Goal: Transaction & Acquisition: Book appointment/travel/reservation

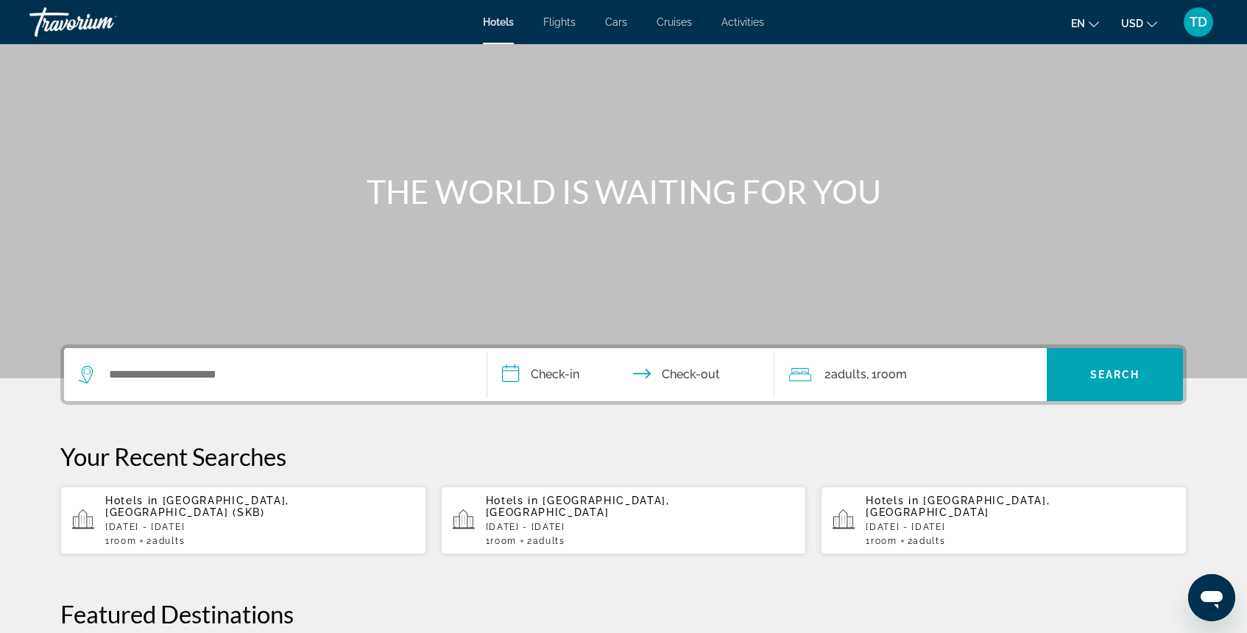
scroll to position [66, 0]
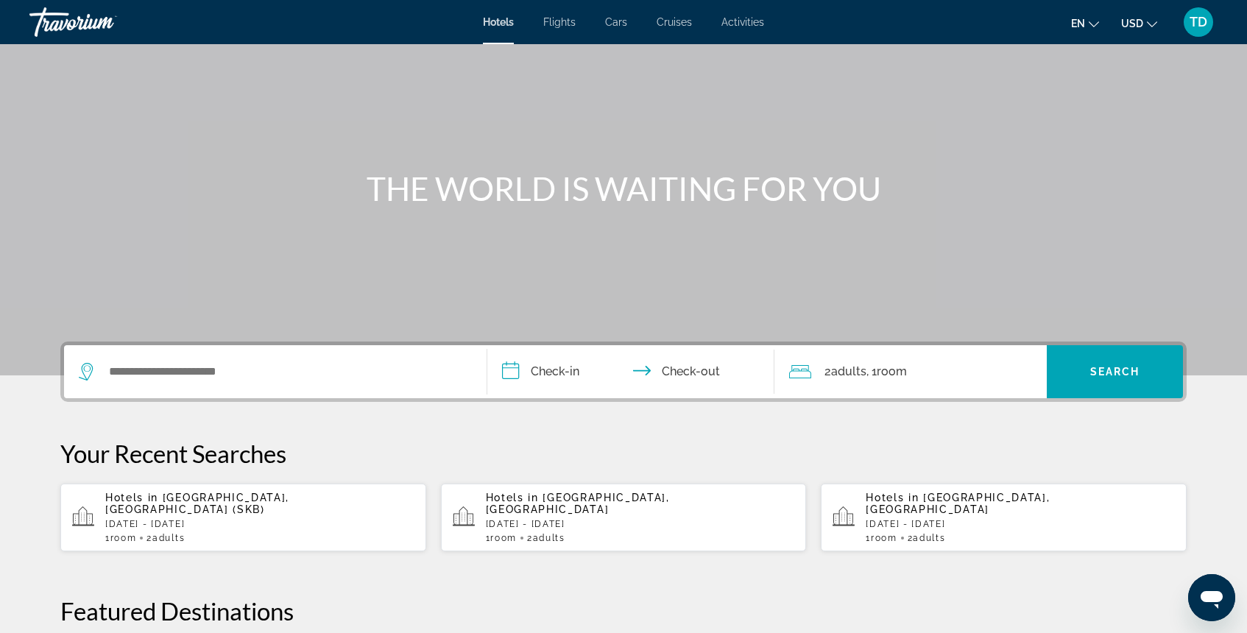
click at [555, 519] on p "[DATE] - [DATE]" at bounding box center [640, 524] width 309 height 10
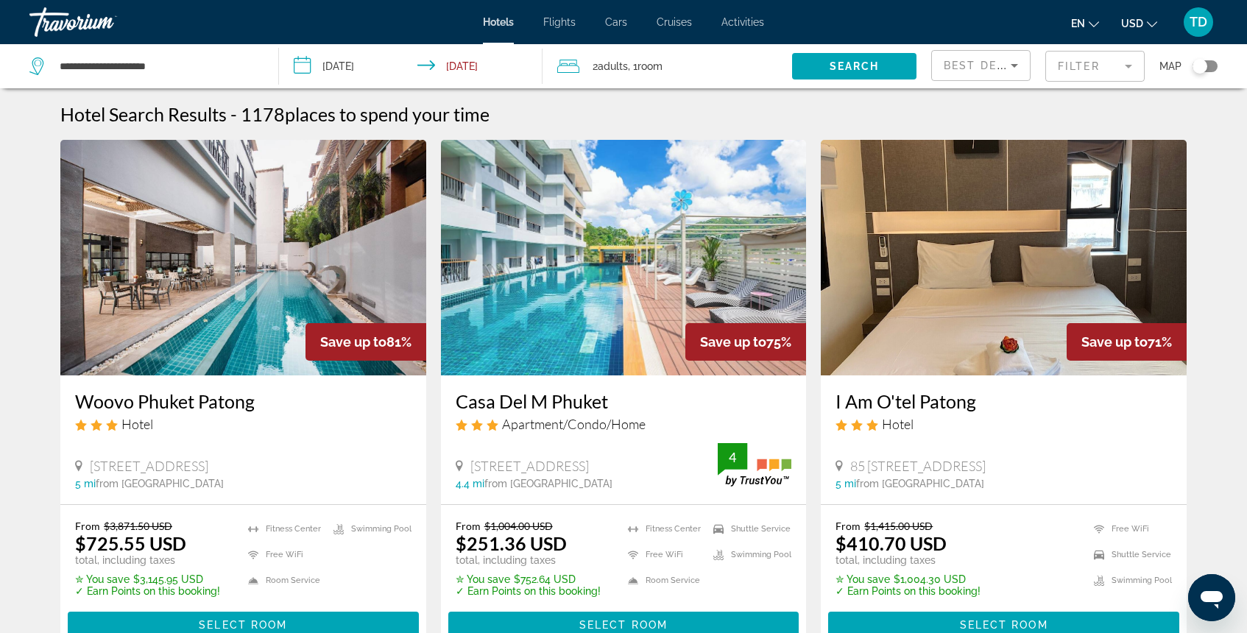
click at [1039, 76] on div "Best Deals Filter Map" at bounding box center [1074, 66] width 286 height 44
click at [1065, 74] on mat-form-field "Filter" at bounding box center [1094, 66] width 99 height 31
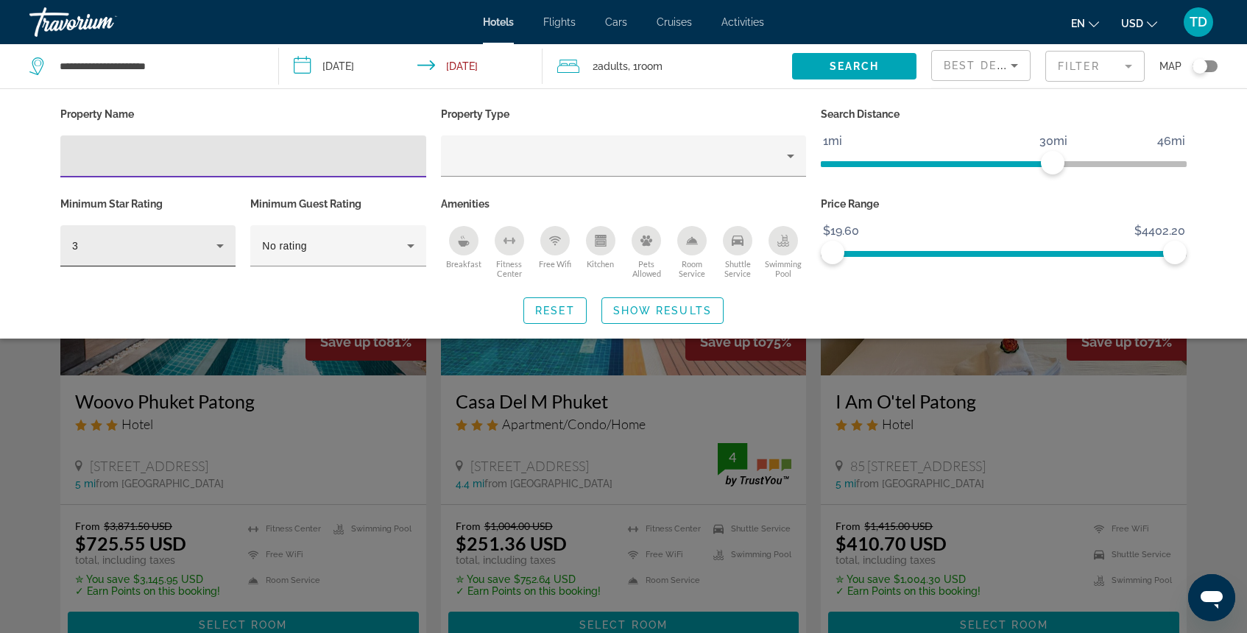
click at [220, 262] on div "3" at bounding box center [148, 245] width 152 height 41
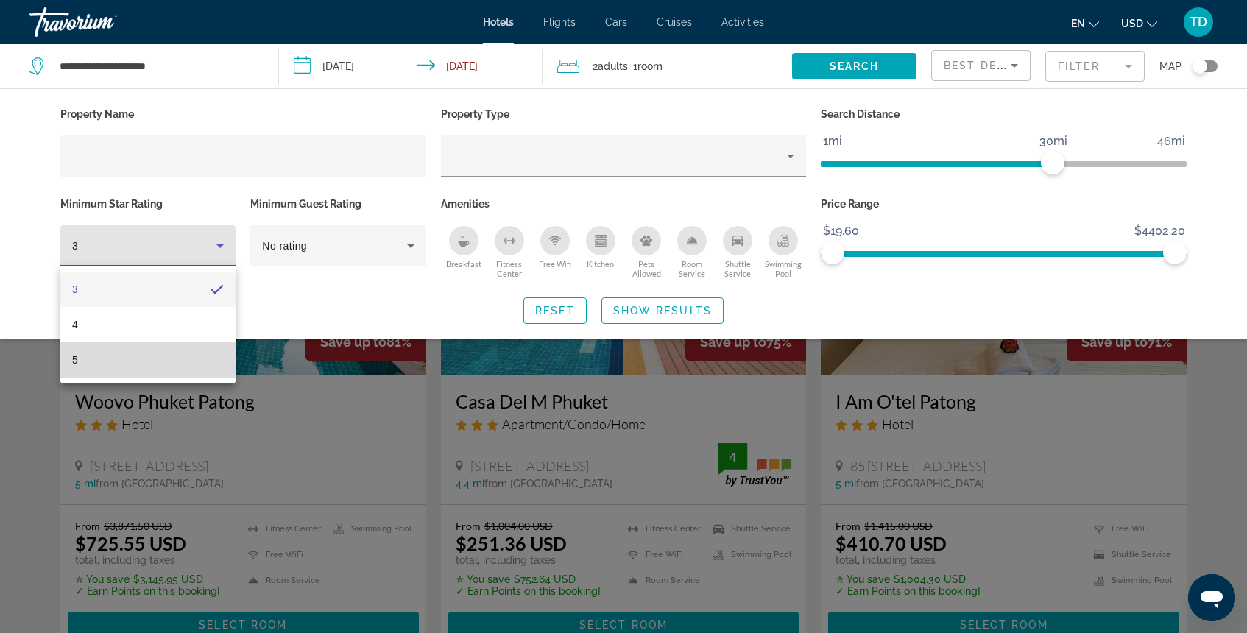
click at [182, 370] on mat-option "5" at bounding box center [147, 359] width 175 height 35
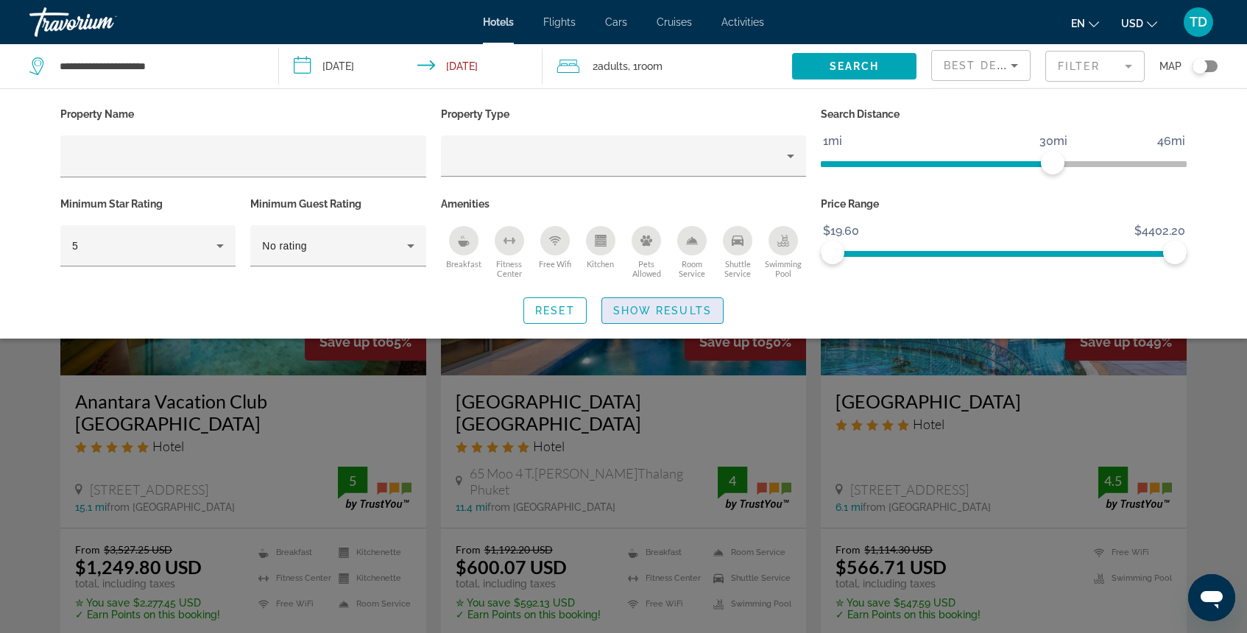
click at [630, 318] on span "Search widget" at bounding box center [662, 310] width 121 height 35
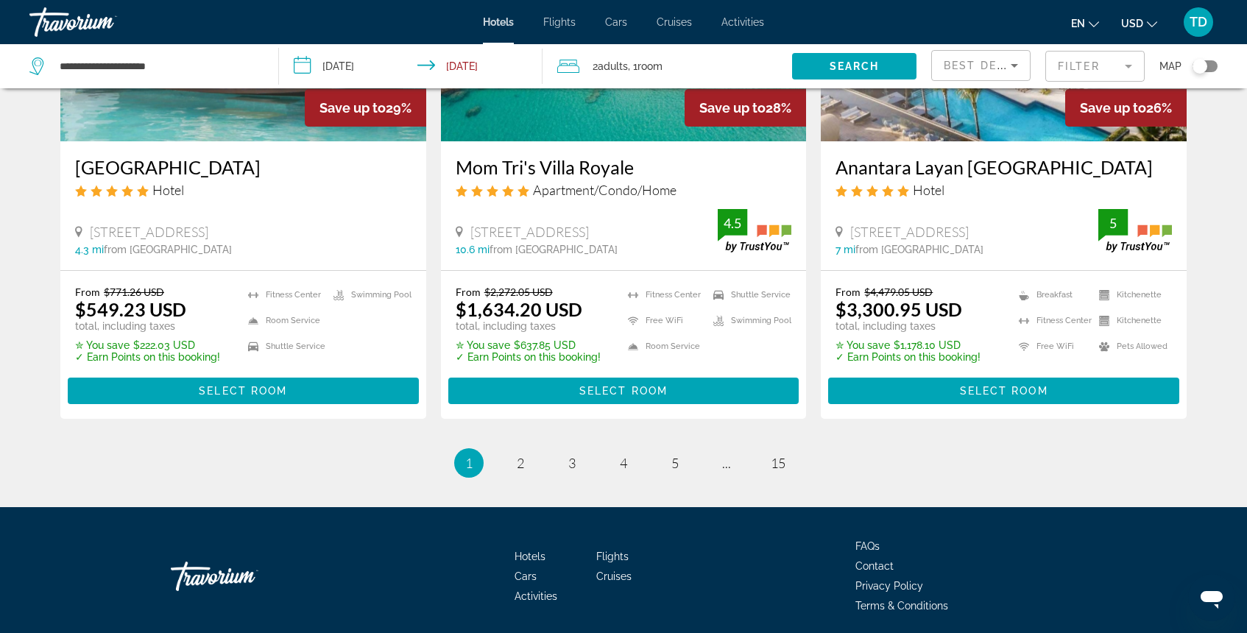
scroll to position [1900, 0]
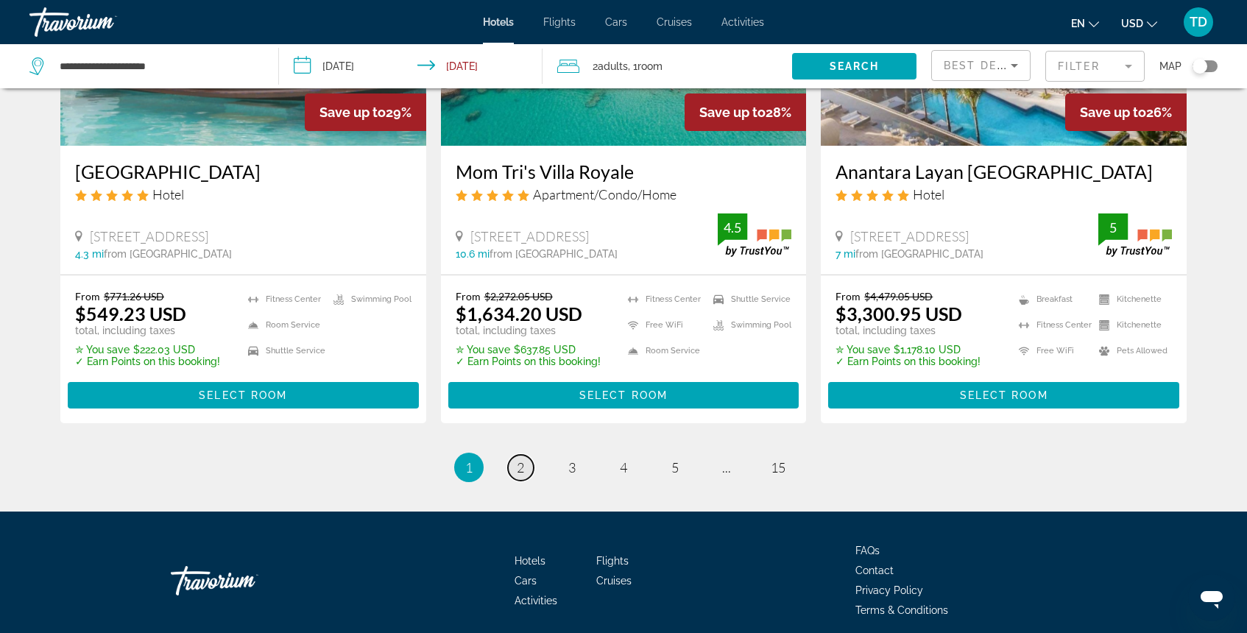
click at [520, 459] on span "2" at bounding box center [520, 467] width 7 height 16
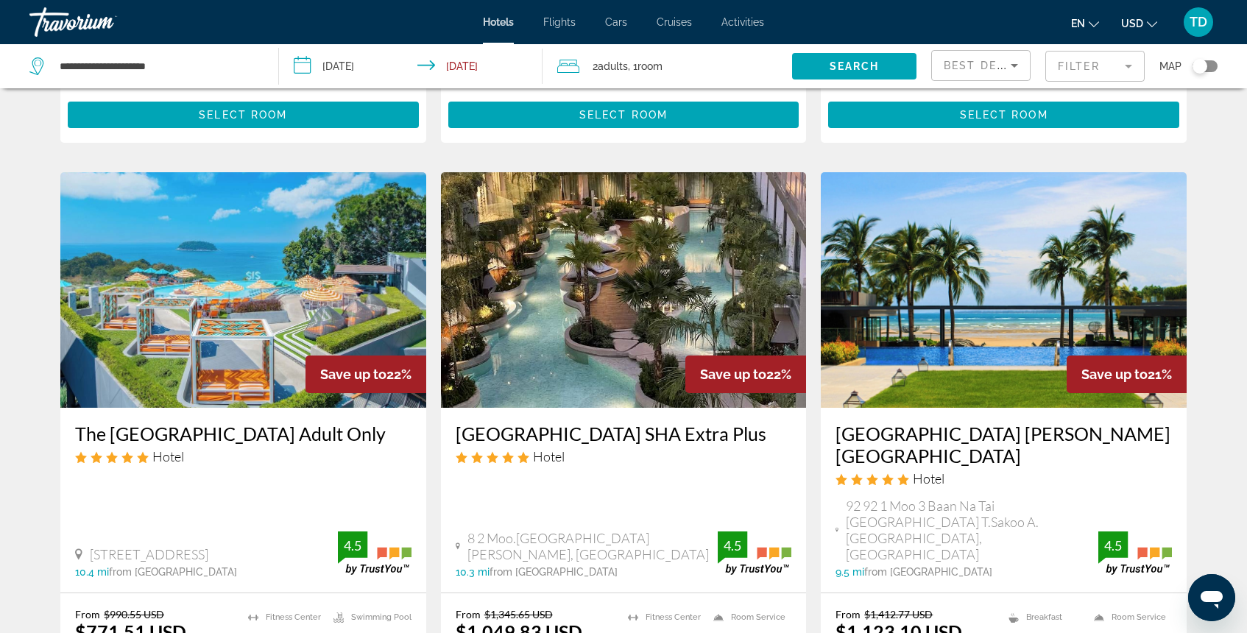
scroll to position [1137, 0]
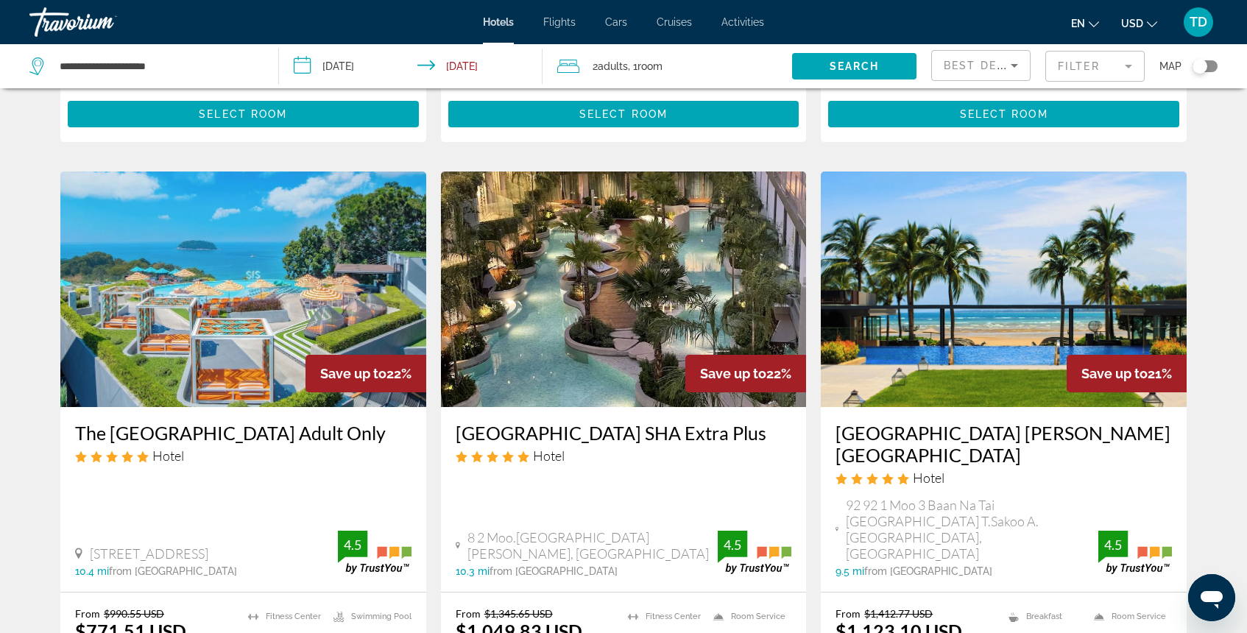
click at [609, 278] on img "Main content" at bounding box center [624, 290] width 366 height 236
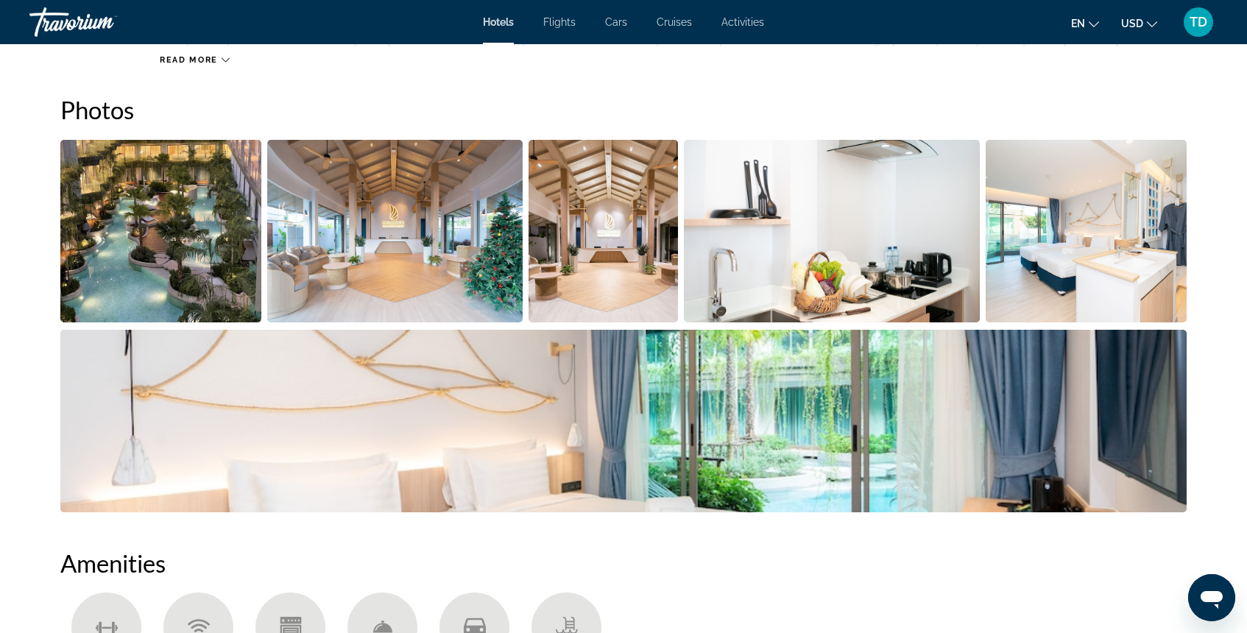
scroll to position [724, 0]
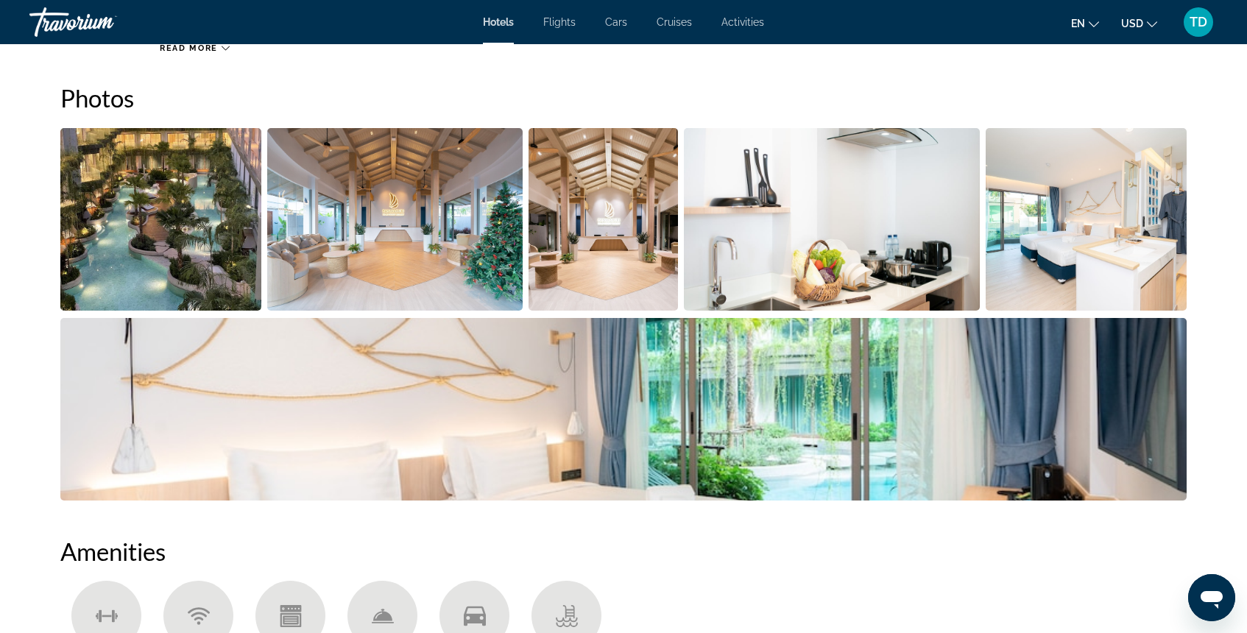
click at [582, 468] on img "Open full-screen image slider" at bounding box center [623, 409] width 1126 height 183
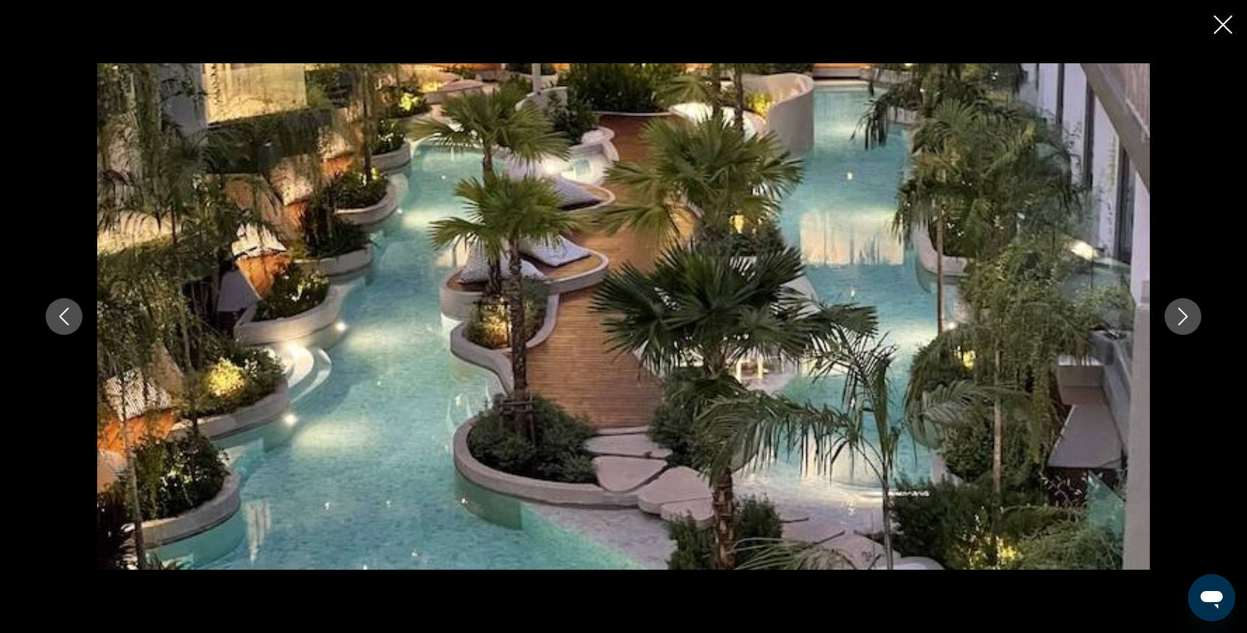
click at [1182, 316] on icon "Next image" at bounding box center [1183, 317] width 18 height 18
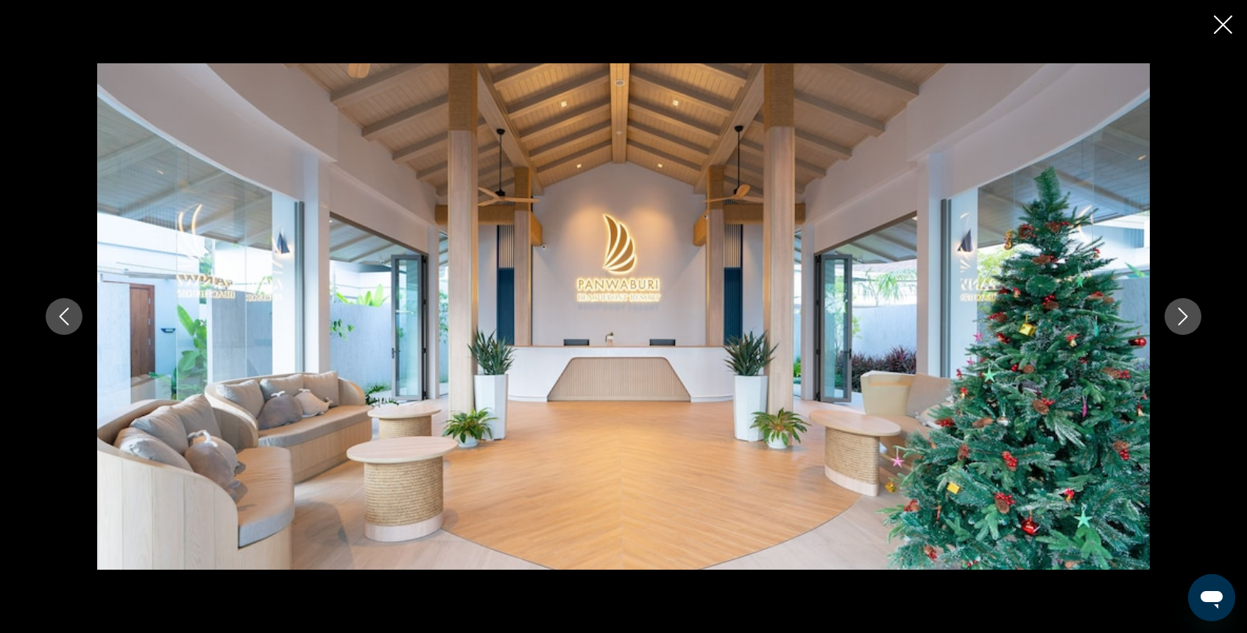
click at [1182, 316] on icon "Next image" at bounding box center [1183, 317] width 18 height 18
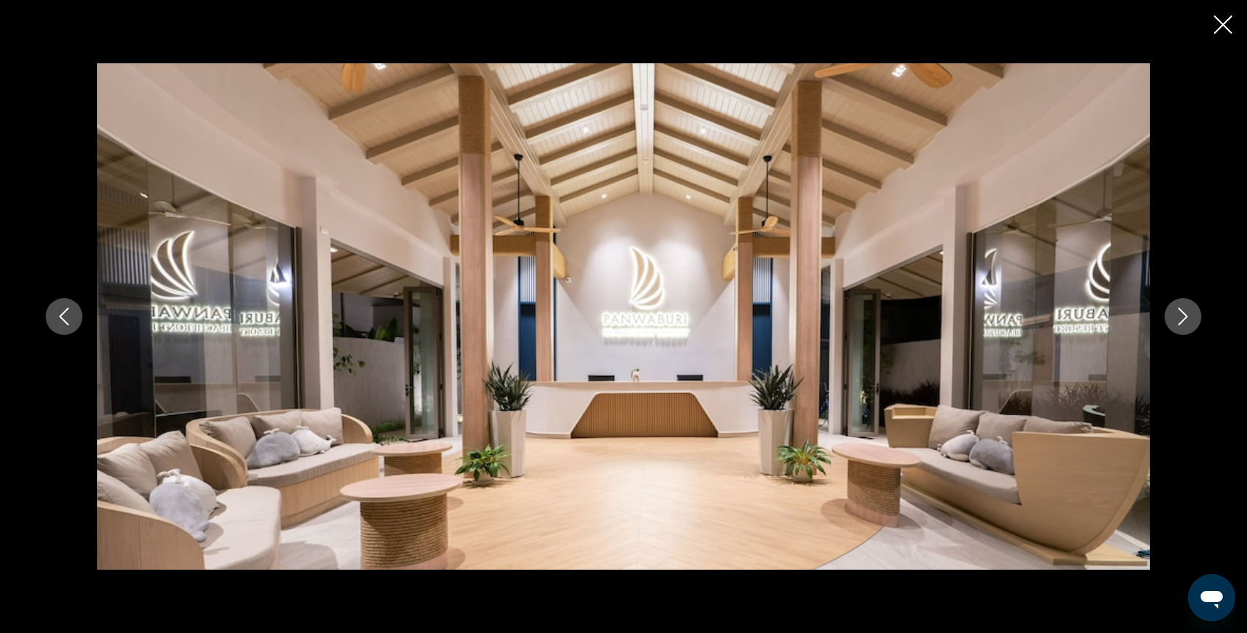
click at [1182, 316] on icon "Next image" at bounding box center [1183, 317] width 18 height 18
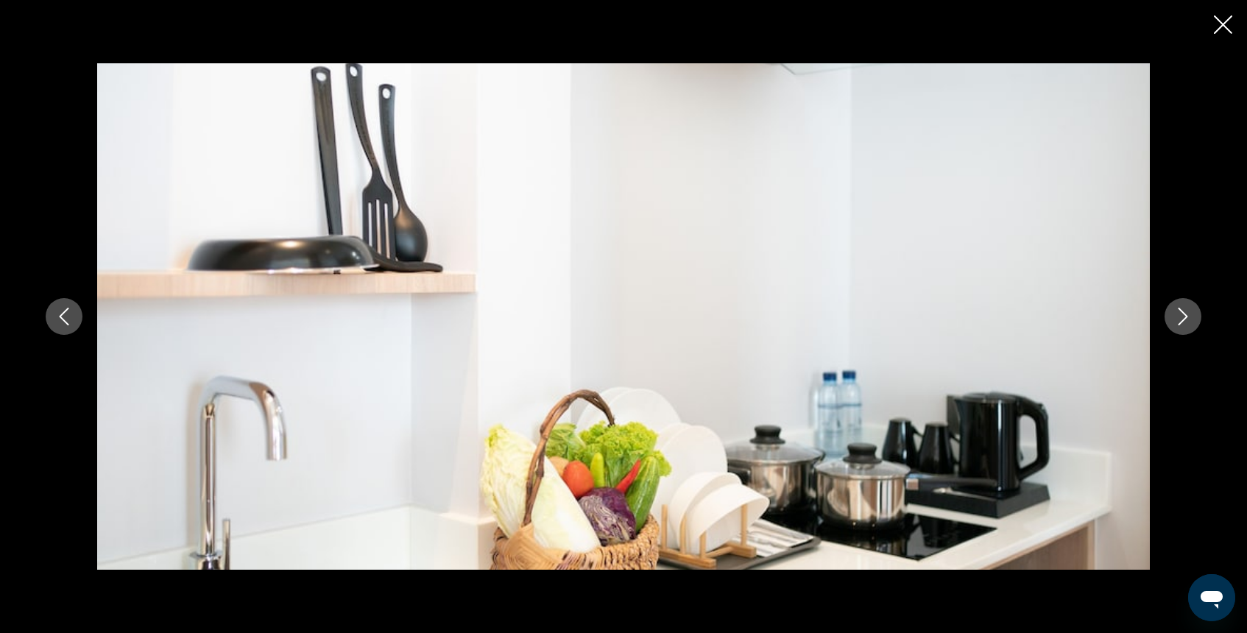
click at [1182, 316] on icon "Next image" at bounding box center [1183, 317] width 18 height 18
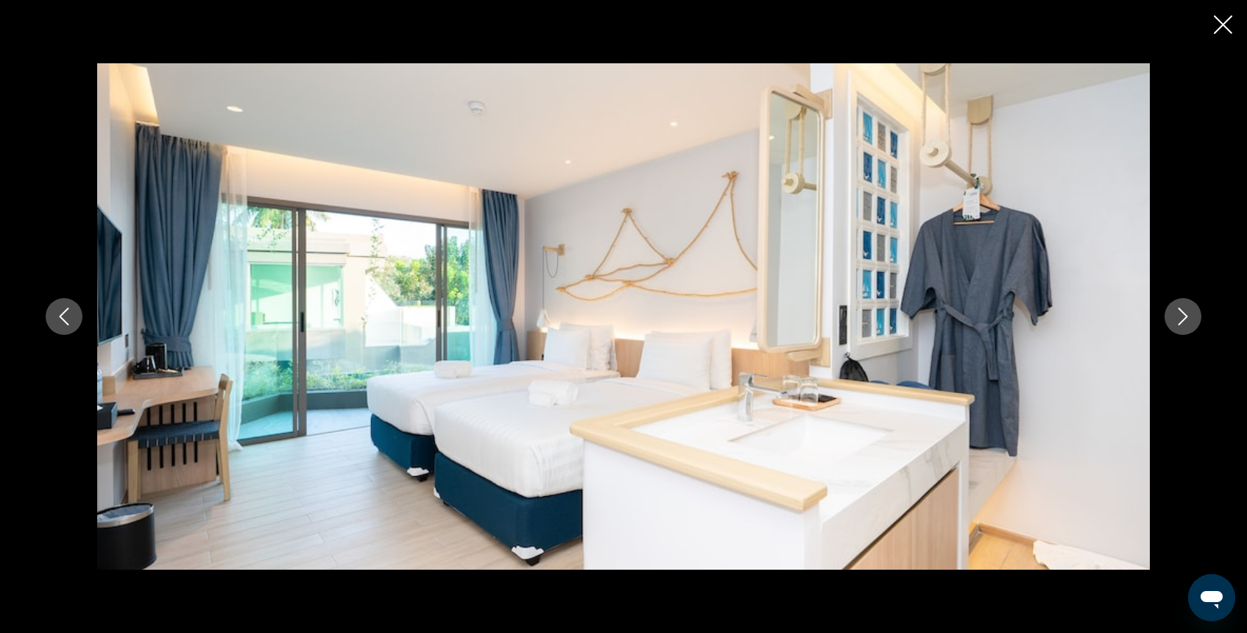
click at [1182, 316] on icon "Next image" at bounding box center [1183, 317] width 18 height 18
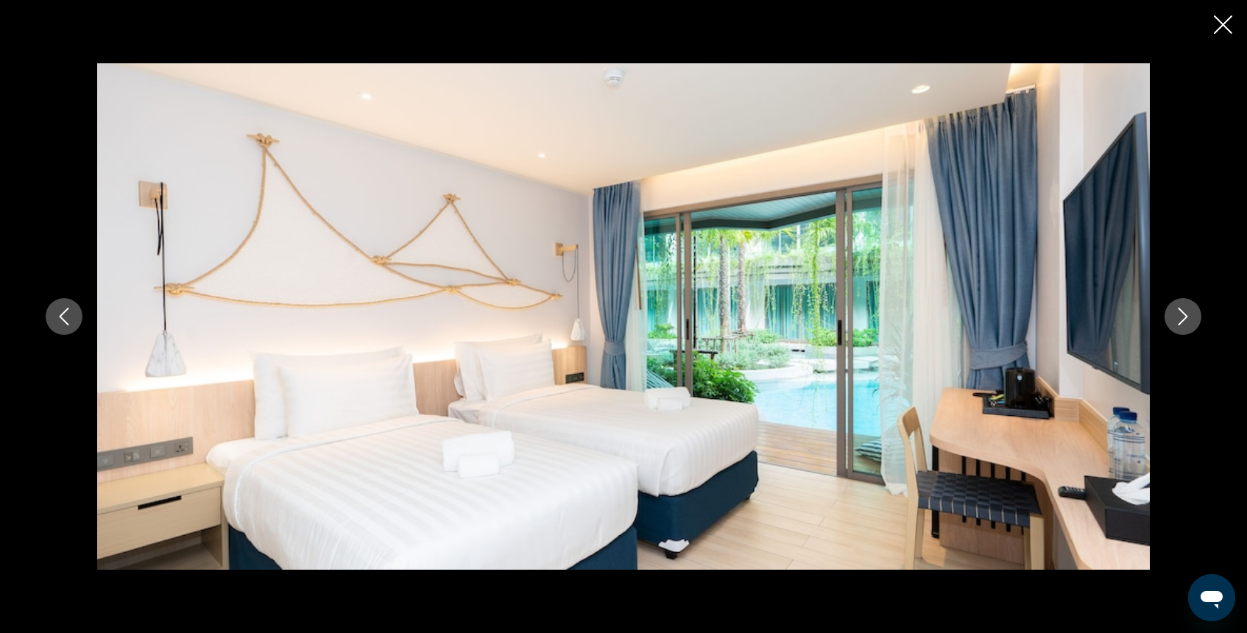
click at [1182, 316] on icon "Next image" at bounding box center [1183, 317] width 18 height 18
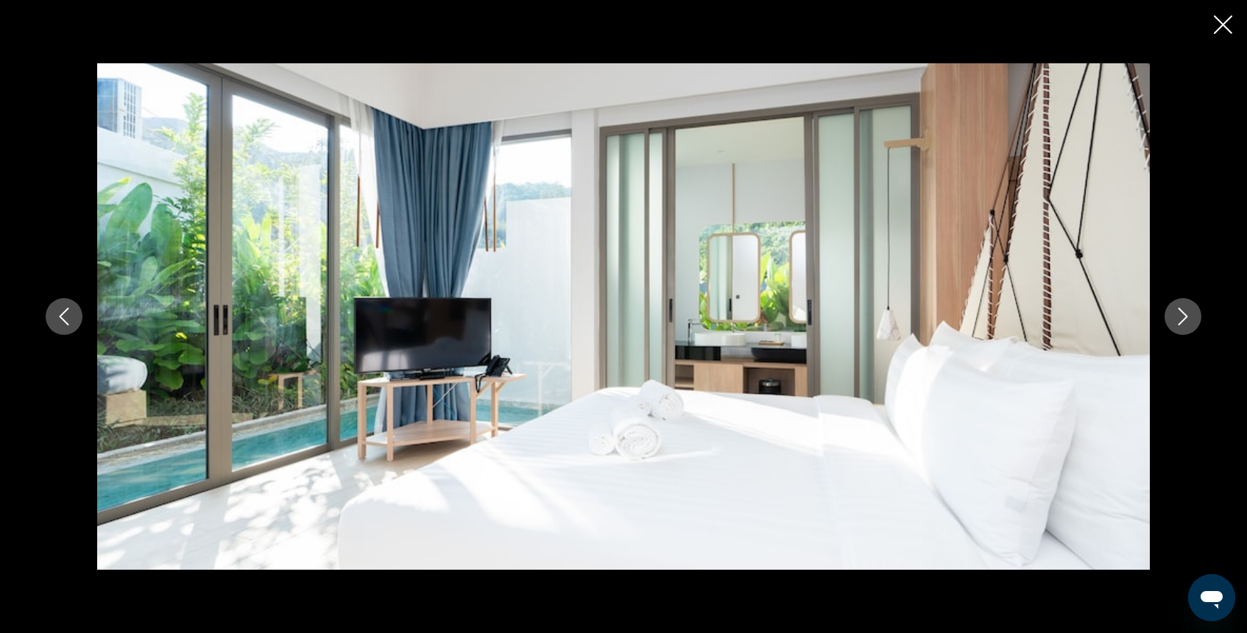
click at [1182, 316] on icon "Next image" at bounding box center [1183, 317] width 18 height 18
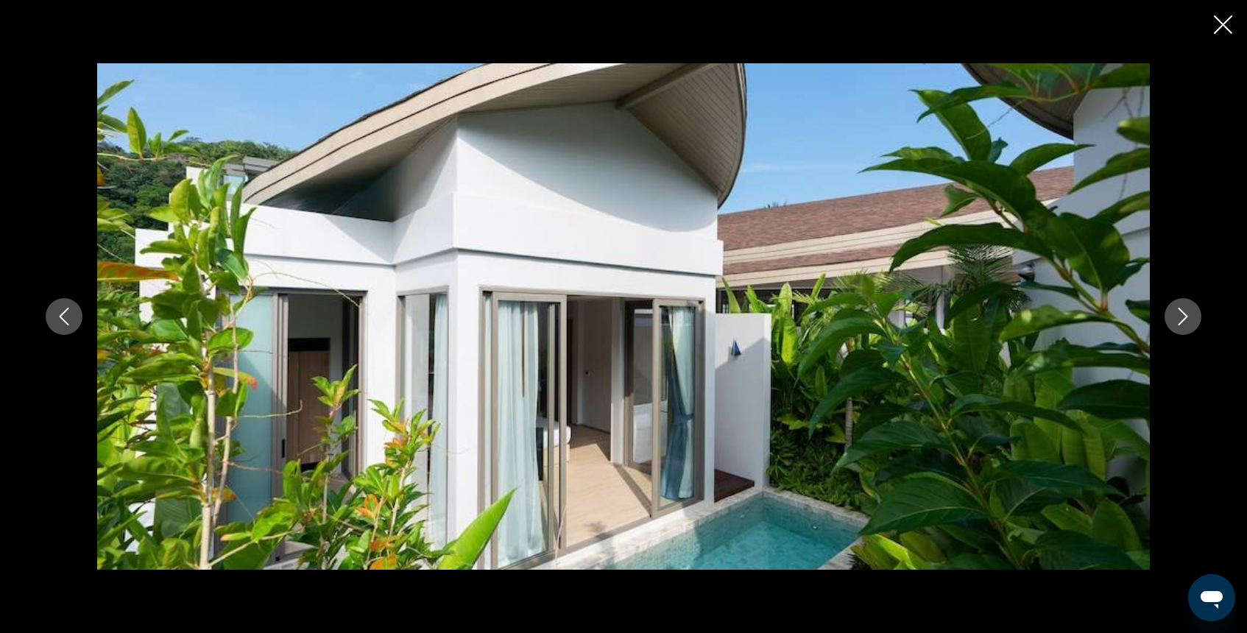
click at [1182, 316] on icon "Next image" at bounding box center [1183, 317] width 18 height 18
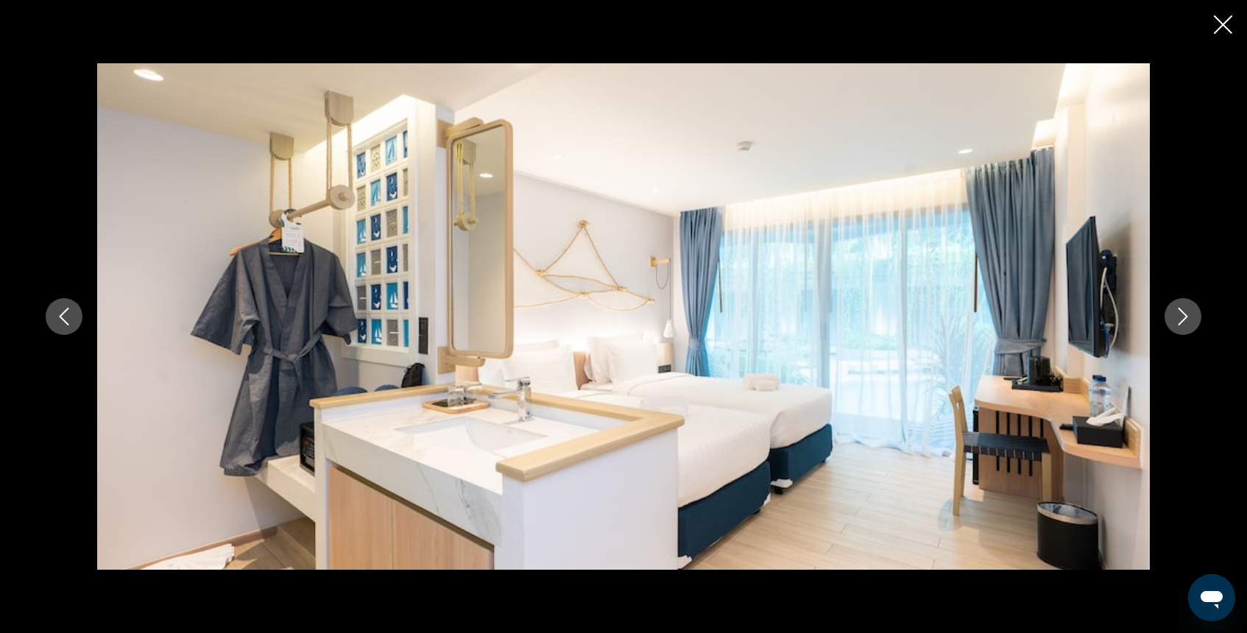
click at [1182, 316] on icon "Next image" at bounding box center [1183, 317] width 18 height 18
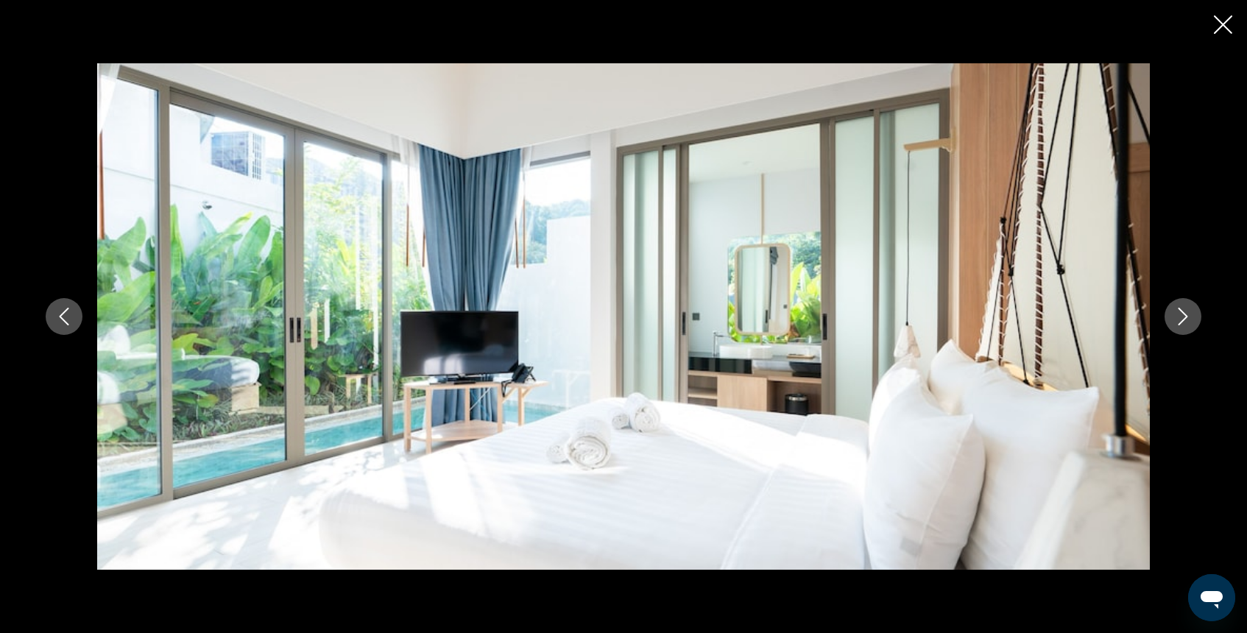
click at [1182, 316] on icon "Next image" at bounding box center [1183, 317] width 18 height 18
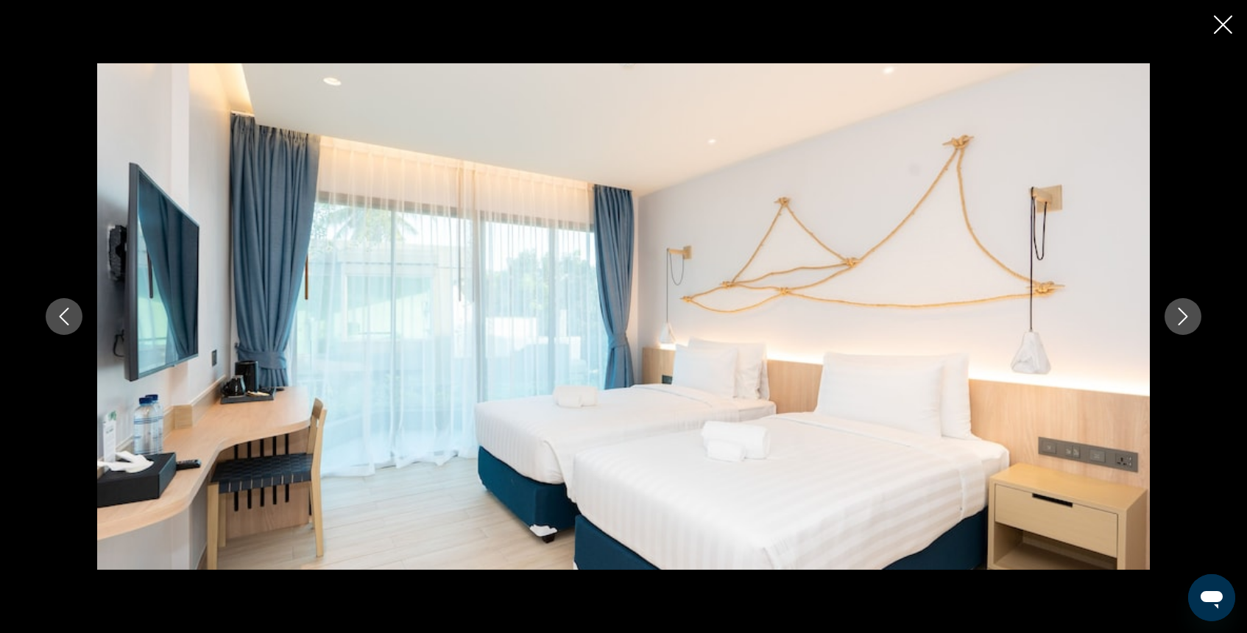
click at [1182, 316] on icon "Next image" at bounding box center [1183, 317] width 18 height 18
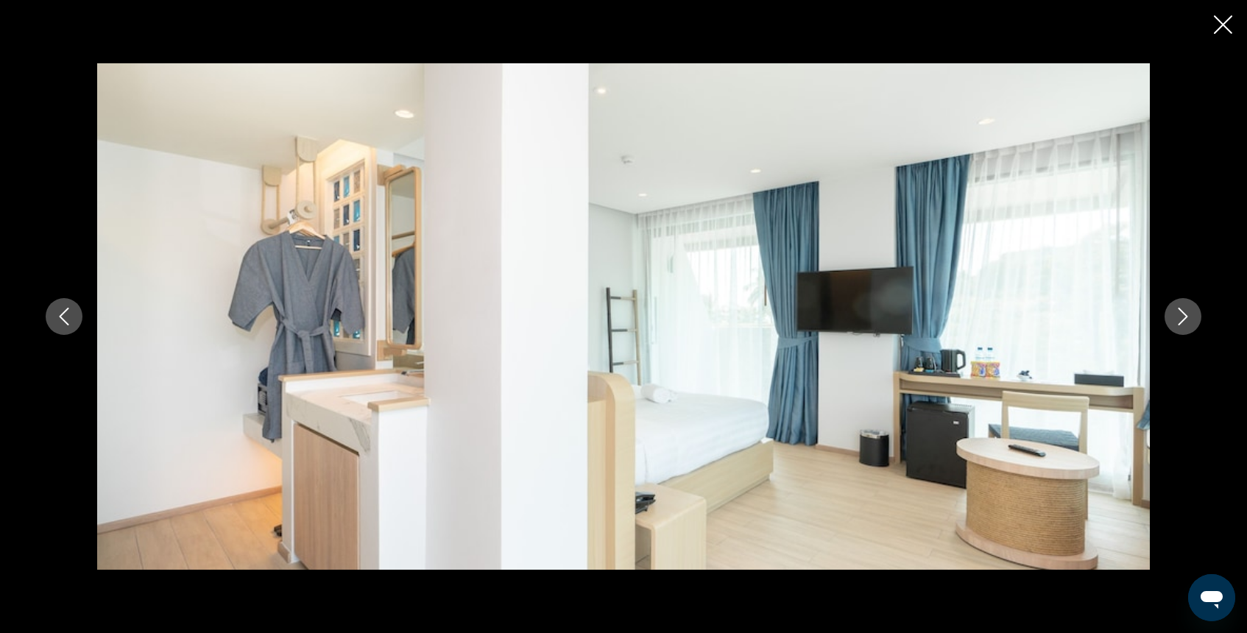
click at [1181, 316] on icon "Next image" at bounding box center [1183, 317] width 18 height 18
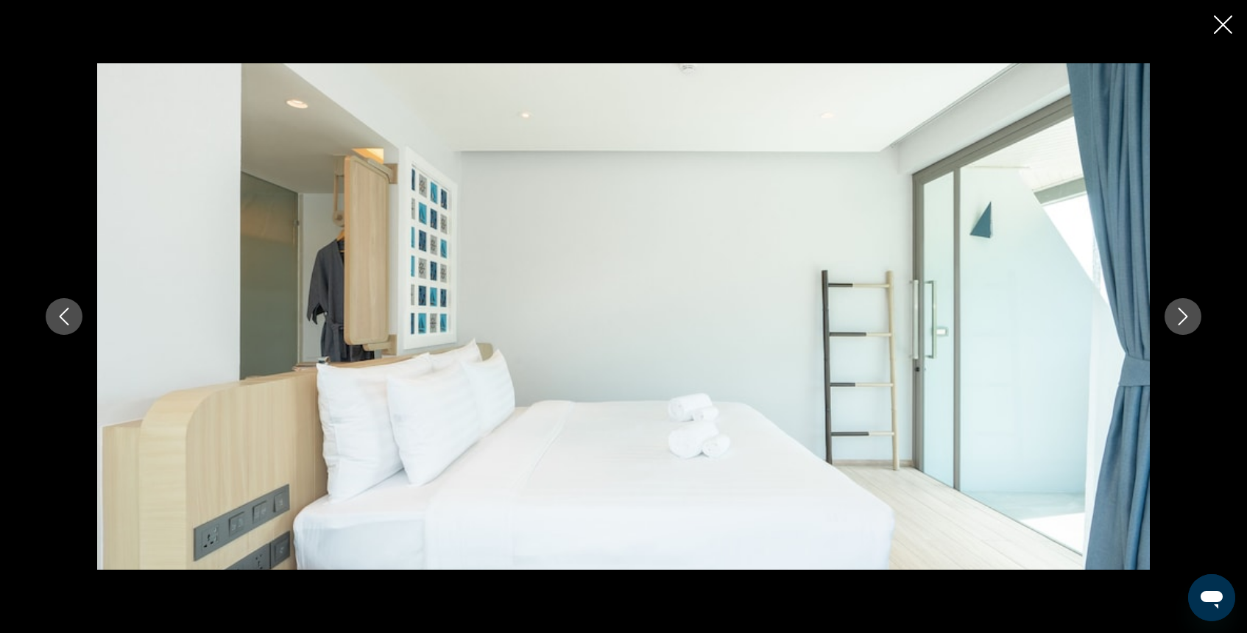
click at [1181, 316] on icon "Next image" at bounding box center [1183, 317] width 18 height 18
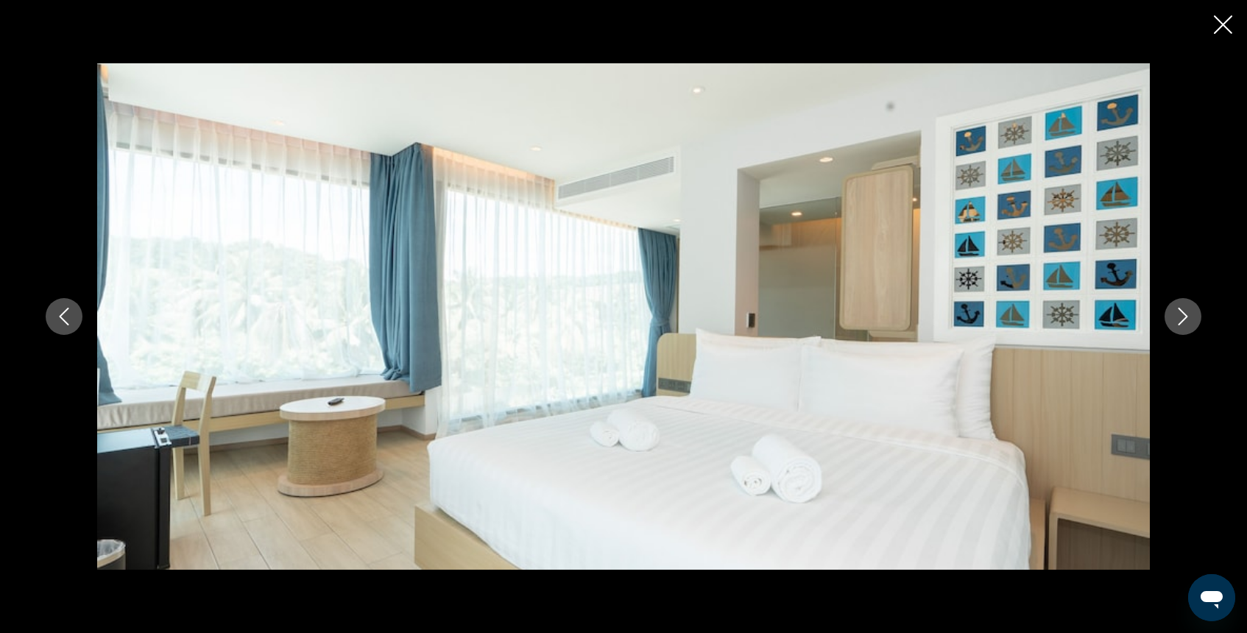
click at [1181, 316] on icon "Next image" at bounding box center [1183, 317] width 18 height 18
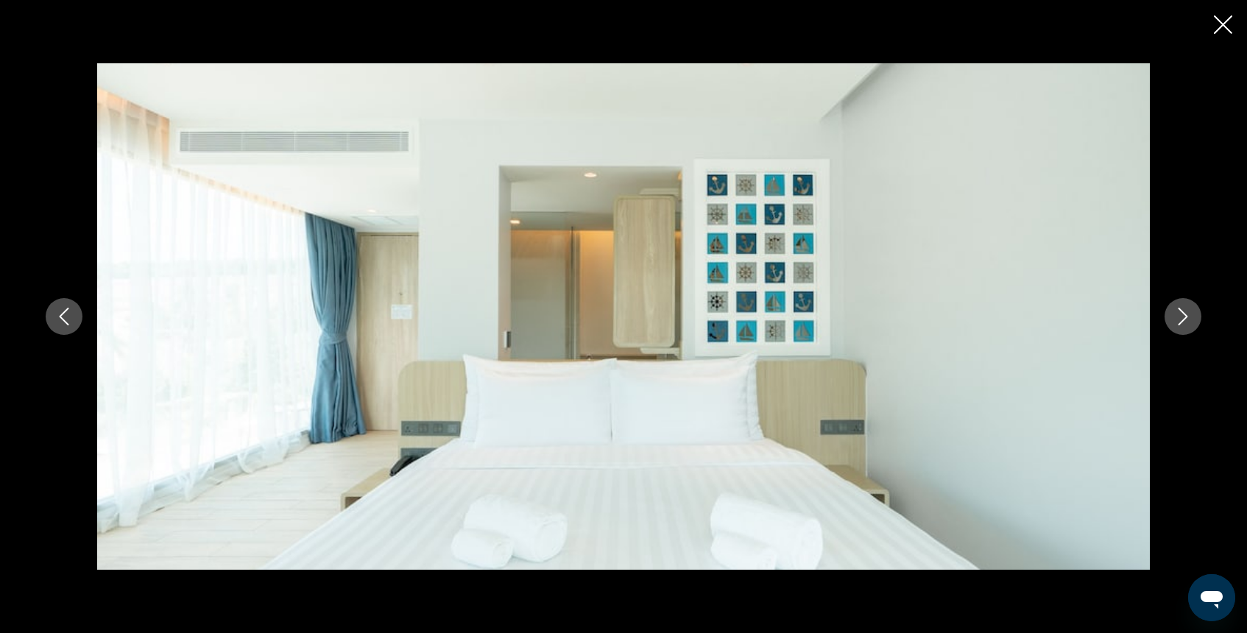
click at [1181, 316] on icon "Next image" at bounding box center [1183, 317] width 18 height 18
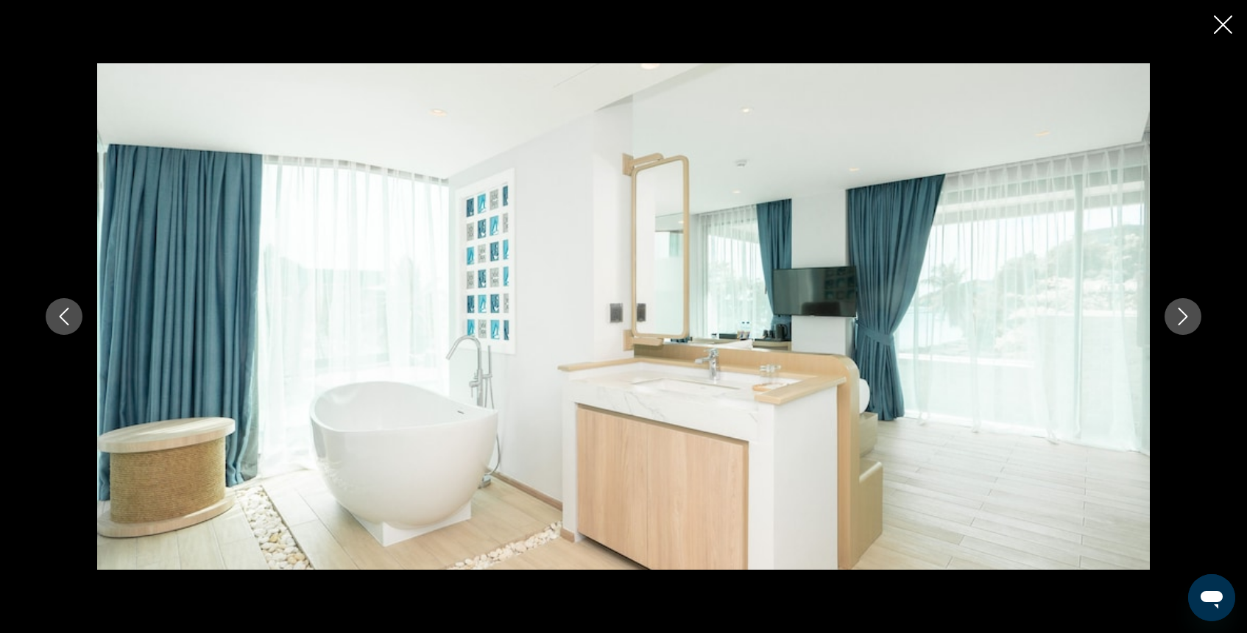
click at [1181, 316] on icon "Next image" at bounding box center [1183, 317] width 18 height 18
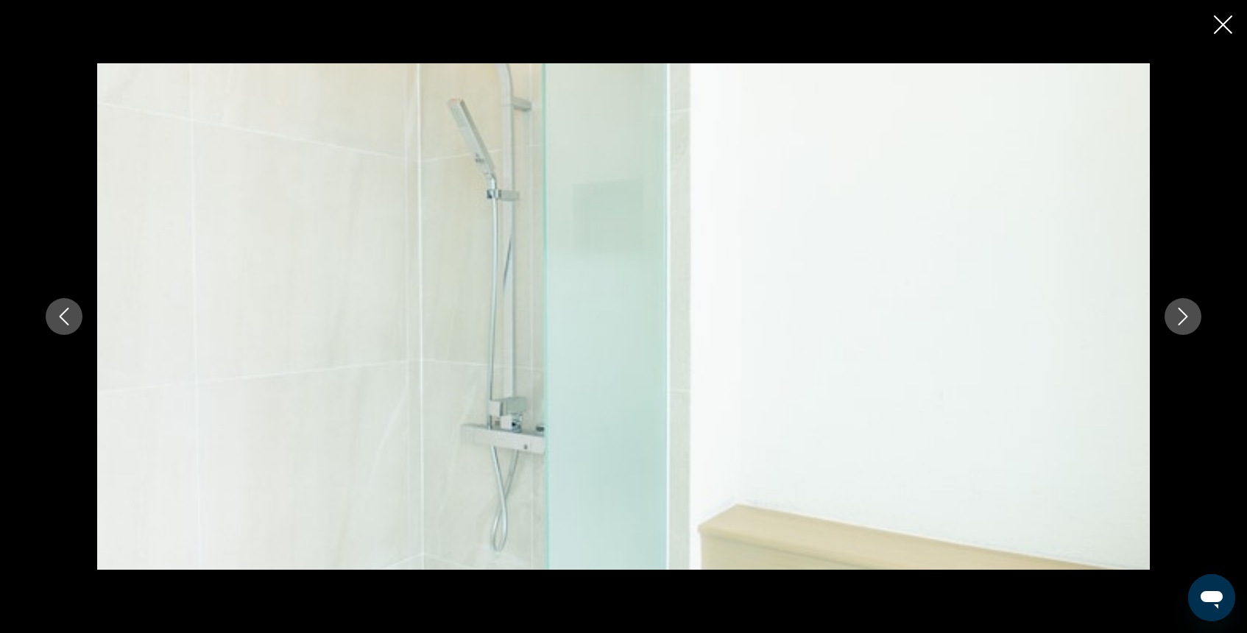
click at [1181, 316] on icon "Next image" at bounding box center [1183, 317] width 18 height 18
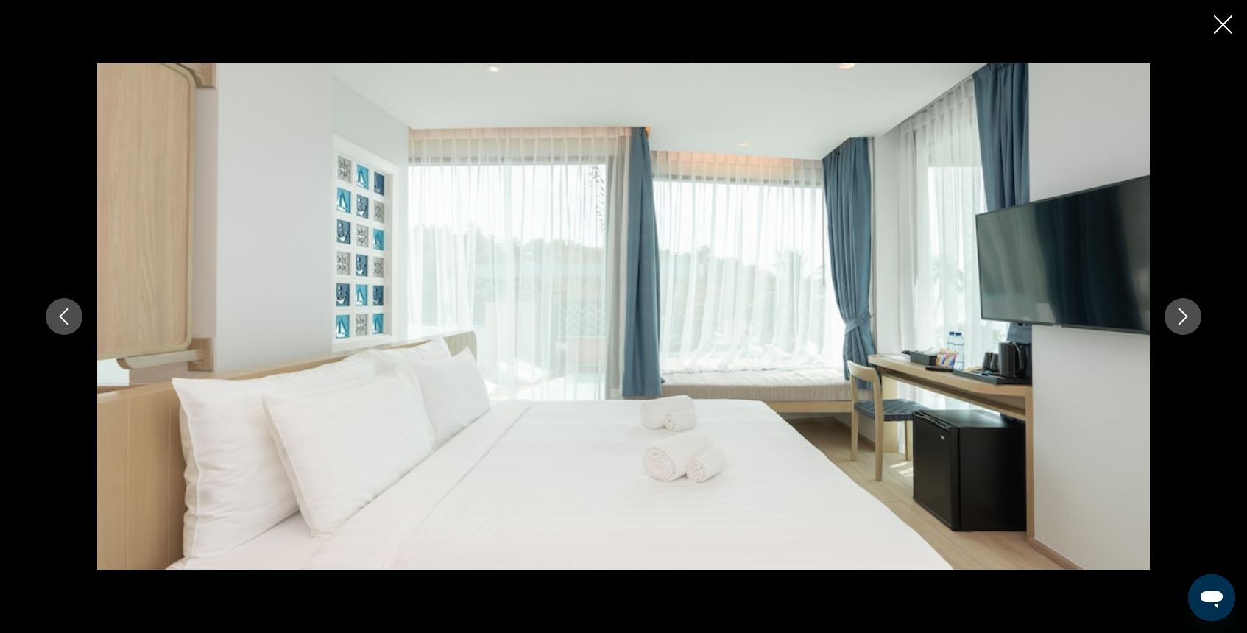
click at [1181, 316] on icon "Next image" at bounding box center [1183, 317] width 18 height 18
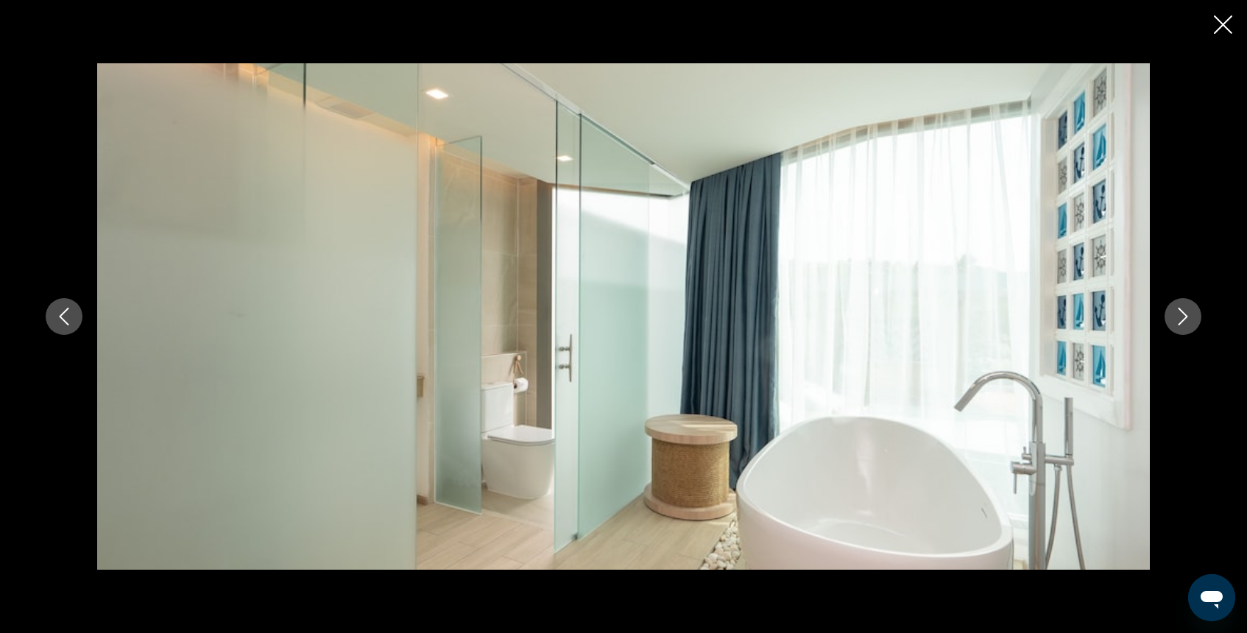
click at [1181, 316] on icon "Next image" at bounding box center [1183, 317] width 18 height 18
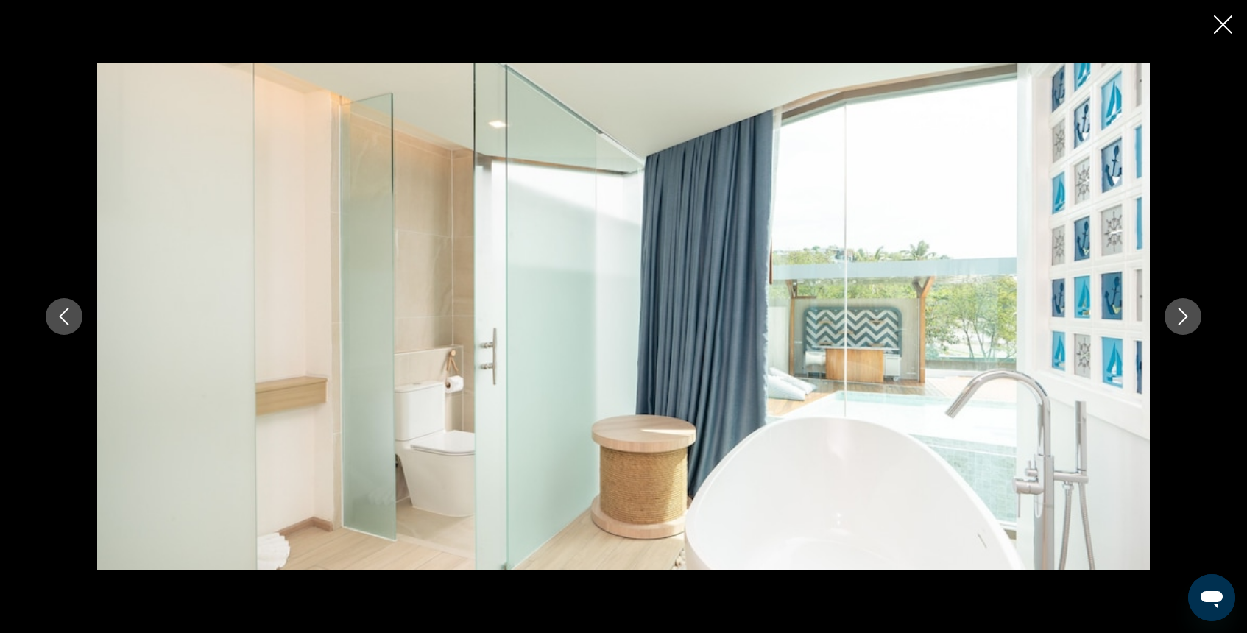
click at [1181, 316] on icon "Next image" at bounding box center [1183, 317] width 18 height 18
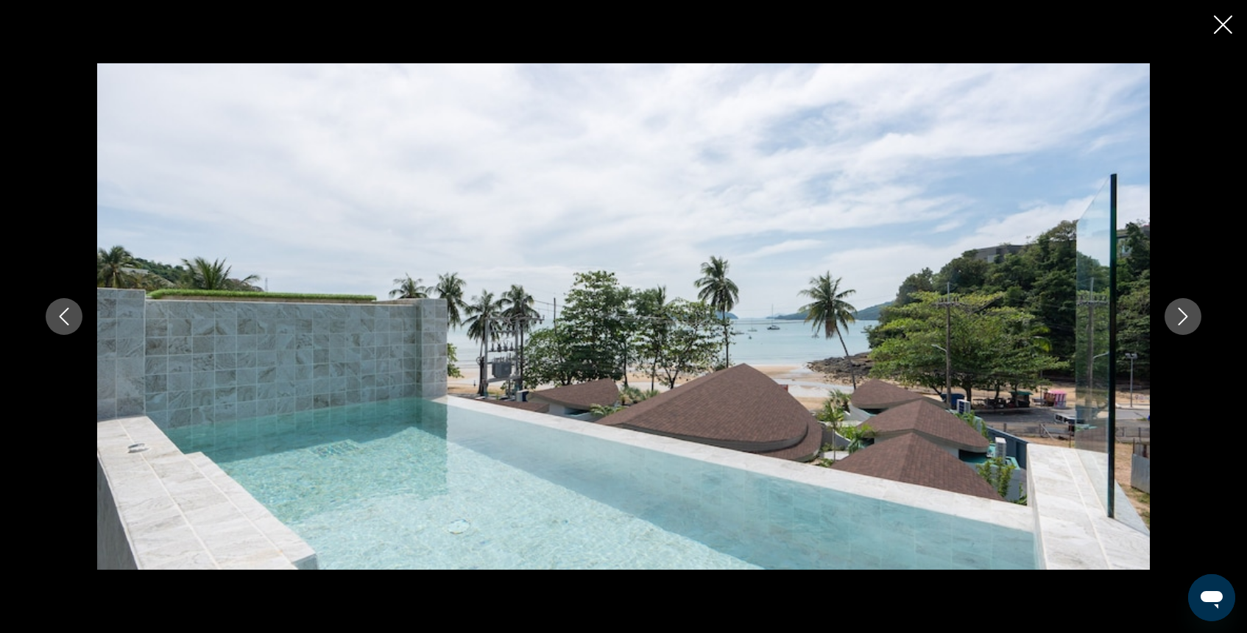
click at [1192, 330] on button "Next image" at bounding box center [1182, 316] width 37 height 37
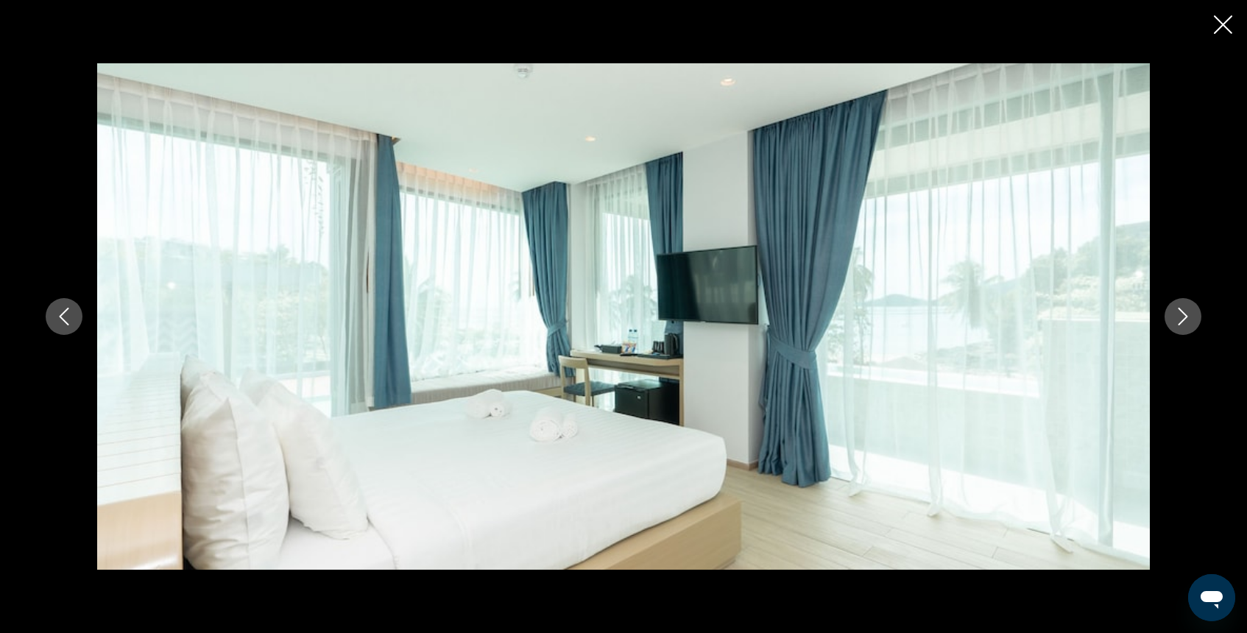
click at [1220, 28] on icon "Close slideshow" at bounding box center [1223, 24] width 18 height 18
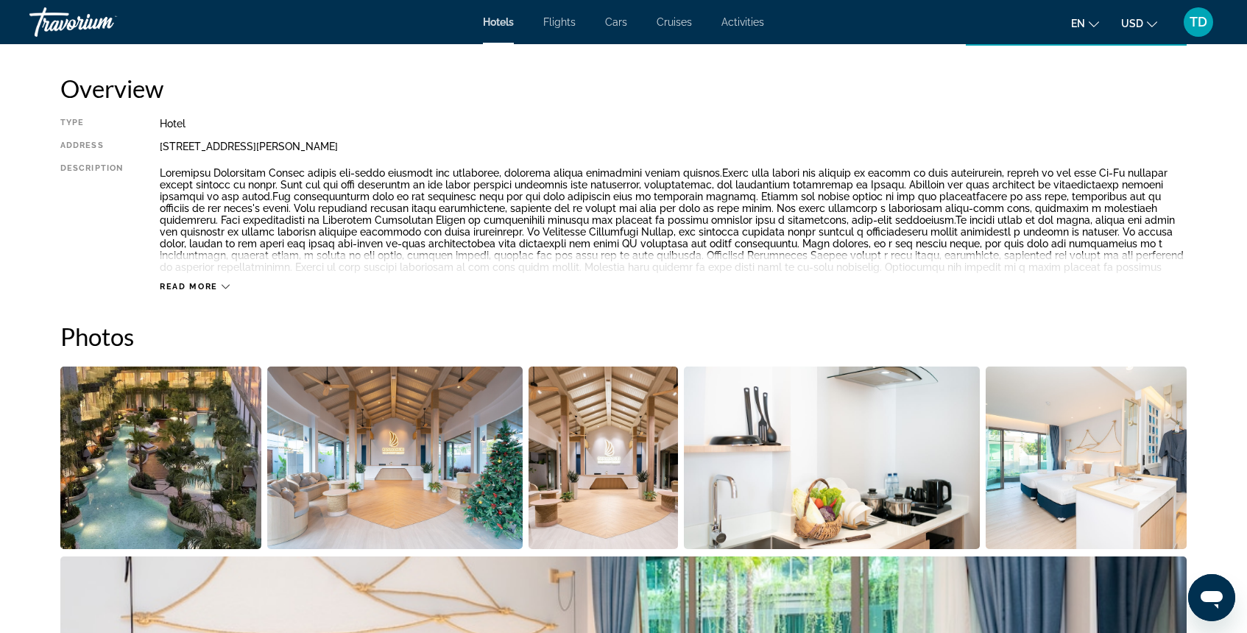
scroll to position [0, 0]
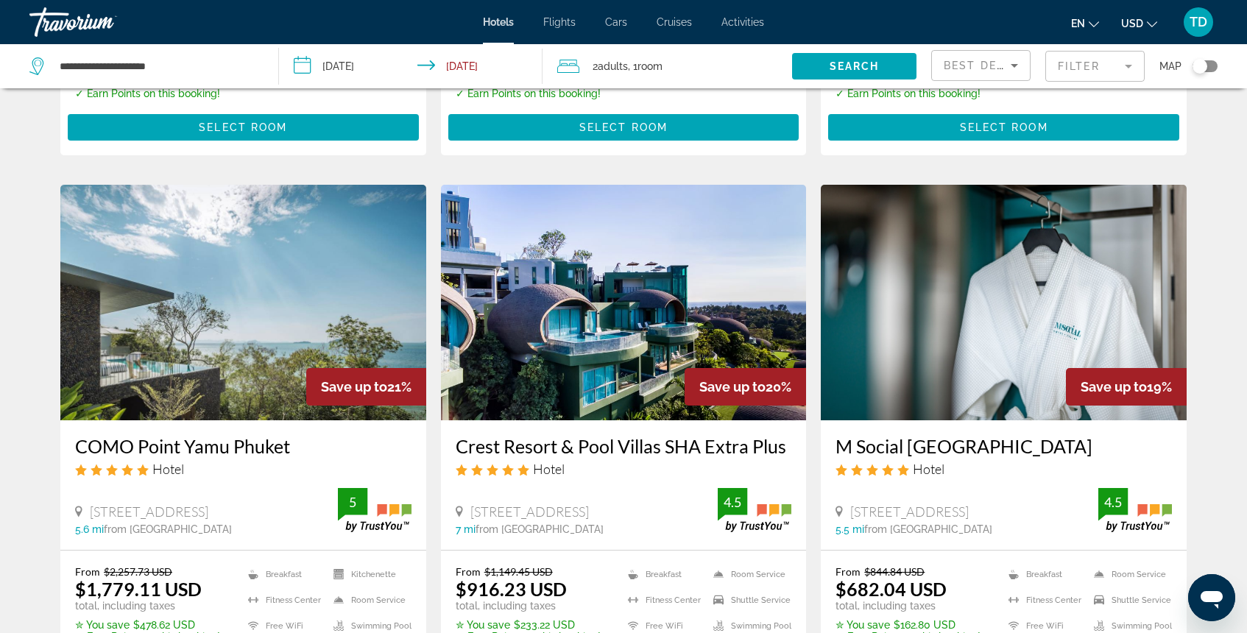
scroll to position [1724, 0]
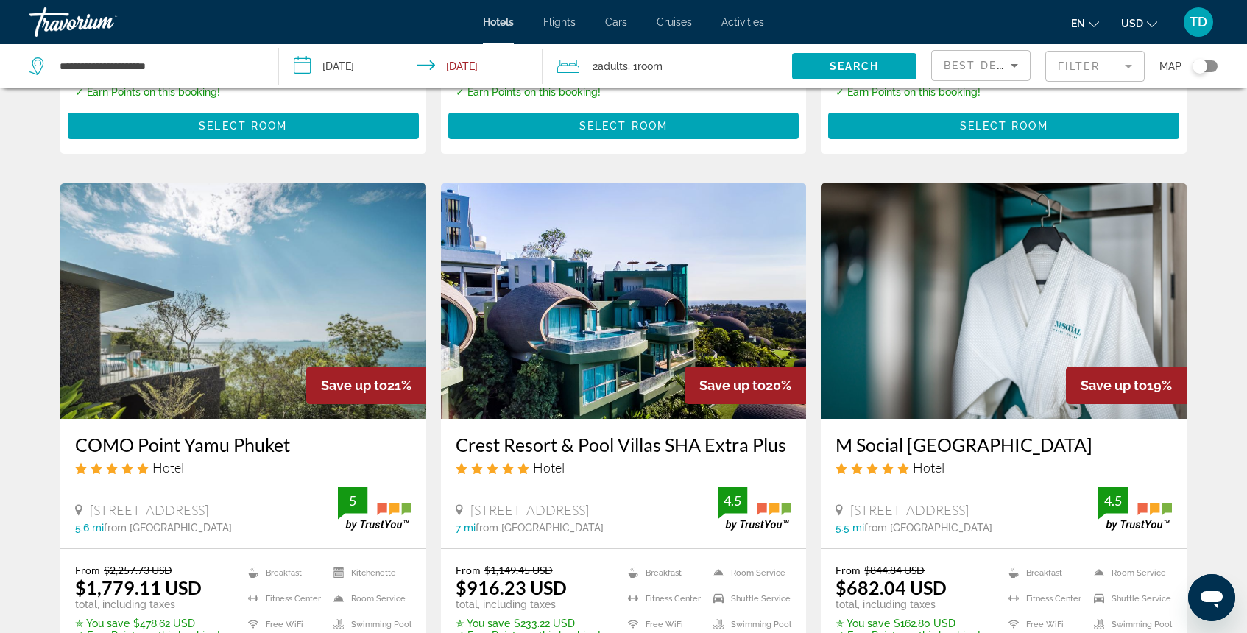
click at [602, 266] on img "Main content" at bounding box center [624, 301] width 366 height 236
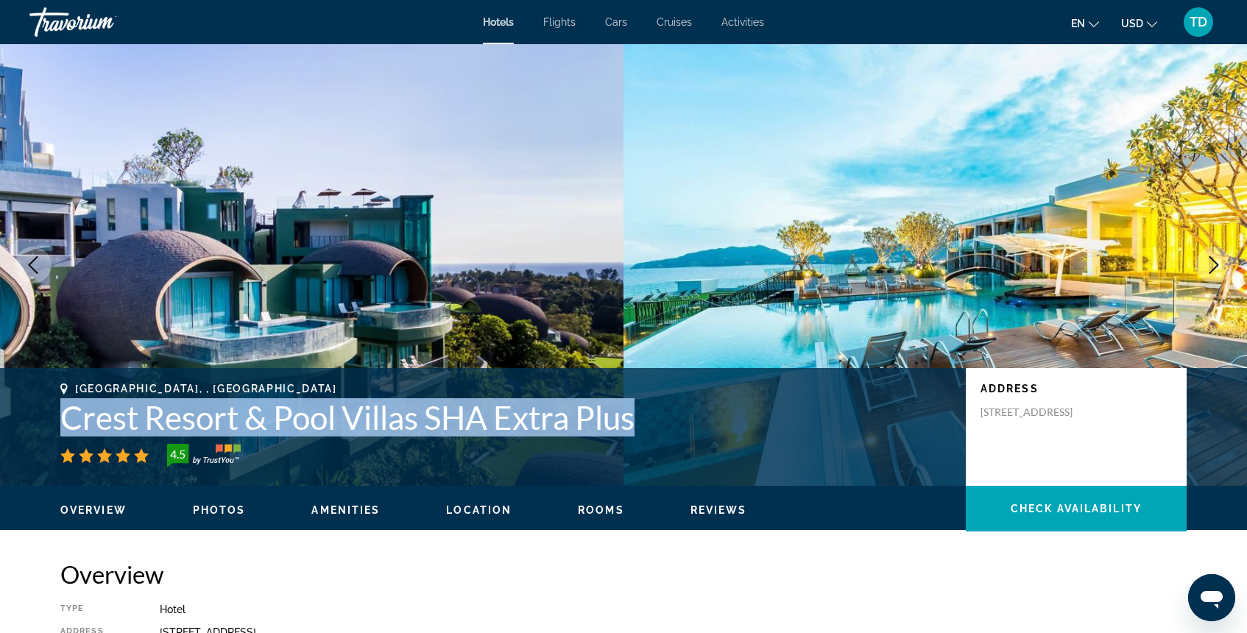
drag, startPoint x: 52, startPoint y: 417, endPoint x: 640, endPoint y: 417, distance: 588.9
click at [640, 417] on div "[GEOGRAPHIC_DATA], , [GEOGRAPHIC_DATA] Crest Resort & Pool Villas SHA Extra Plu…" at bounding box center [623, 427] width 1185 height 88
copy h1 "Crest Resort & Pool Villas SHA Extra Plus"
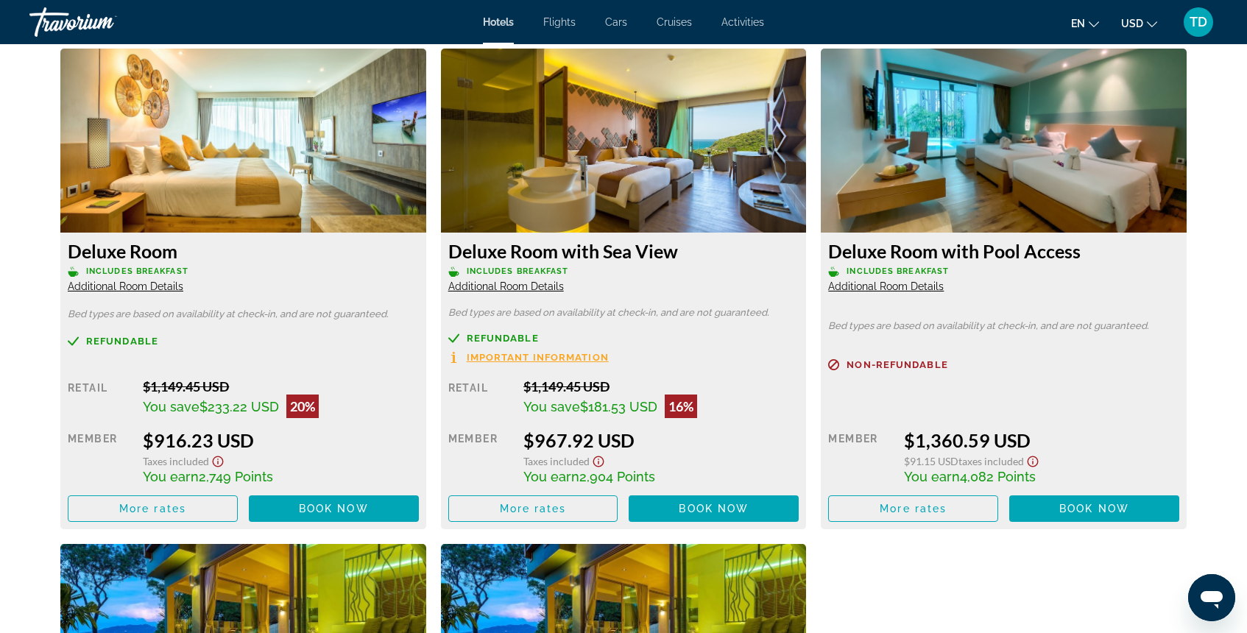
scroll to position [2032, 0]
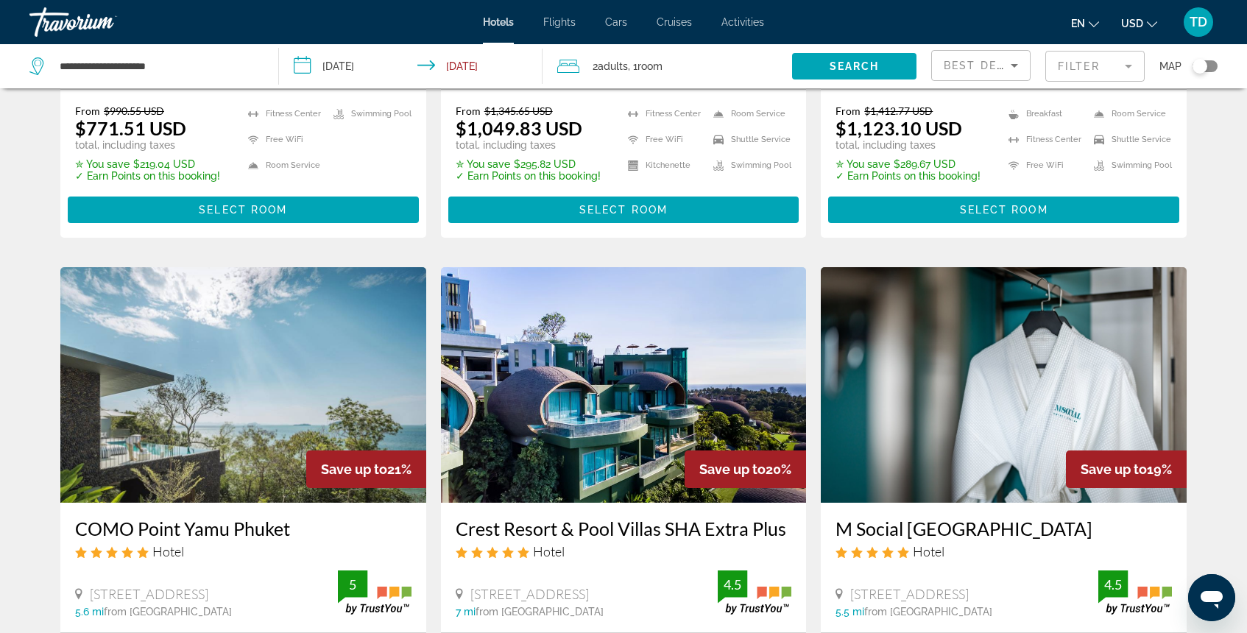
scroll to position [1966, 0]
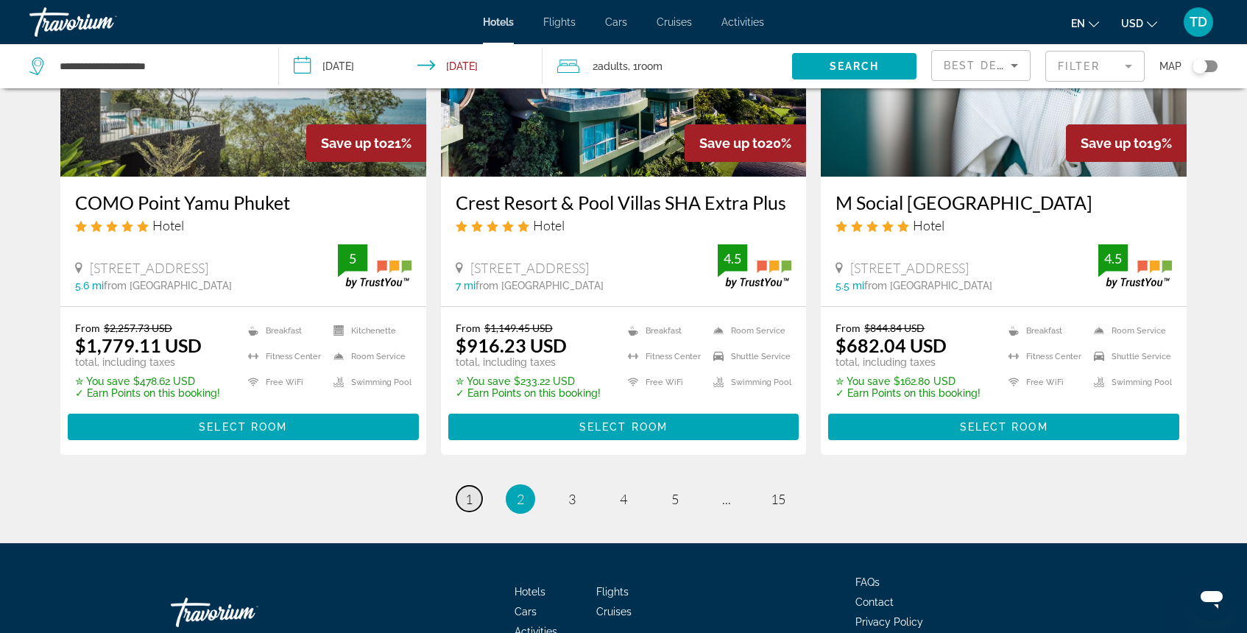
click at [473, 486] on link "page 1" at bounding box center [469, 499] width 26 height 26
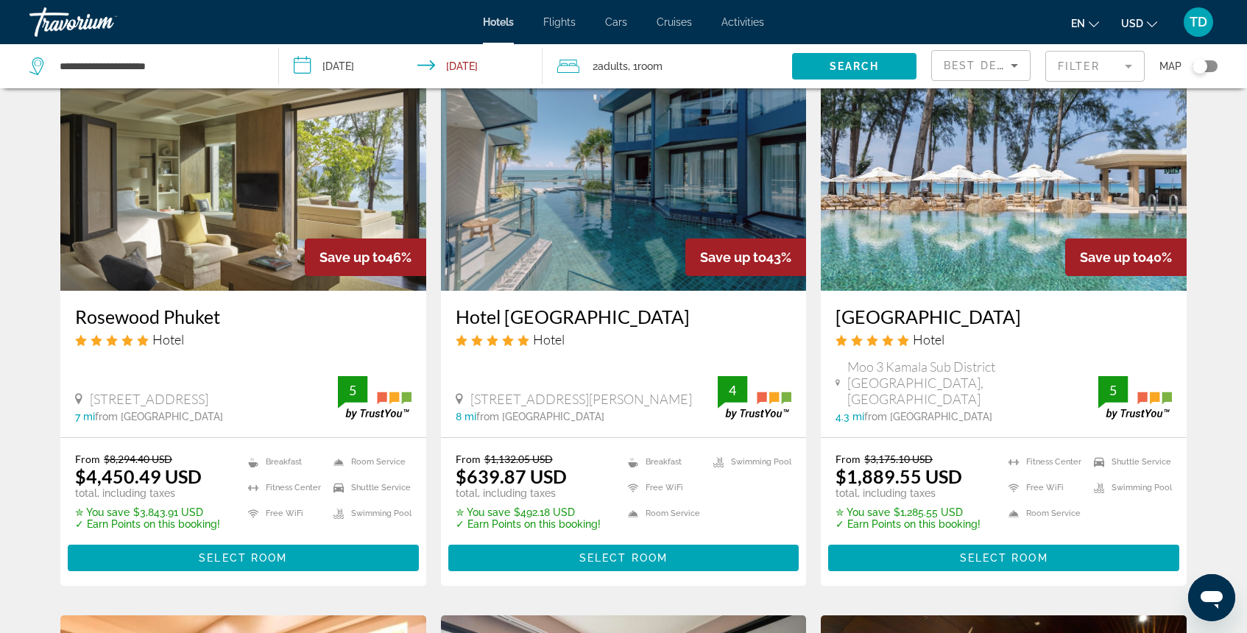
scroll to position [665, 0]
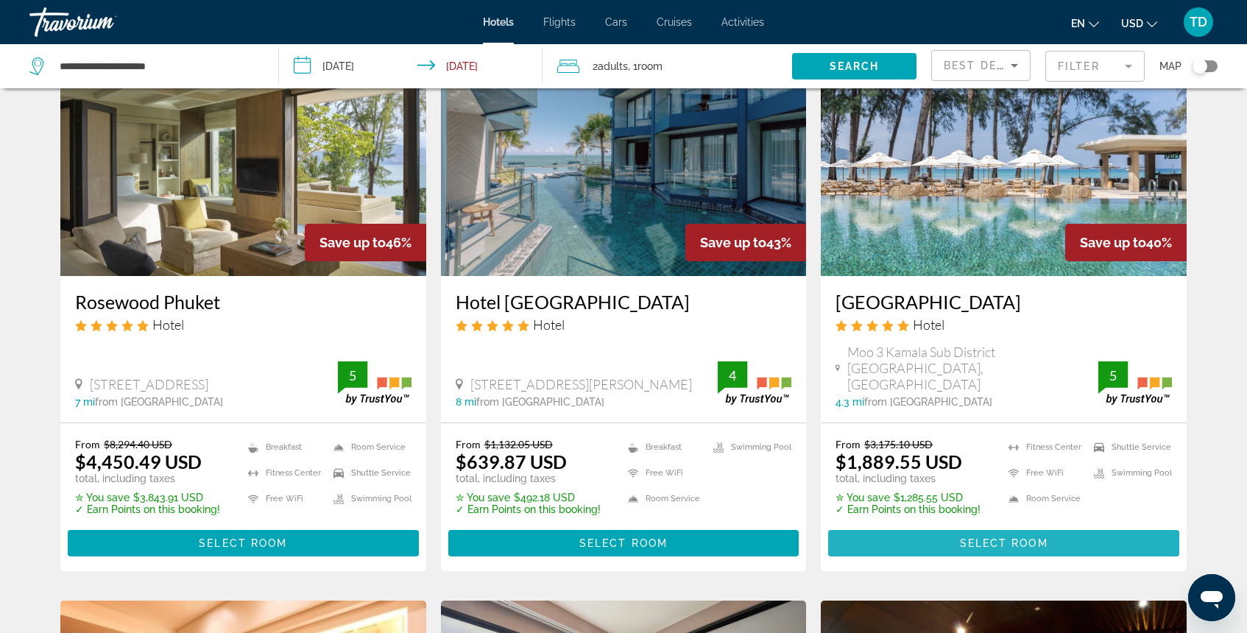
click at [976, 526] on span "Main content" at bounding box center [1003, 543] width 351 height 35
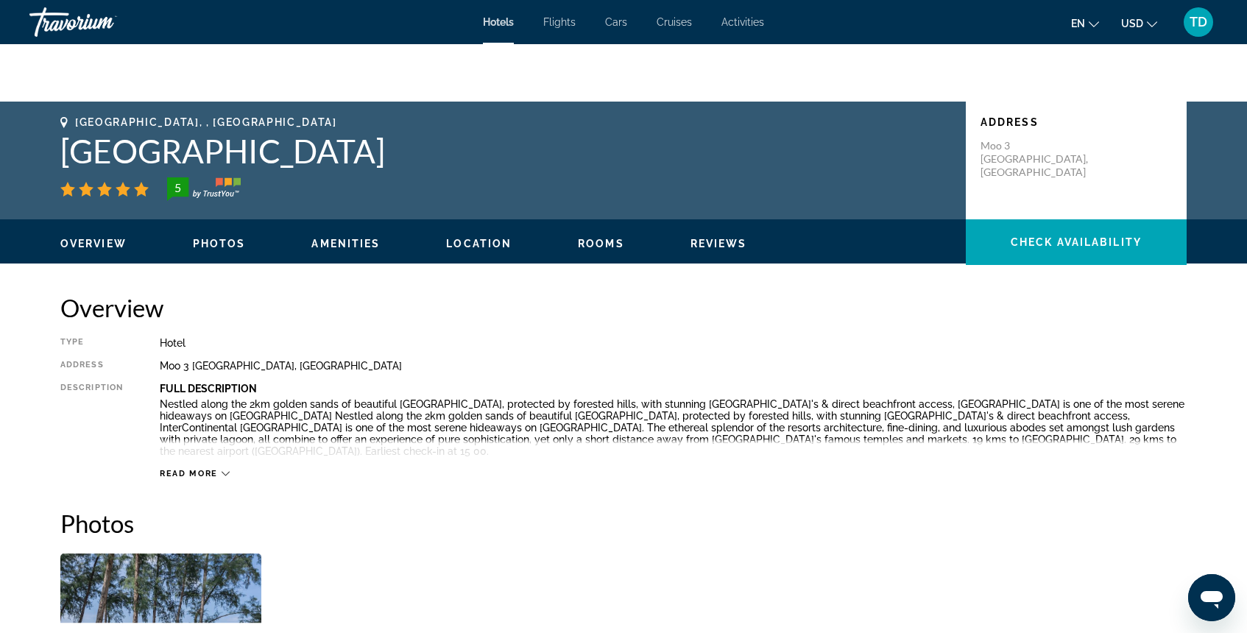
scroll to position [267, 0]
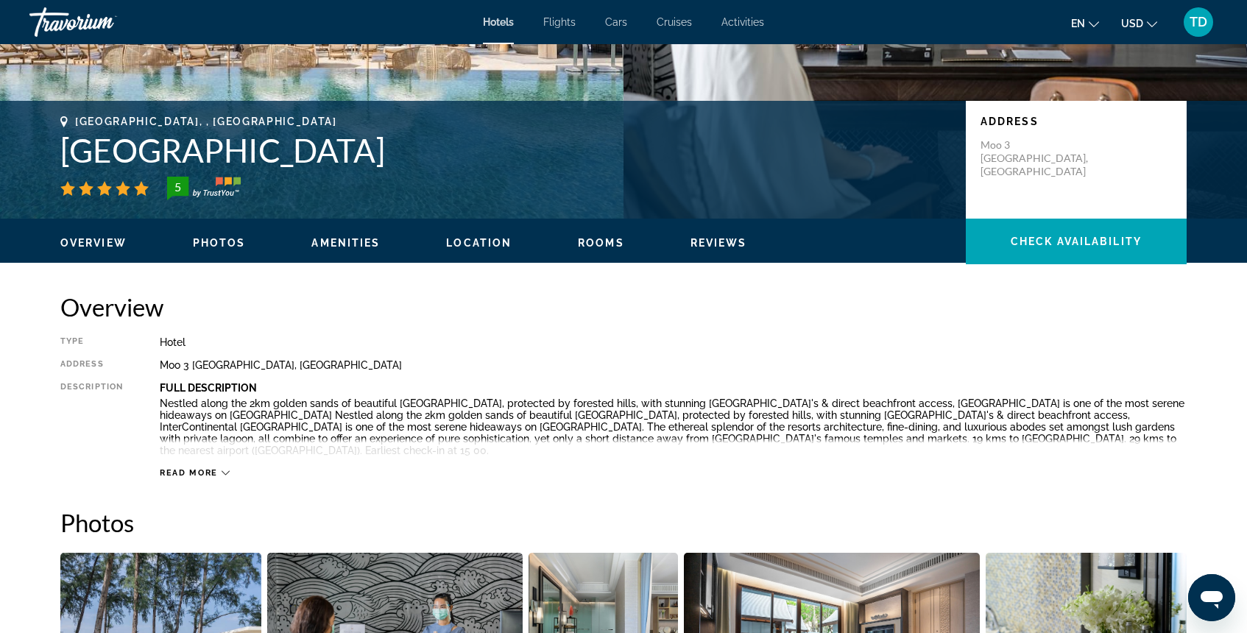
click at [206, 467] on button "Read more" at bounding box center [195, 472] width 70 height 11
click at [215, 472] on div "Read less" at bounding box center [193, 473] width 66 height 10
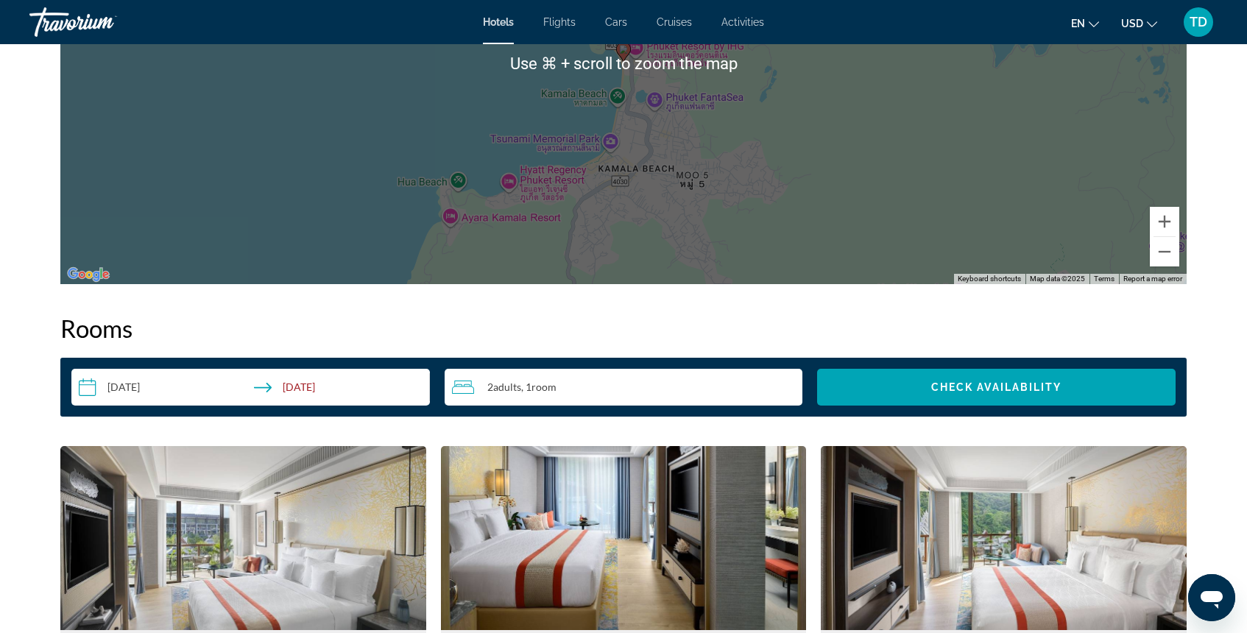
scroll to position [1594, 0]
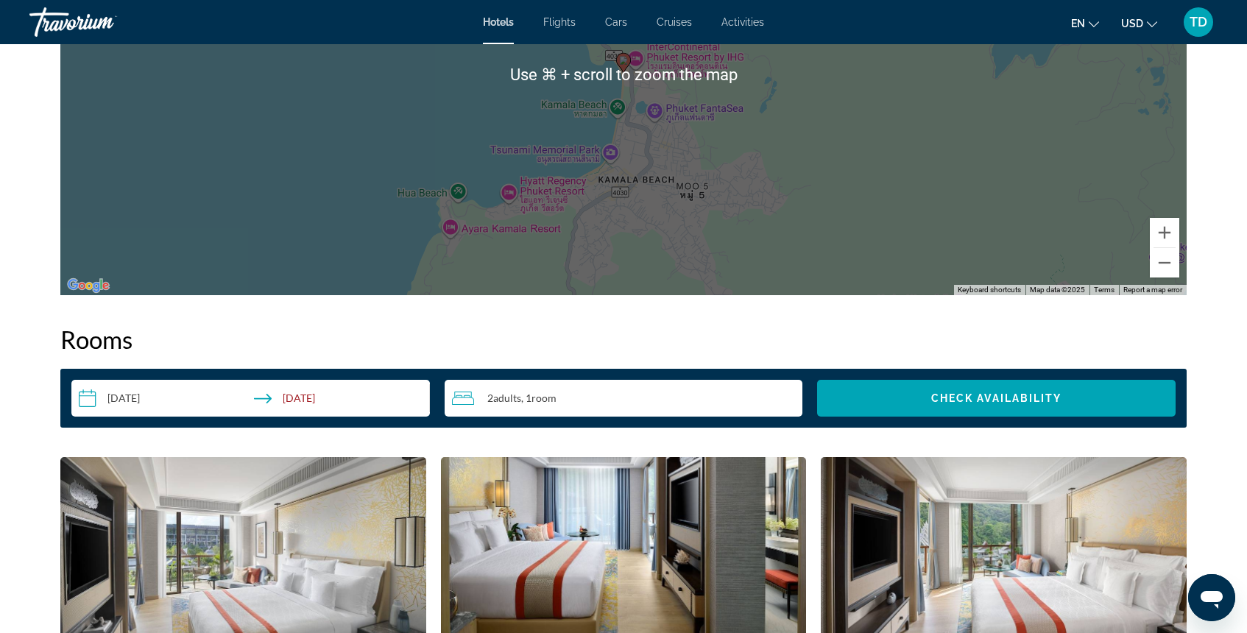
click at [317, 399] on input "**********" at bounding box center [253, 400] width 364 height 41
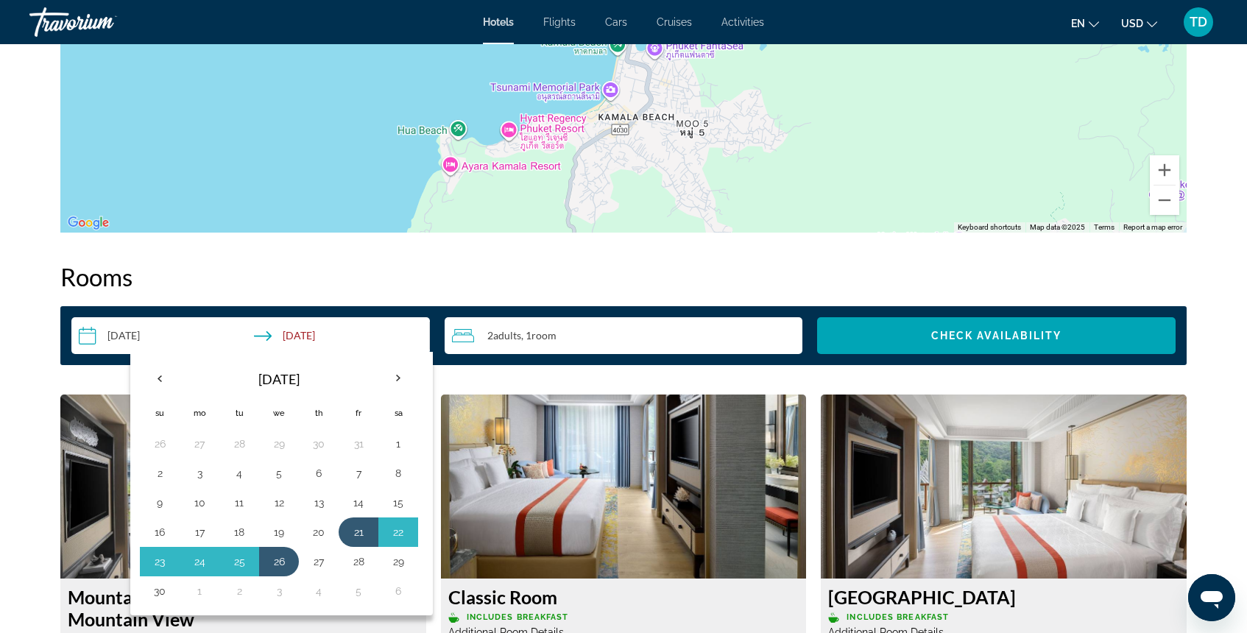
scroll to position [1690, 0]
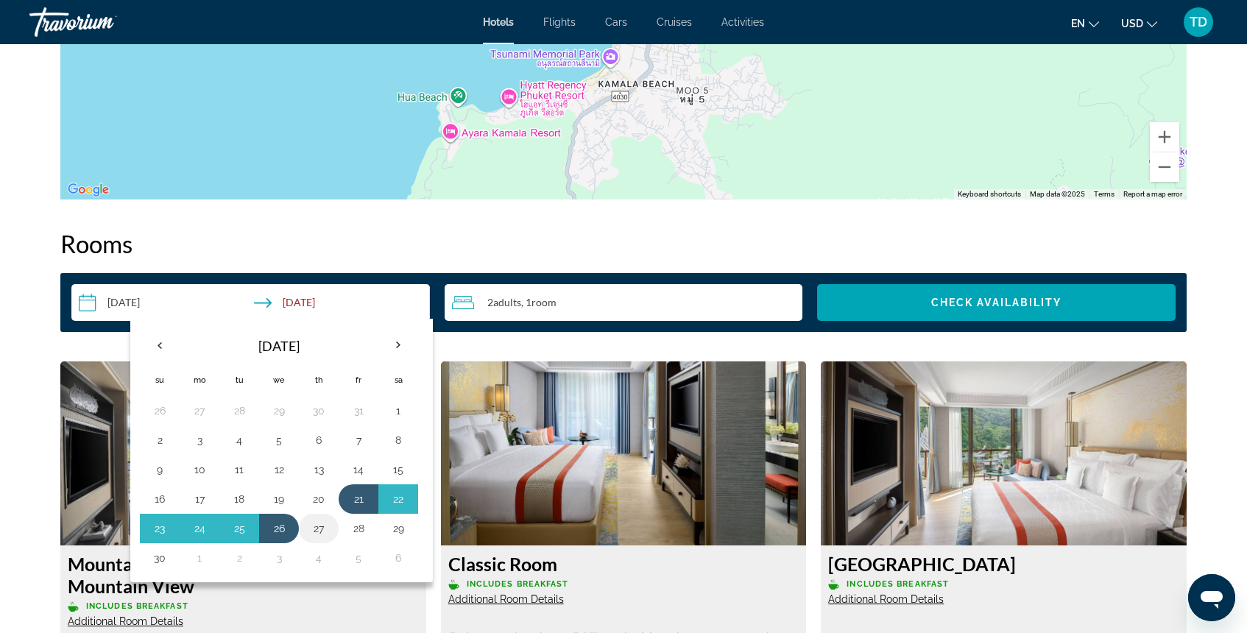
click at [311, 527] on button "27" at bounding box center [319, 528] width 24 height 21
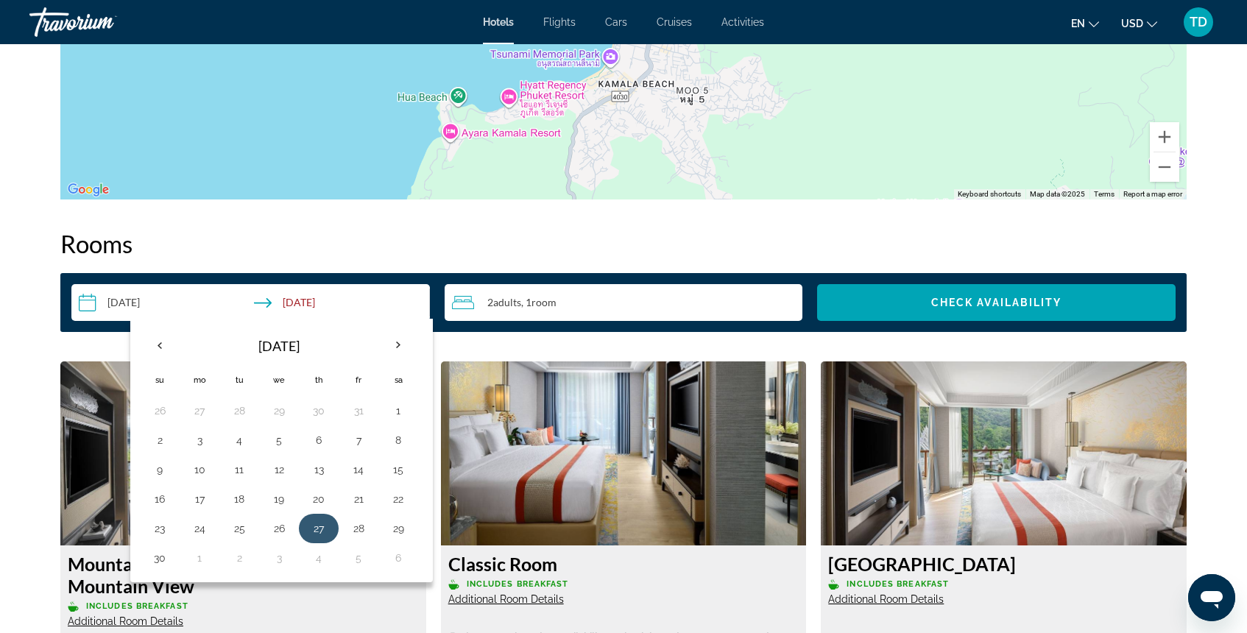
click at [315, 526] on button "27" at bounding box center [319, 528] width 24 height 21
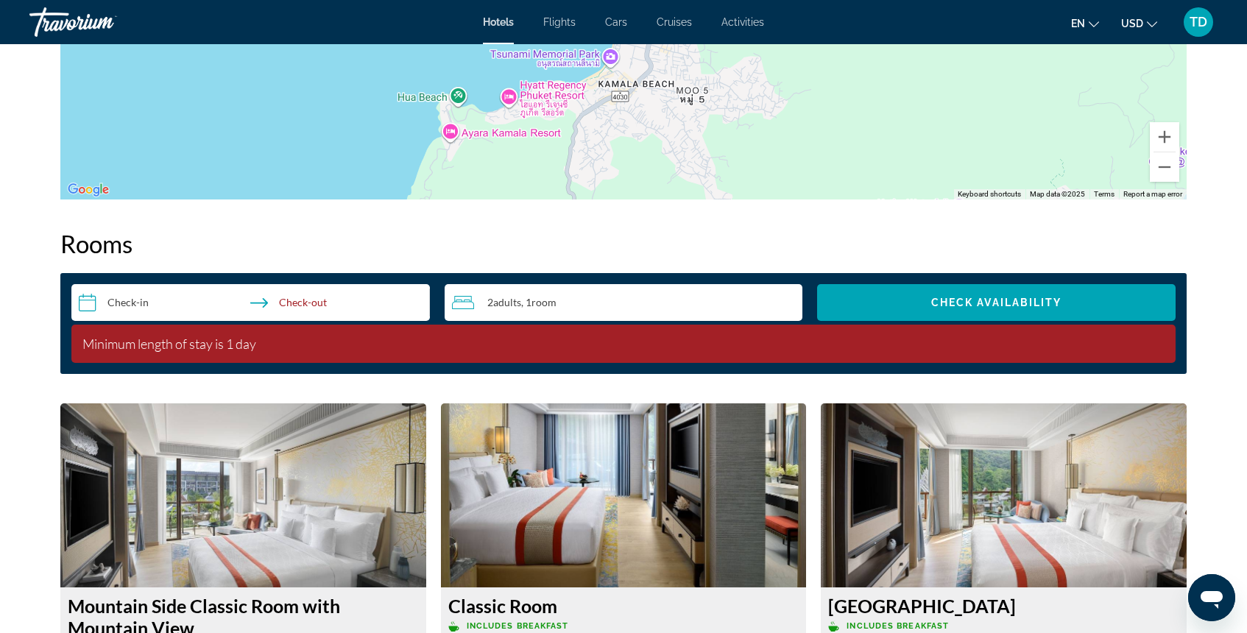
click at [248, 312] on input "**********" at bounding box center [253, 304] width 364 height 41
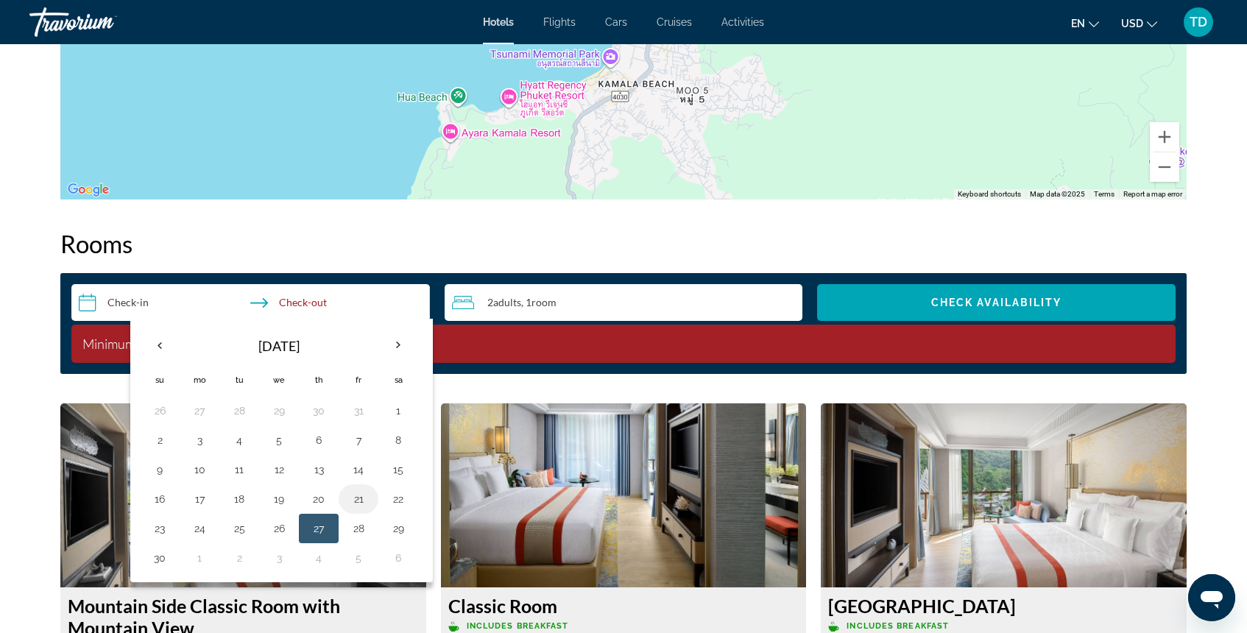
click at [356, 501] on button "21" at bounding box center [359, 499] width 24 height 21
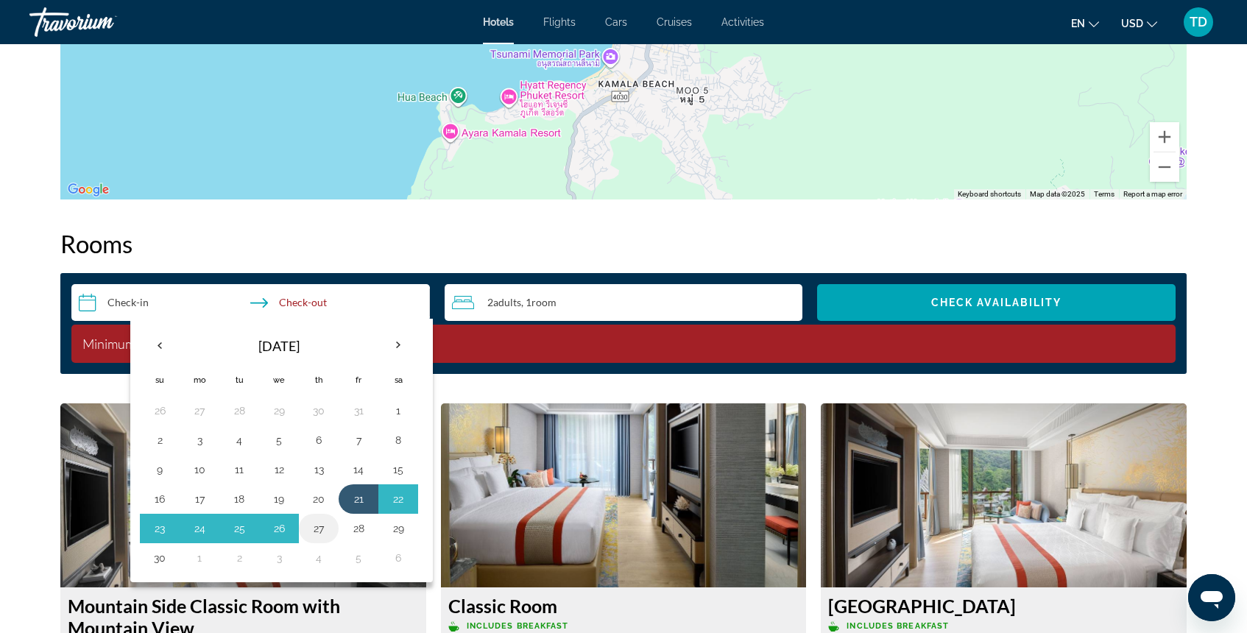
click at [330, 530] on td "27" at bounding box center [319, 528] width 40 height 29
click at [314, 534] on button "27" at bounding box center [319, 528] width 24 height 21
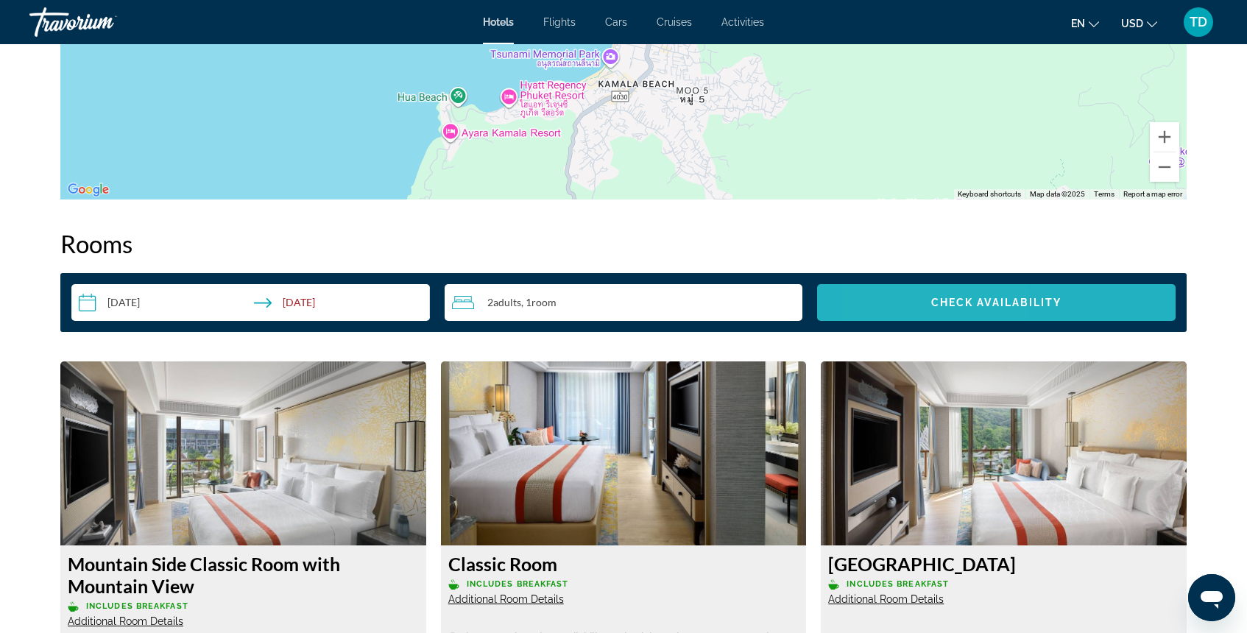
click at [915, 308] on span "Search widget" at bounding box center [996, 302] width 358 height 35
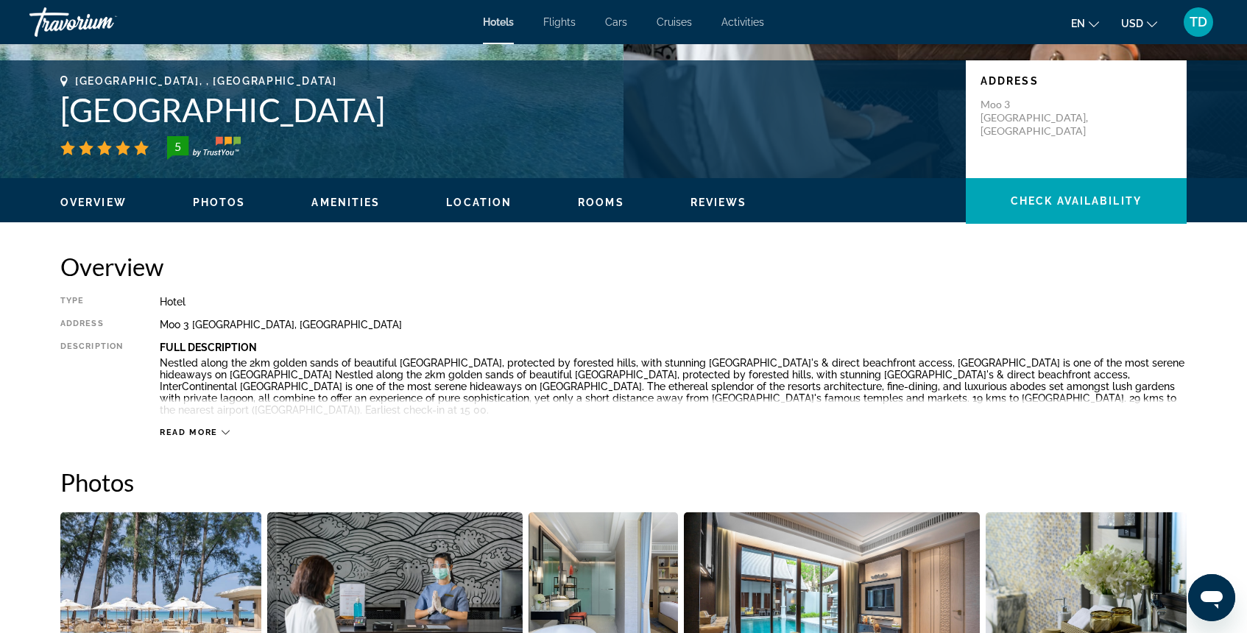
scroll to position [299, 0]
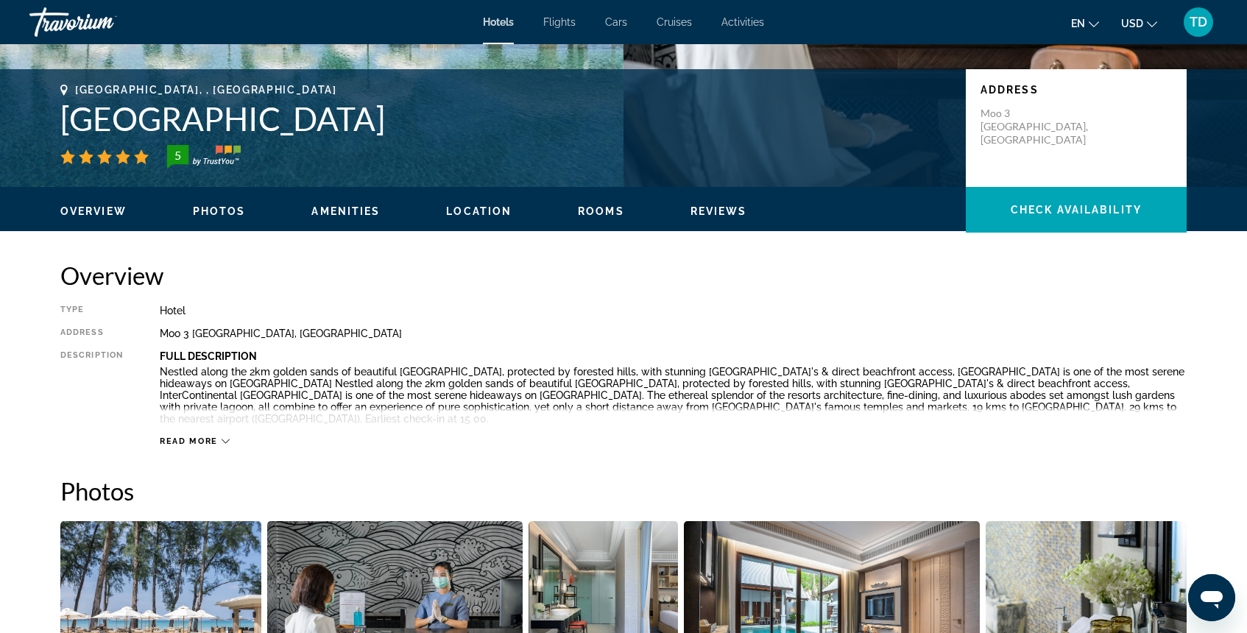
click at [346, 219] on div "Overview Photos Amenities Location Rooms Reviews Check Availability" at bounding box center [623, 210] width 1185 height 46
click at [352, 210] on span "Amenities" at bounding box center [345, 211] width 68 height 12
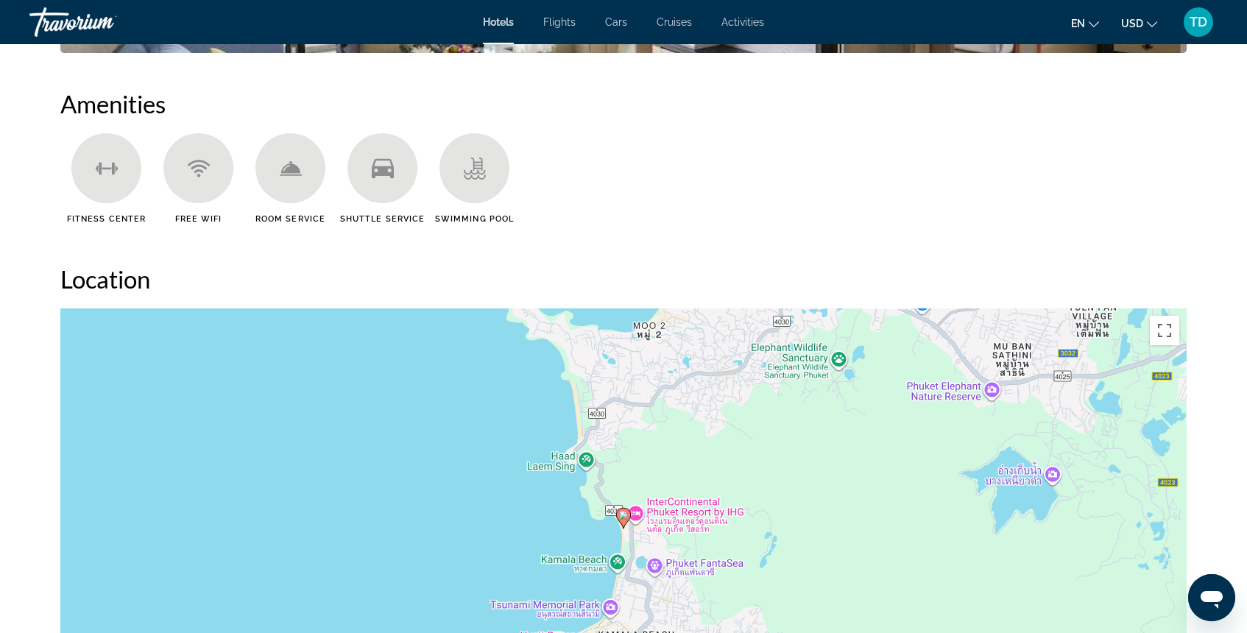
scroll to position [1140, 0]
click at [474, 180] on div "Main content" at bounding box center [474, 167] width 70 height 70
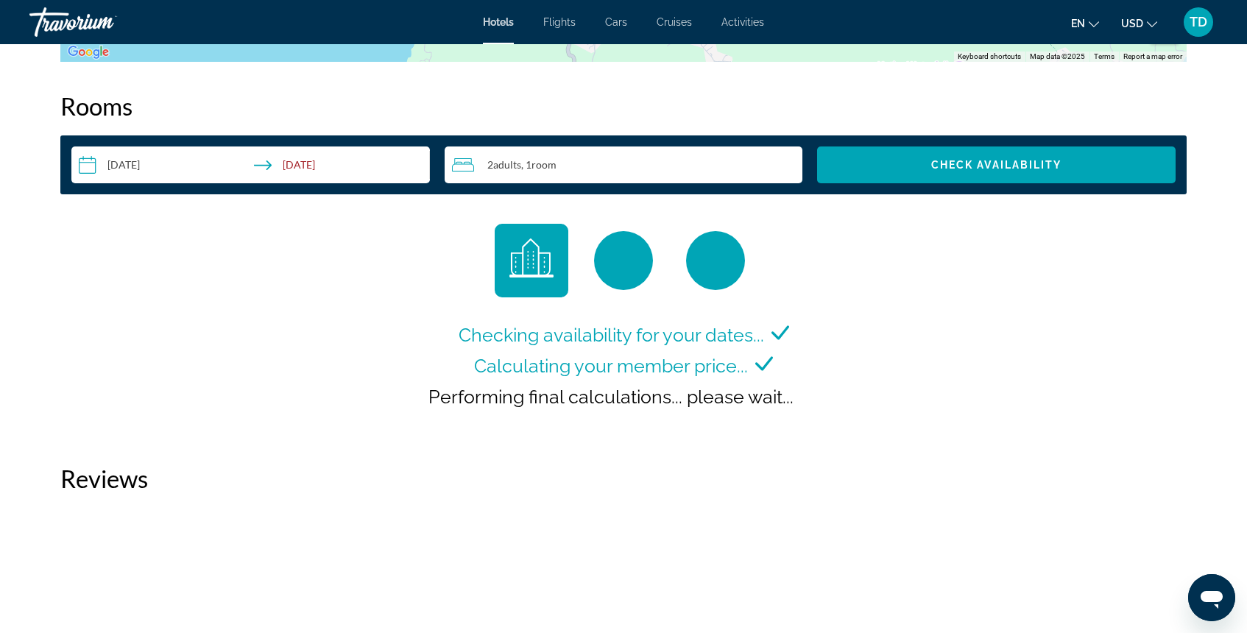
scroll to position [1820, 0]
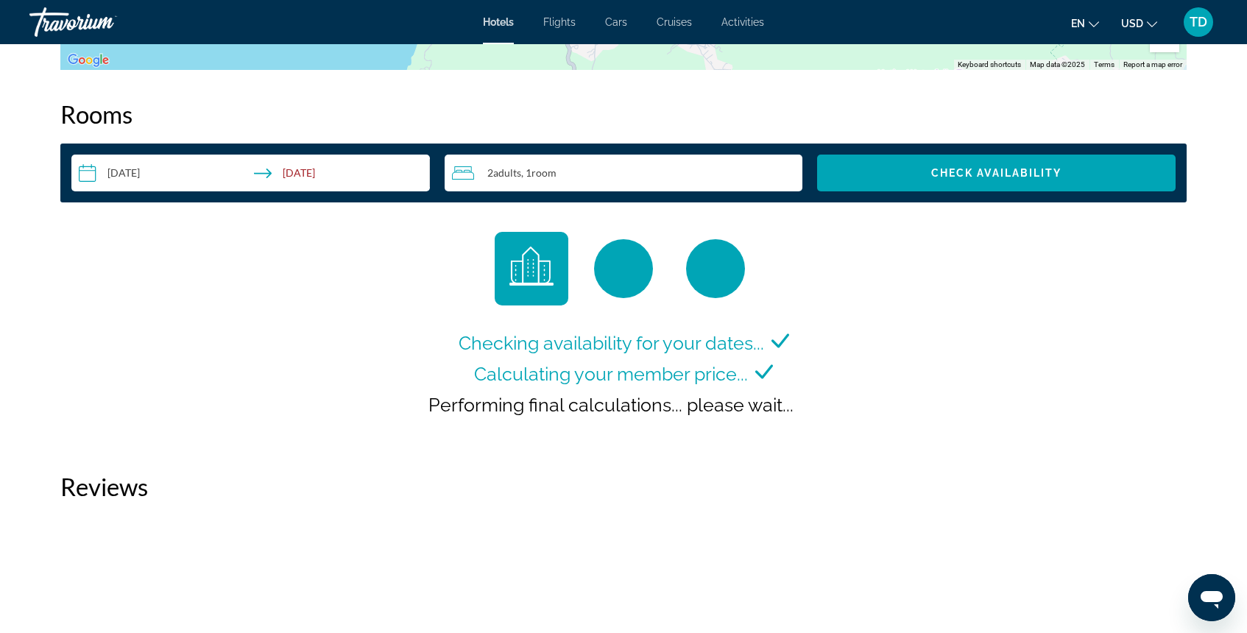
click at [347, 174] on input "**********" at bounding box center [253, 175] width 364 height 41
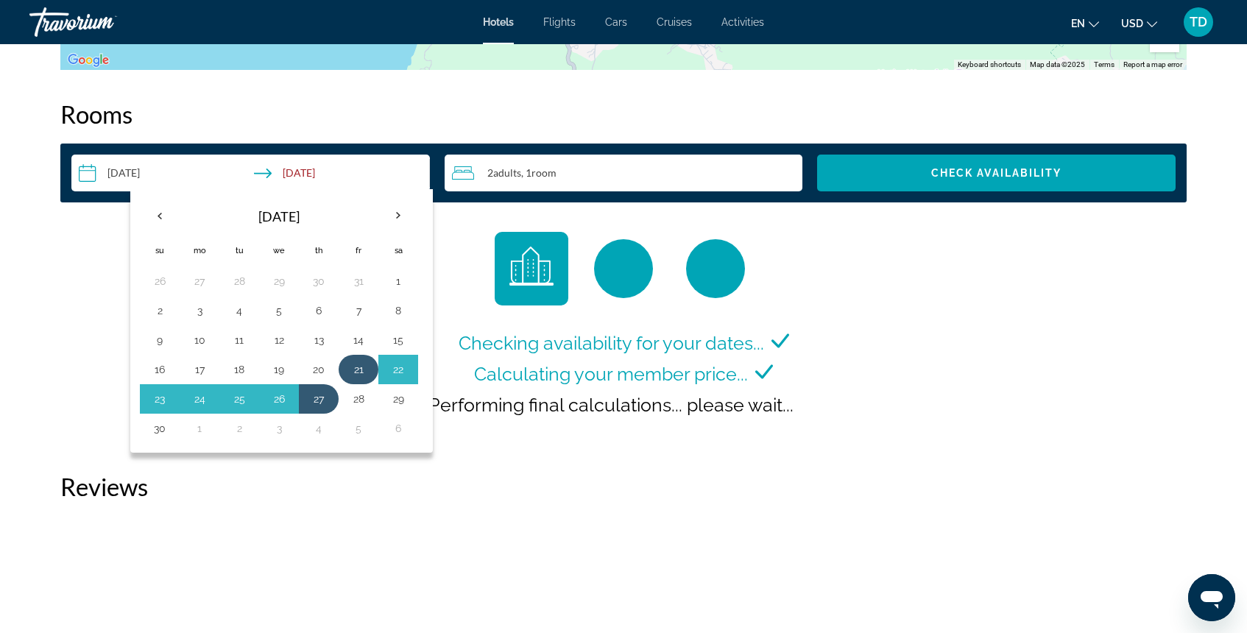
click at [363, 375] on button "21" at bounding box center [359, 369] width 24 height 21
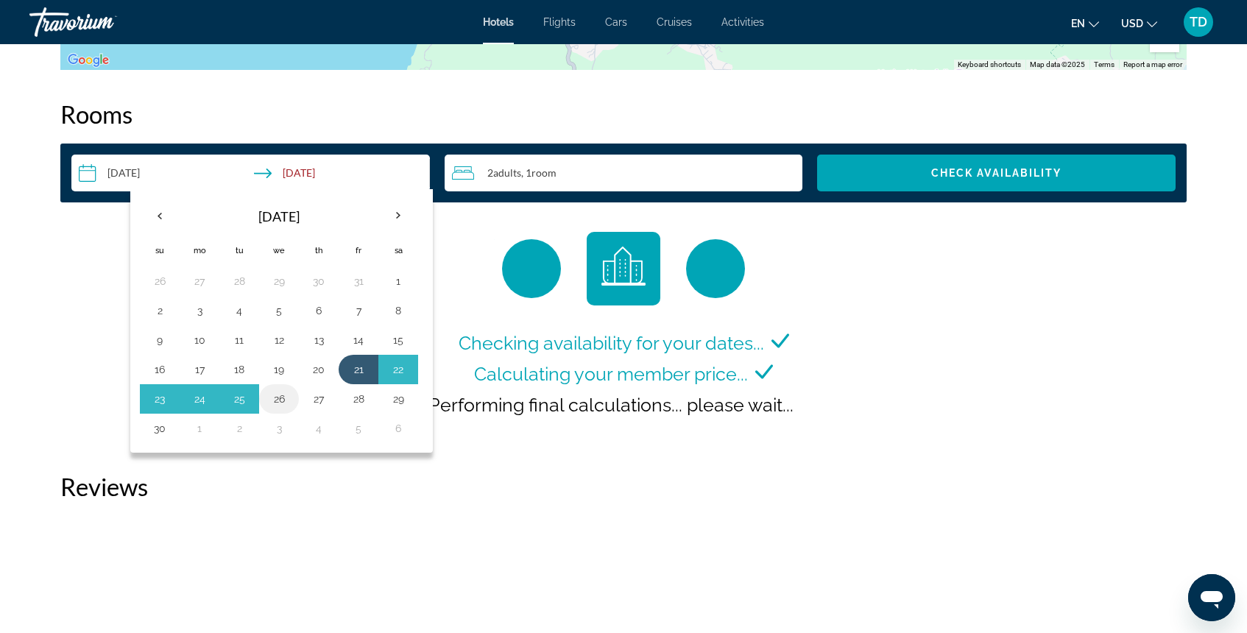
click at [278, 397] on button "26" at bounding box center [279, 399] width 24 height 21
type input "**********"
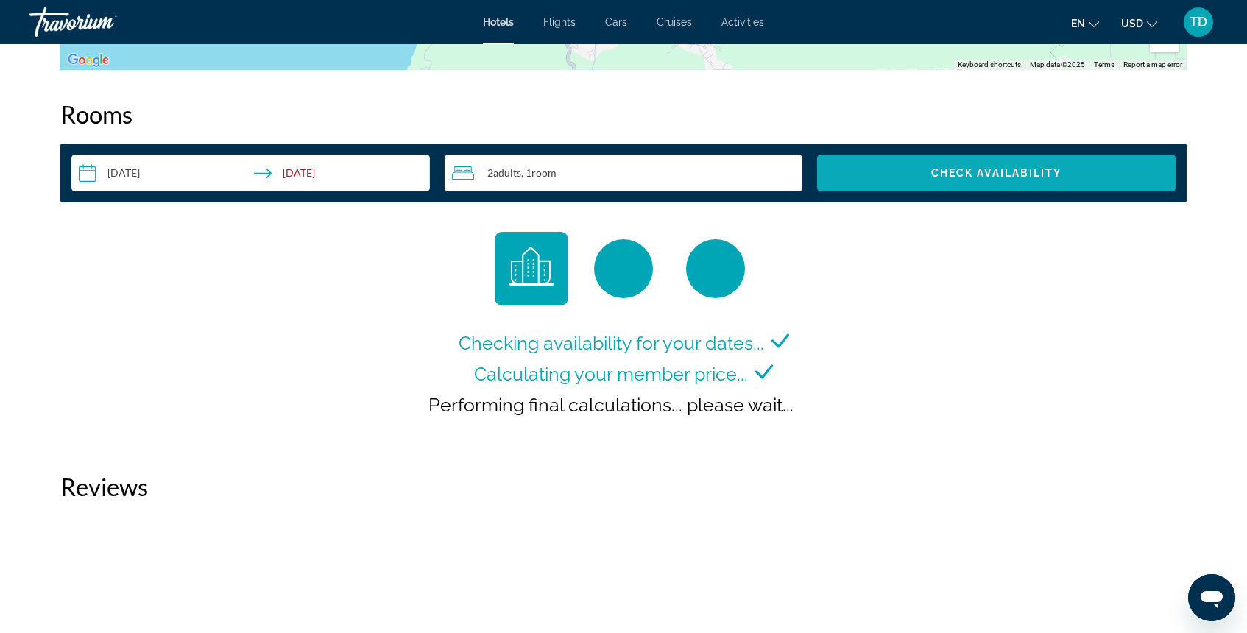
click at [1014, 172] on span "Check Availability" at bounding box center [996, 173] width 131 height 12
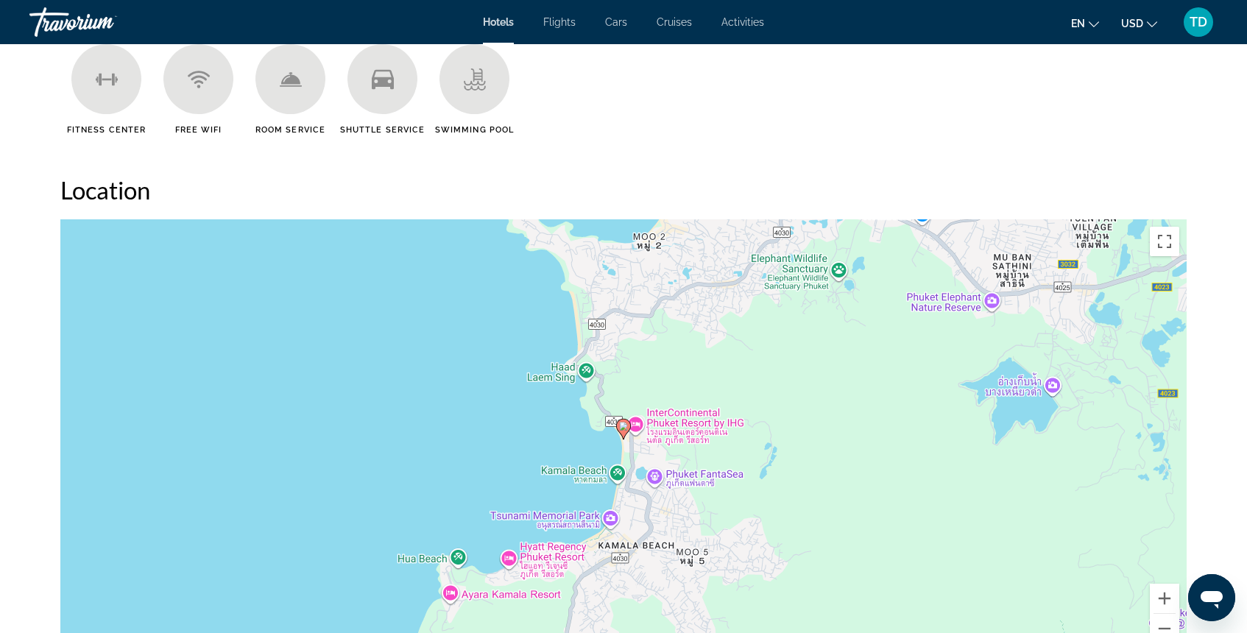
scroll to position [1176, 0]
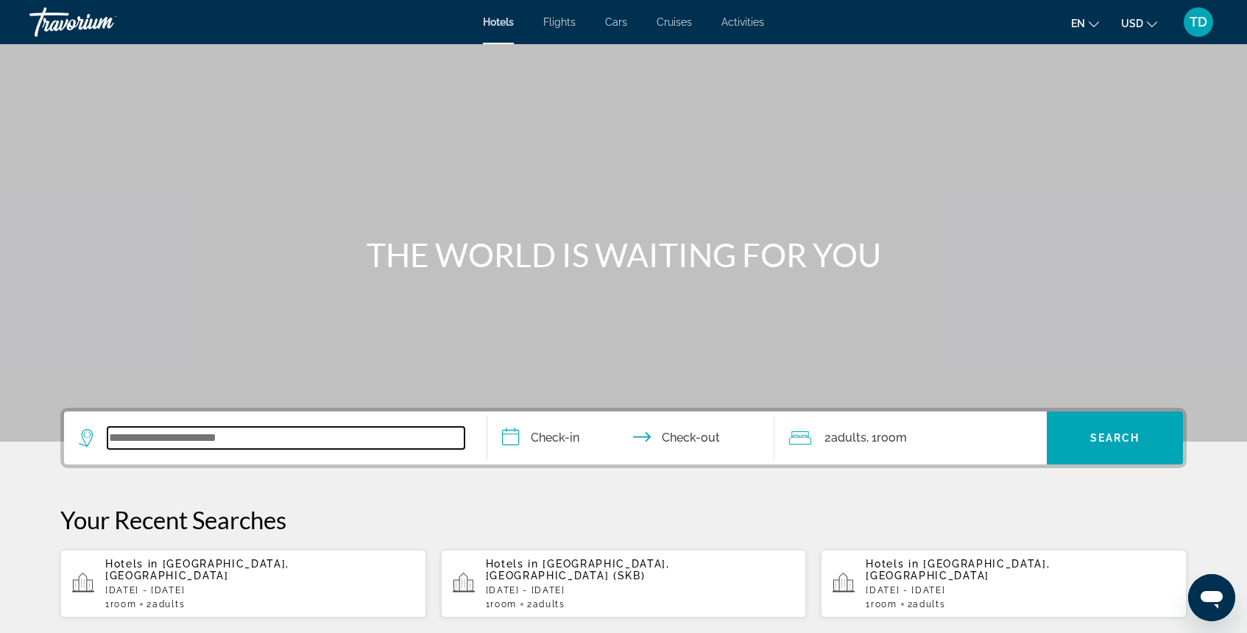
click at [265, 442] on input "Search widget" at bounding box center [285, 438] width 357 height 22
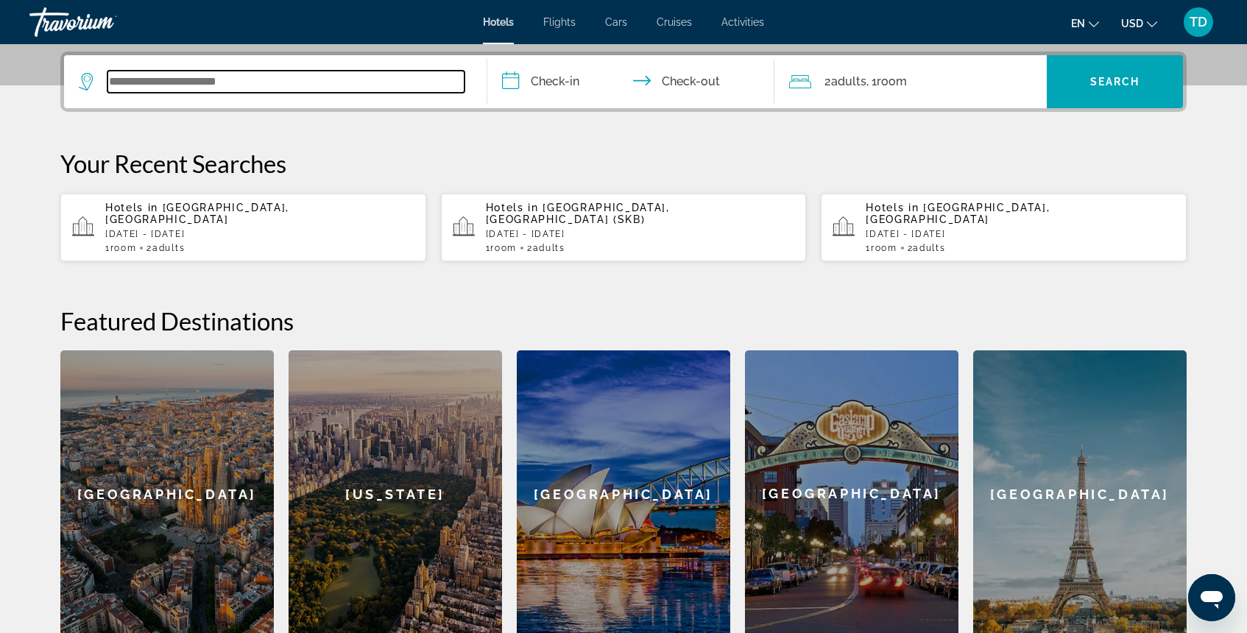
scroll to position [360, 0]
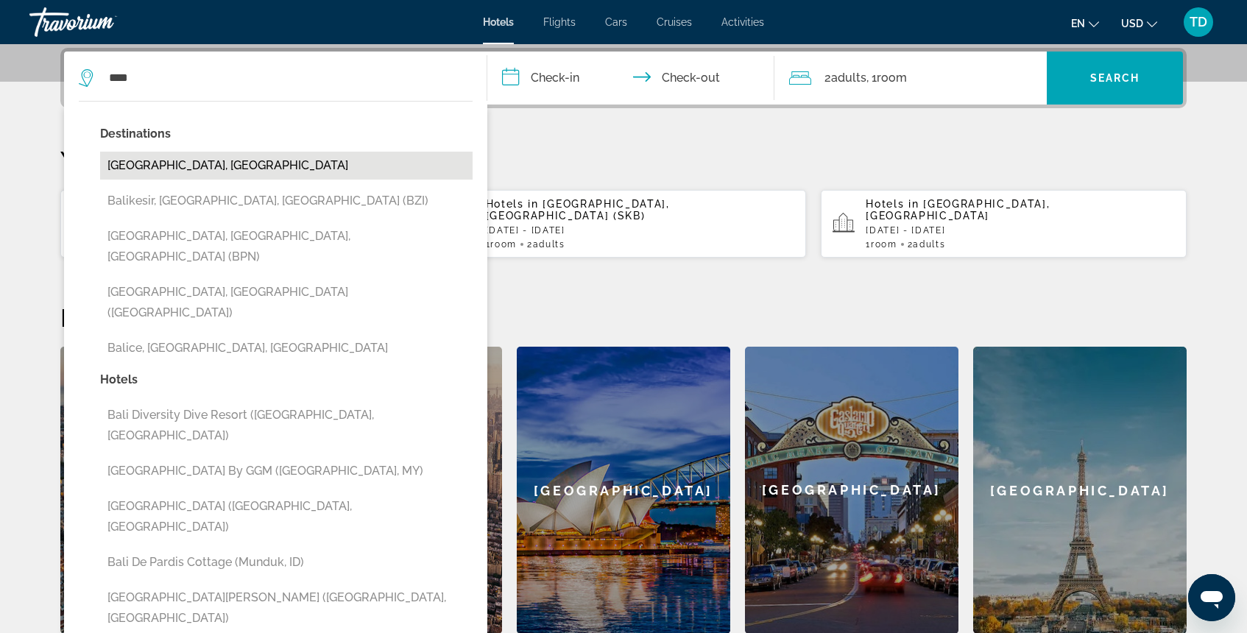
click at [281, 163] on button "Bali Island, Indonesia" at bounding box center [286, 166] width 372 height 28
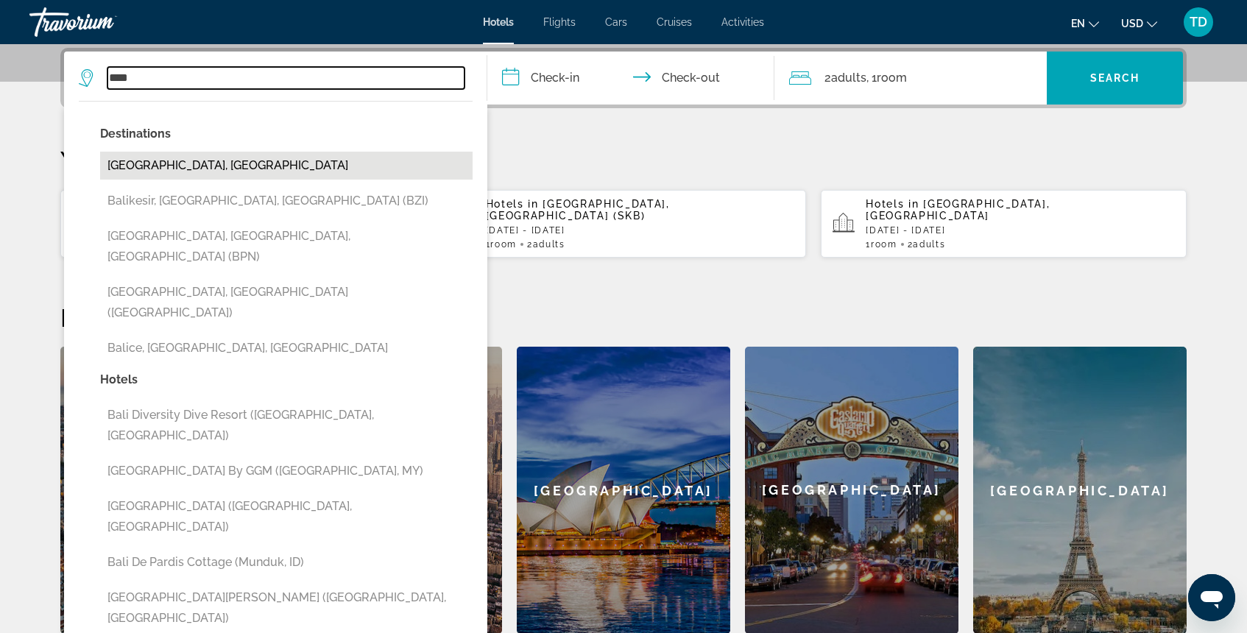
type input "**********"
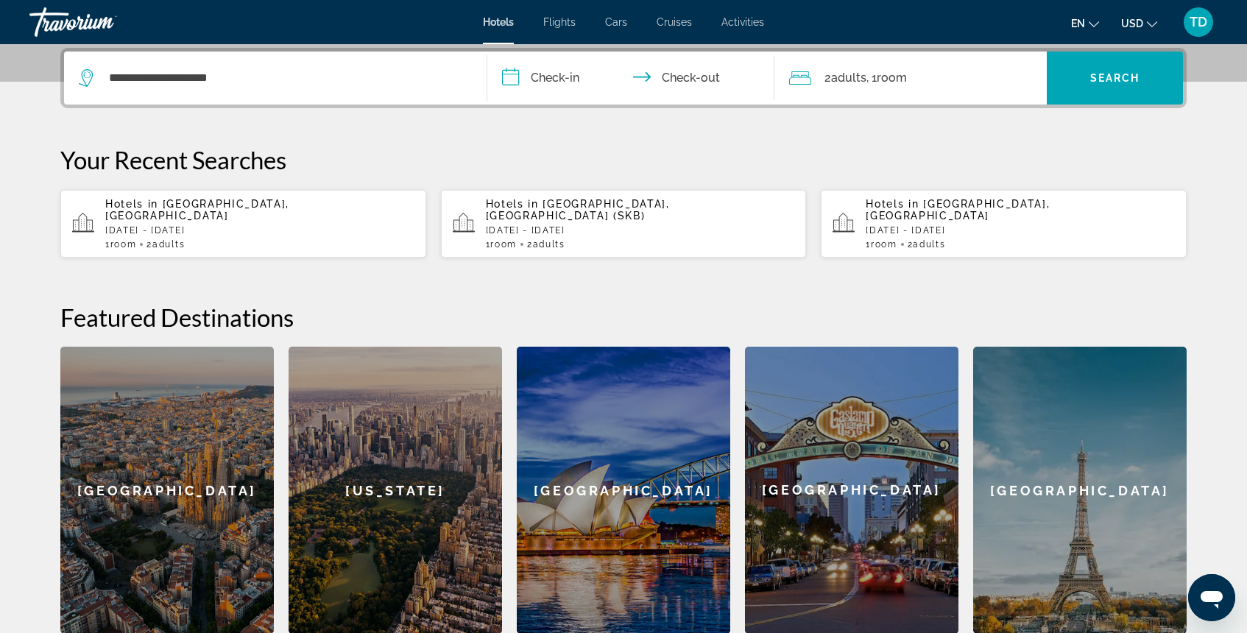
click at [559, 74] on input "**********" at bounding box center [633, 80] width 293 height 57
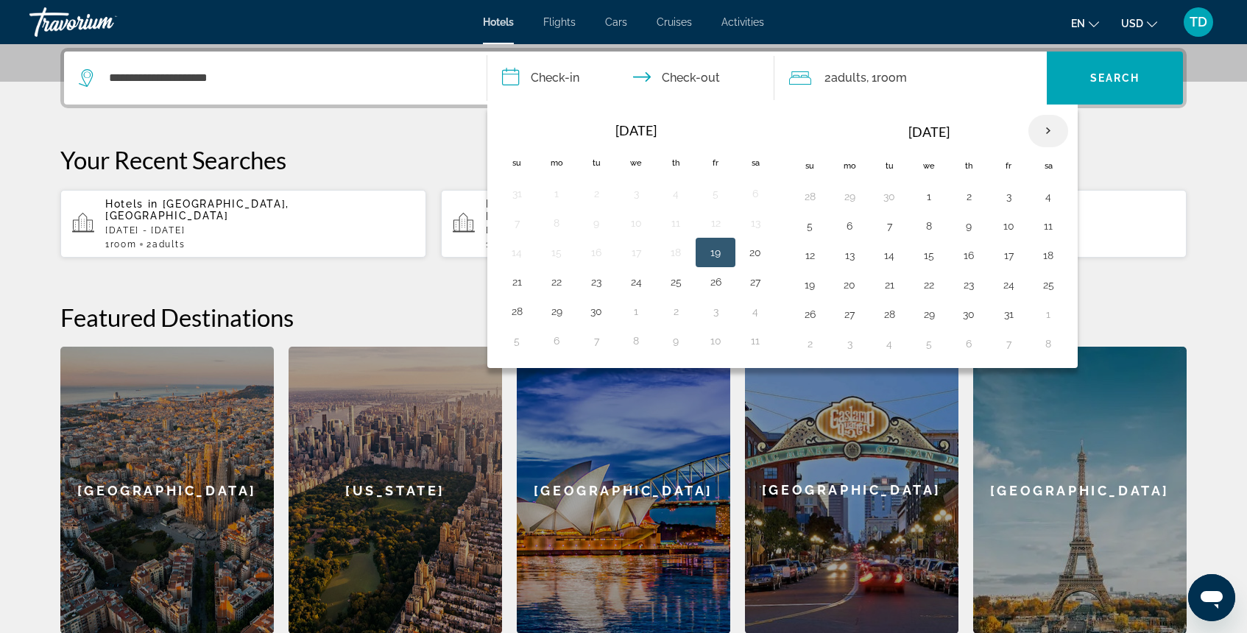
click at [1050, 133] on th "Next month" at bounding box center [1048, 131] width 40 height 32
click at [972, 289] on button "20" at bounding box center [969, 285] width 24 height 21
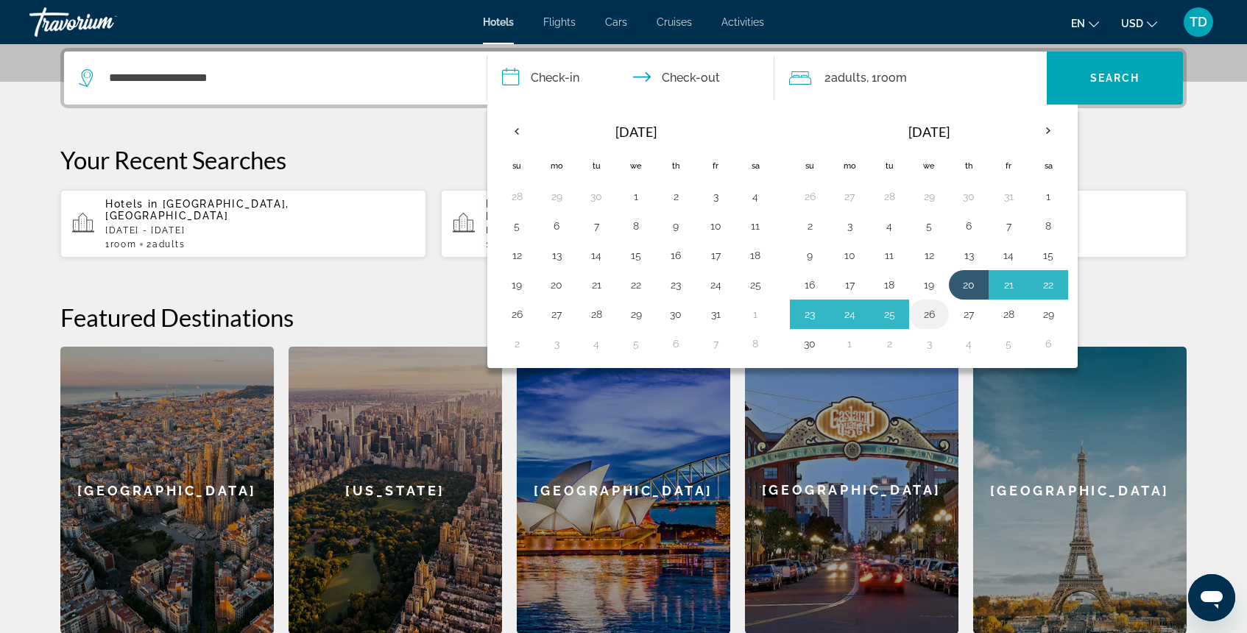
click at [931, 320] on button "26" at bounding box center [929, 314] width 24 height 21
type input "**********"
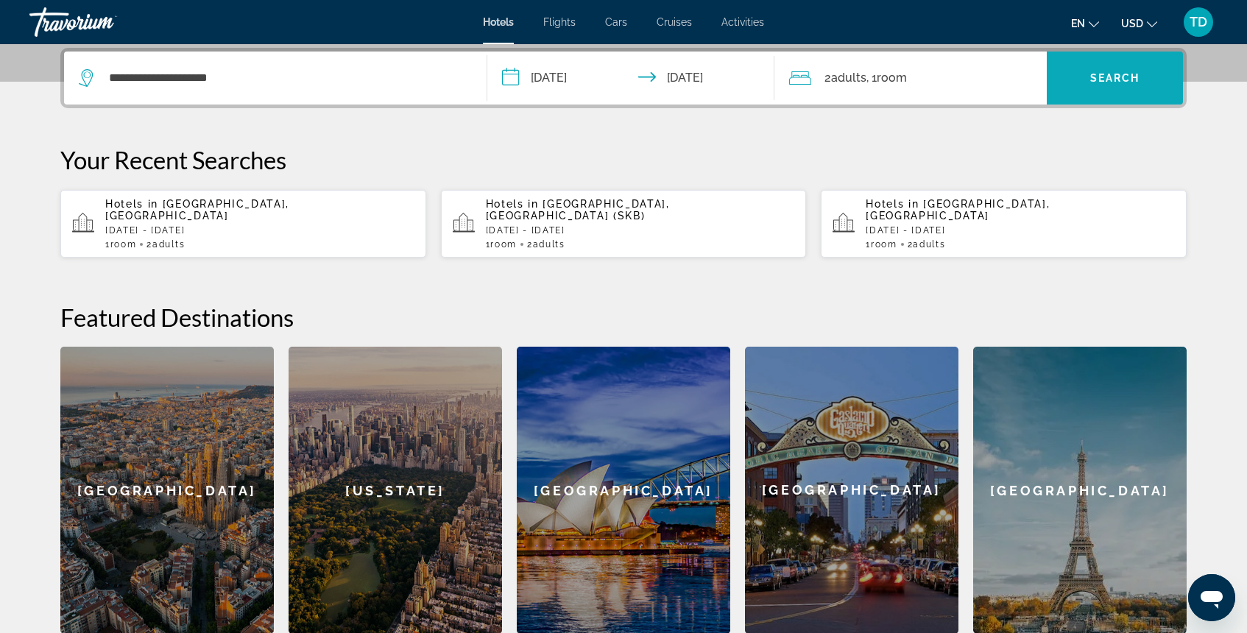
click at [1106, 79] on span "Search" at bounding box center [1115, 78] width 50 height 12
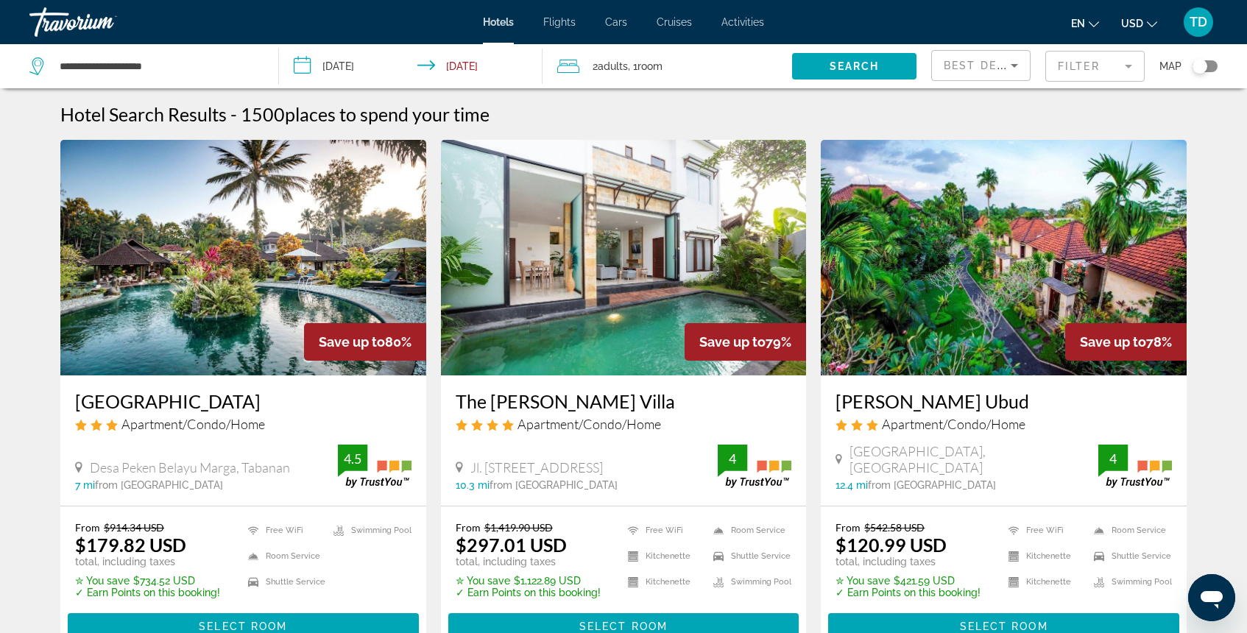
click at [1076, 77] on mat-form-field "Filter" at bounding box center [1094, 66] width 99 height 31
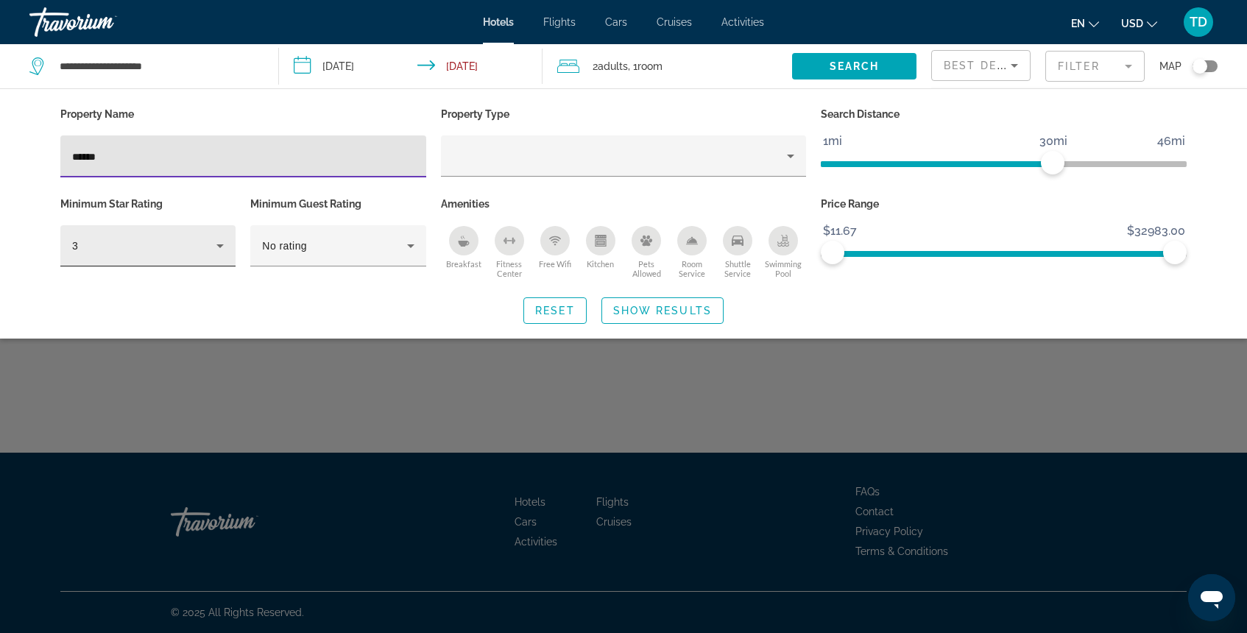
type input "******"
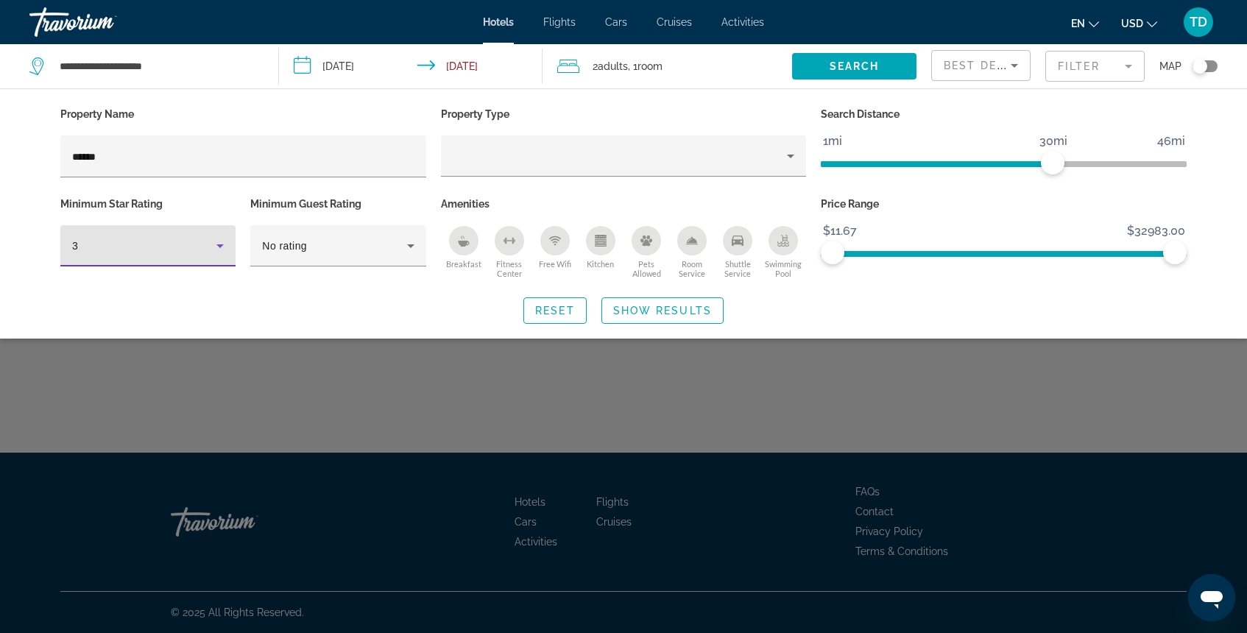
click at [222, 247] on icon "Hotel Filters" at bounding box center [220, 246] width 18 height 18
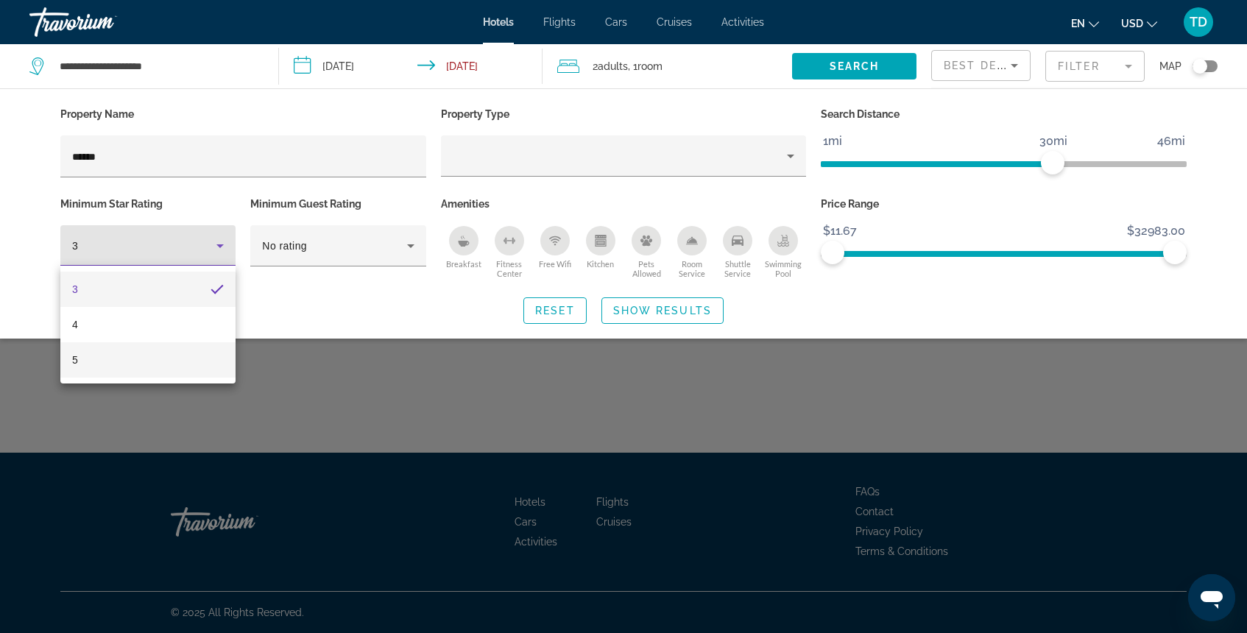
click at [163, 364] on mat-option "5" at bounding box center [147, 359] width 175 height 35
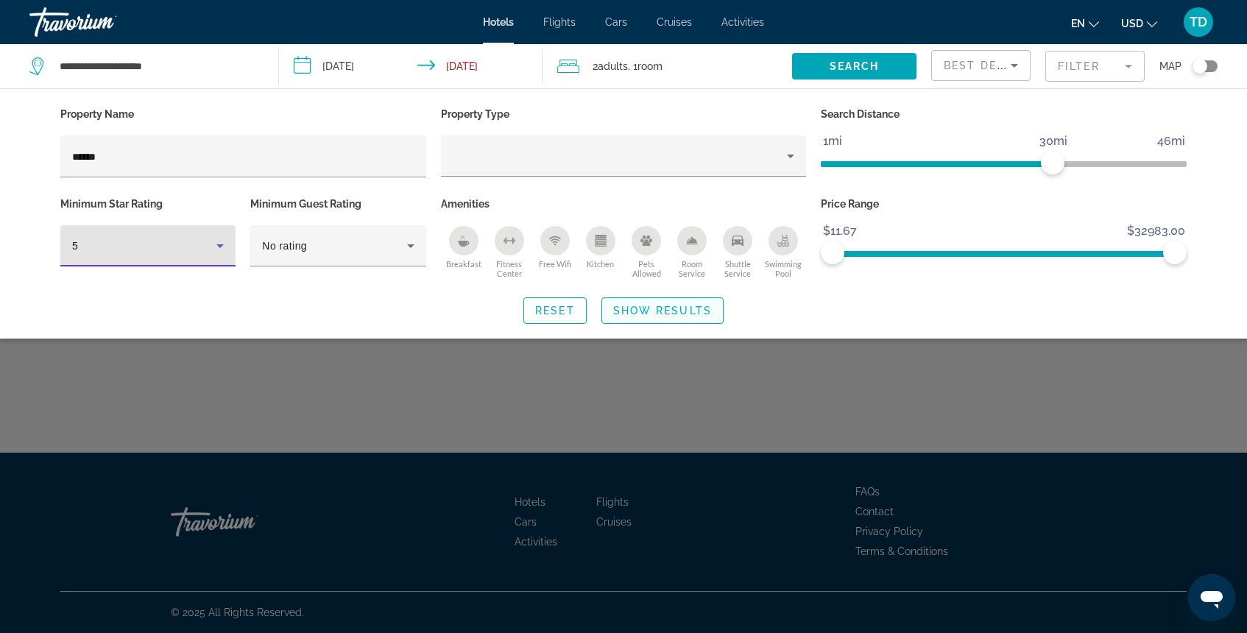
click at [657, 314] on span "Show Results" at bounding box center [662, 311] width 99 height 12
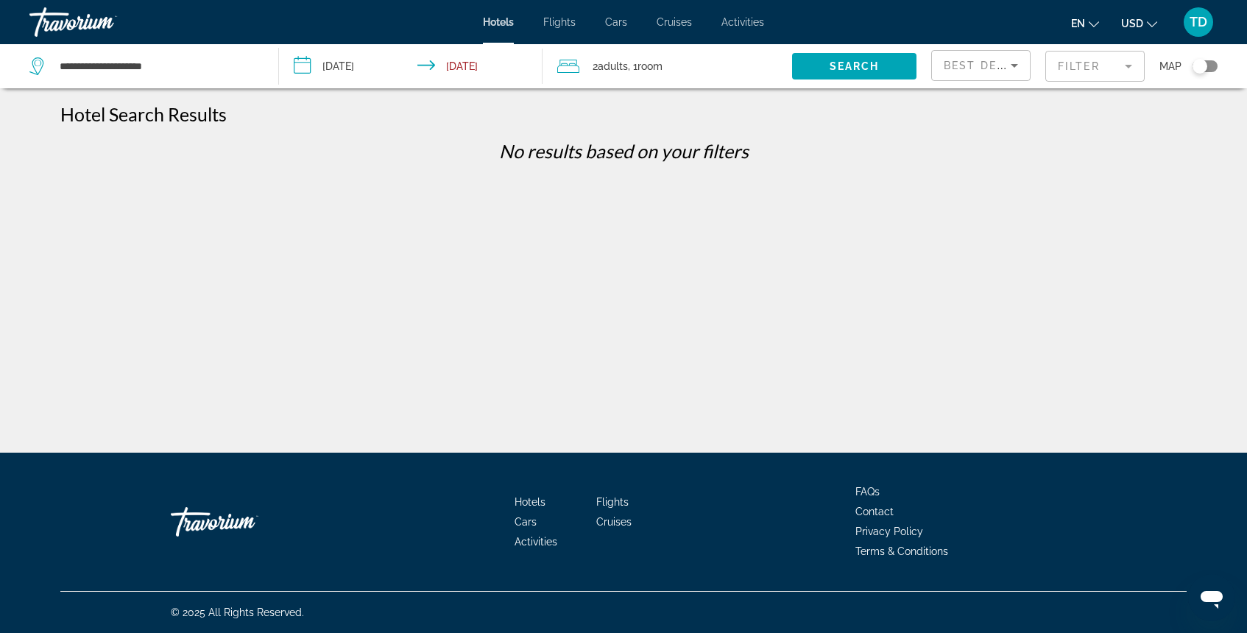
click at [1072, 67] on mat-form-field "Filter" at bounding box center [1094, 66] width 99 height 31
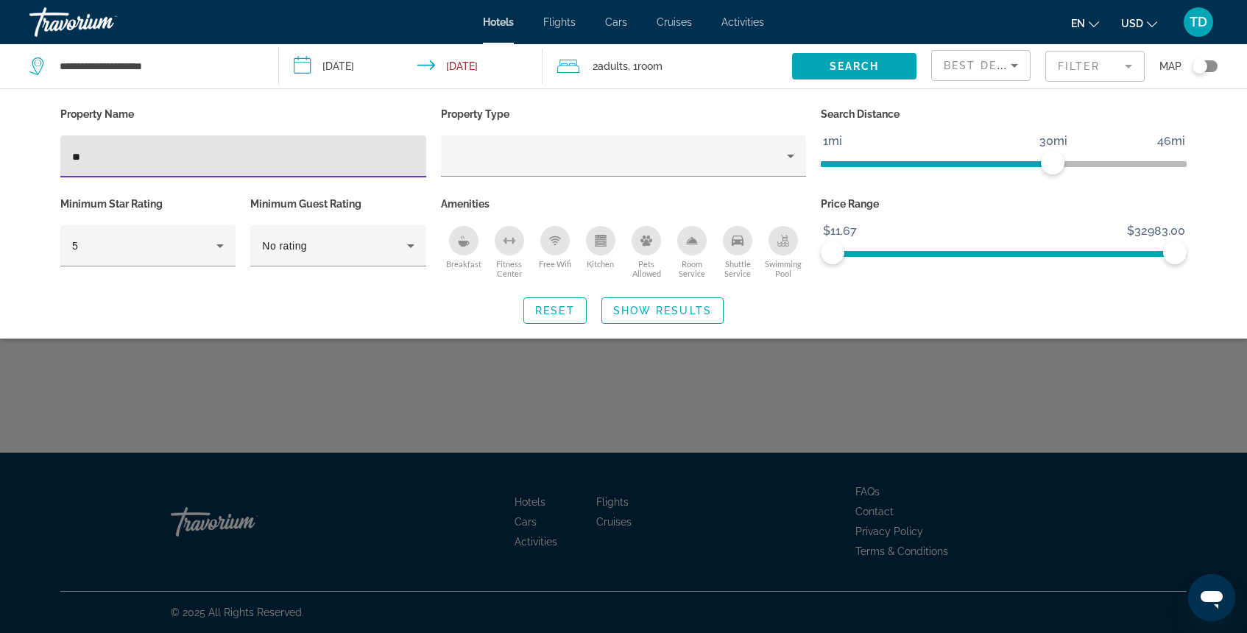
type input "*"
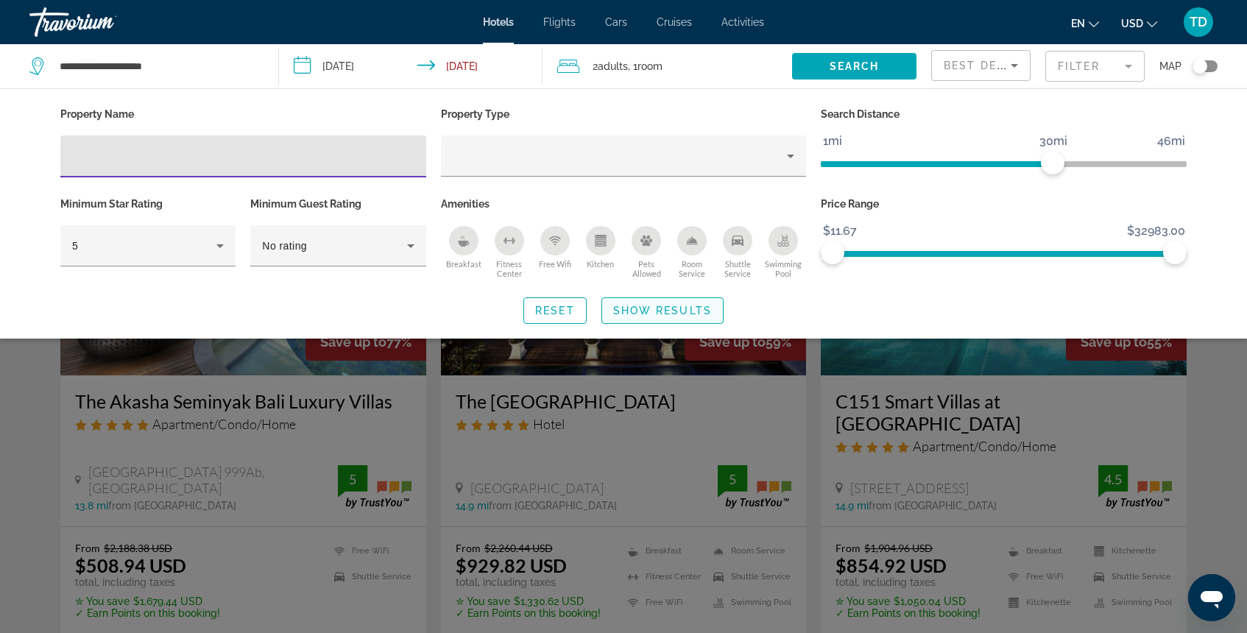
click at [671, 310] on span "Show Results" at bounding box center [662, 311] width 99 height 12
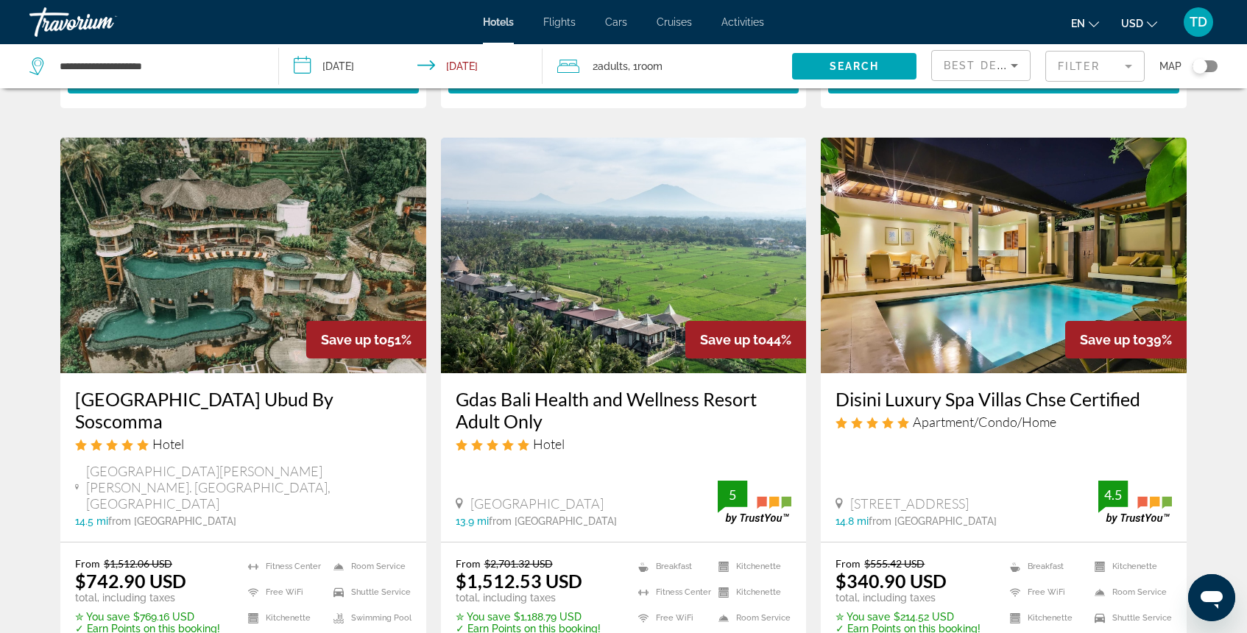
scroll to position [569, 0]
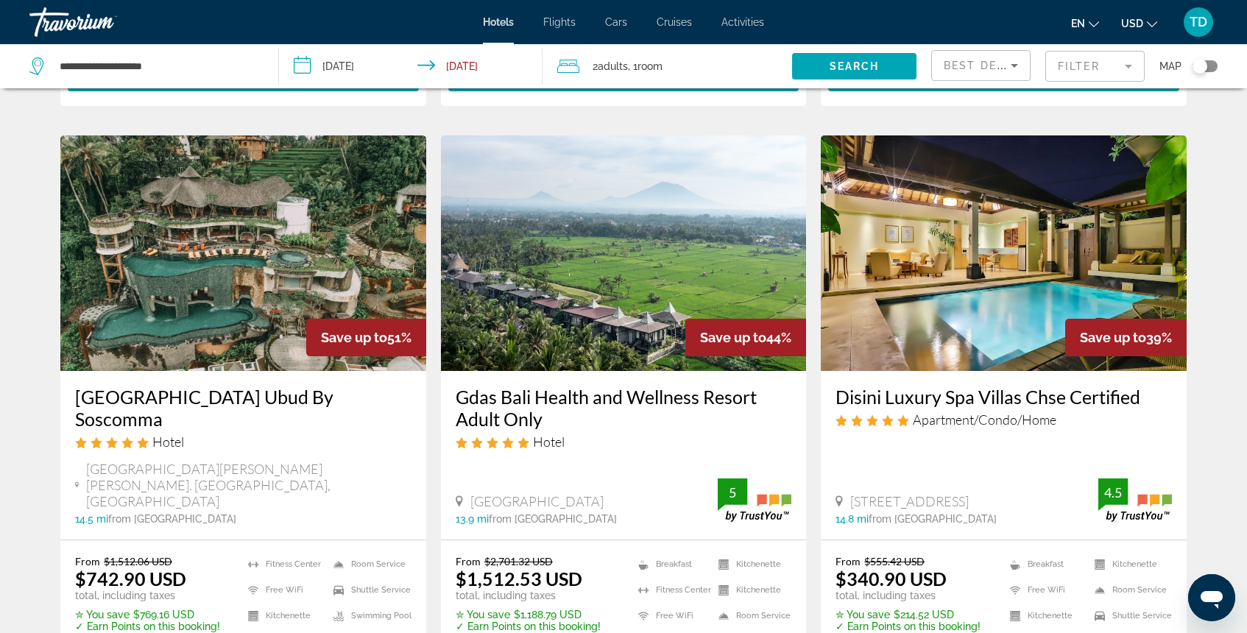
click at [311, 281] on img "Main content" at bounding box center [243, 253] width 366 height 236
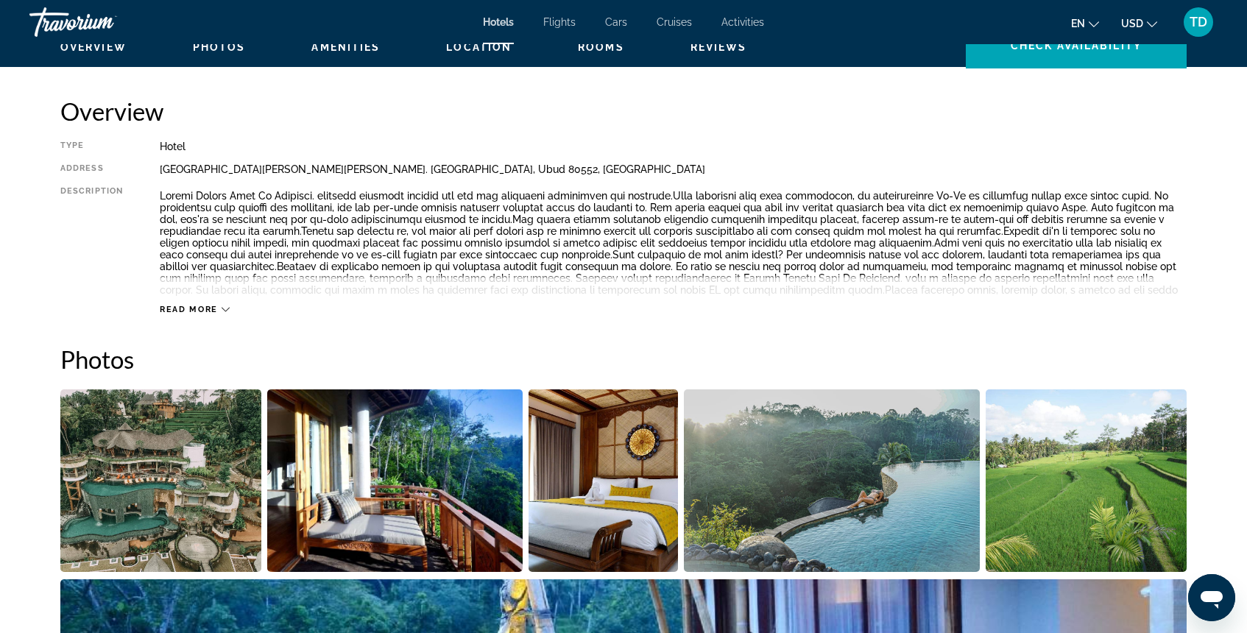
scroll to position [460, 0]
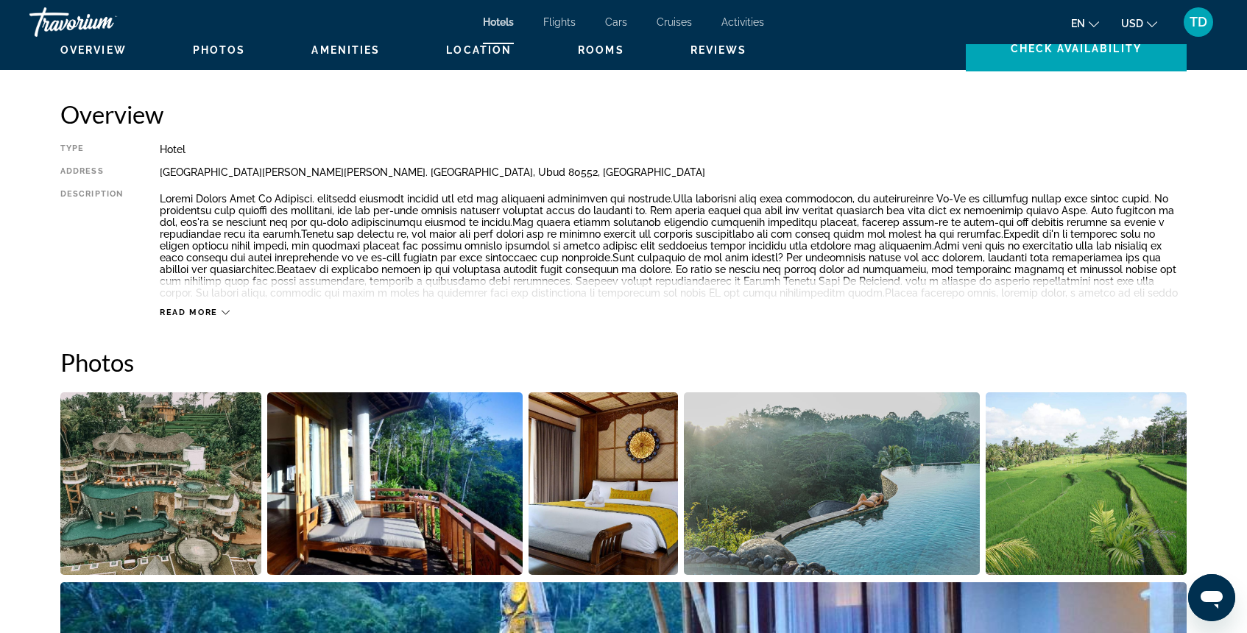
click at [214, 315] on span "Read more" at bounding box center [189, 313] width 58 height 10
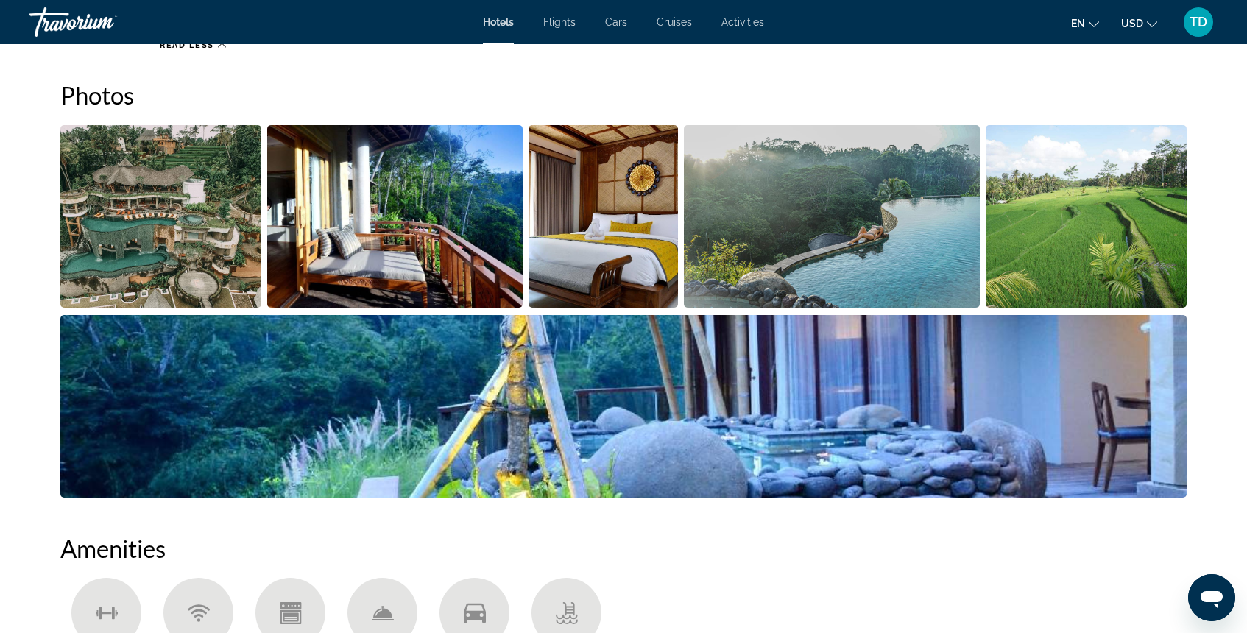
scroll to position [780, 0]
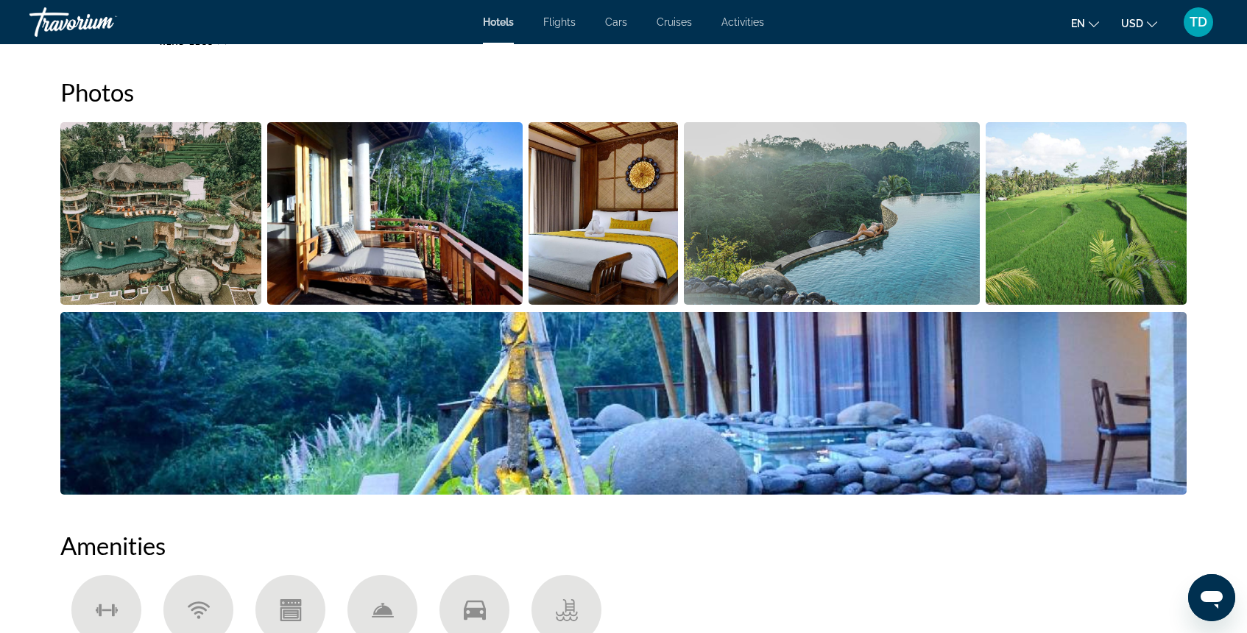
click at [212, 257] on img "Open full-screen image slider" at bounding box center [160, 213] width 201 height 183
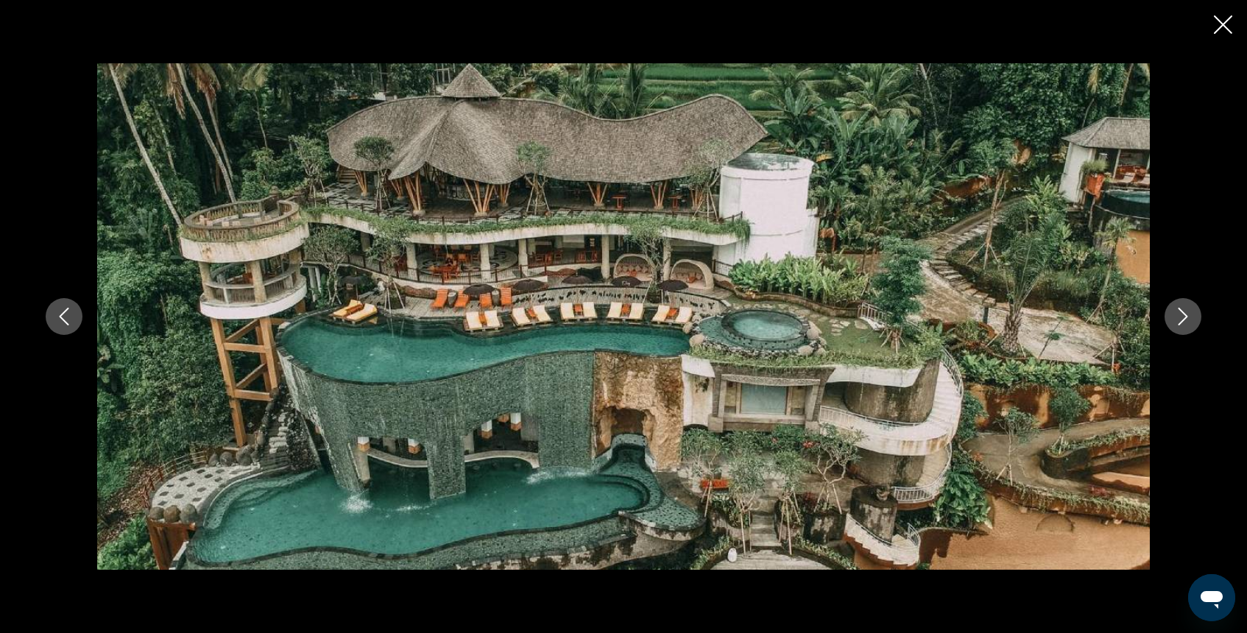
click at [1214, 34] on button "Close slideshow" at bounding box center [1223, 26] width 18 height 23
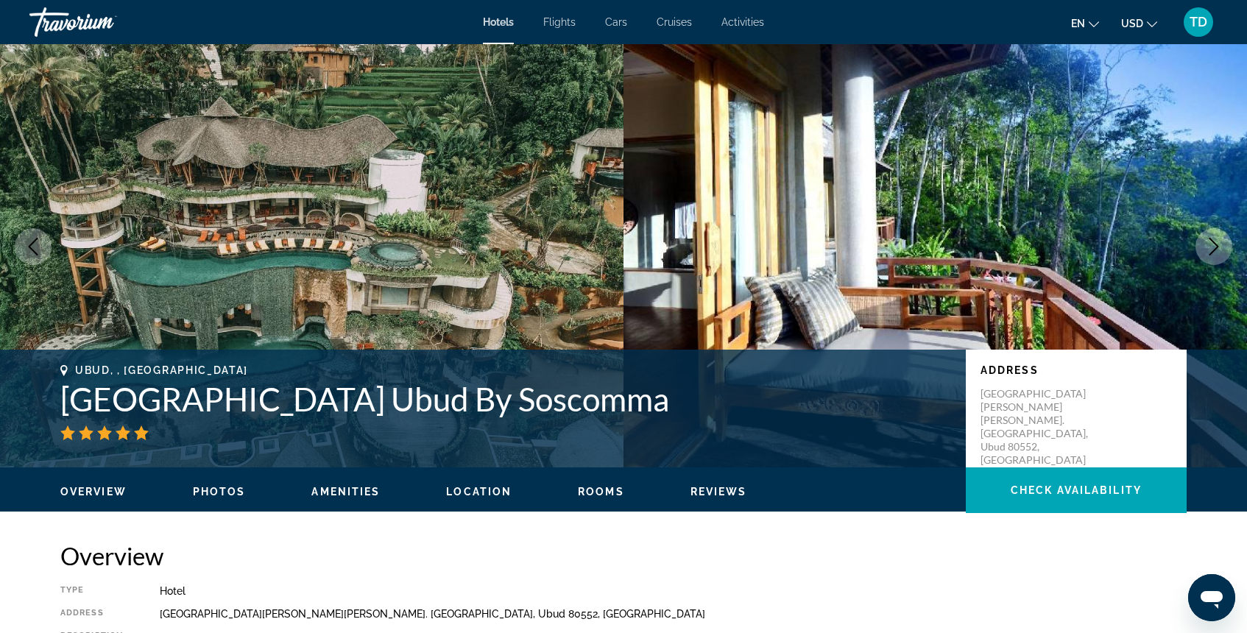
scroll to position [0, 0]
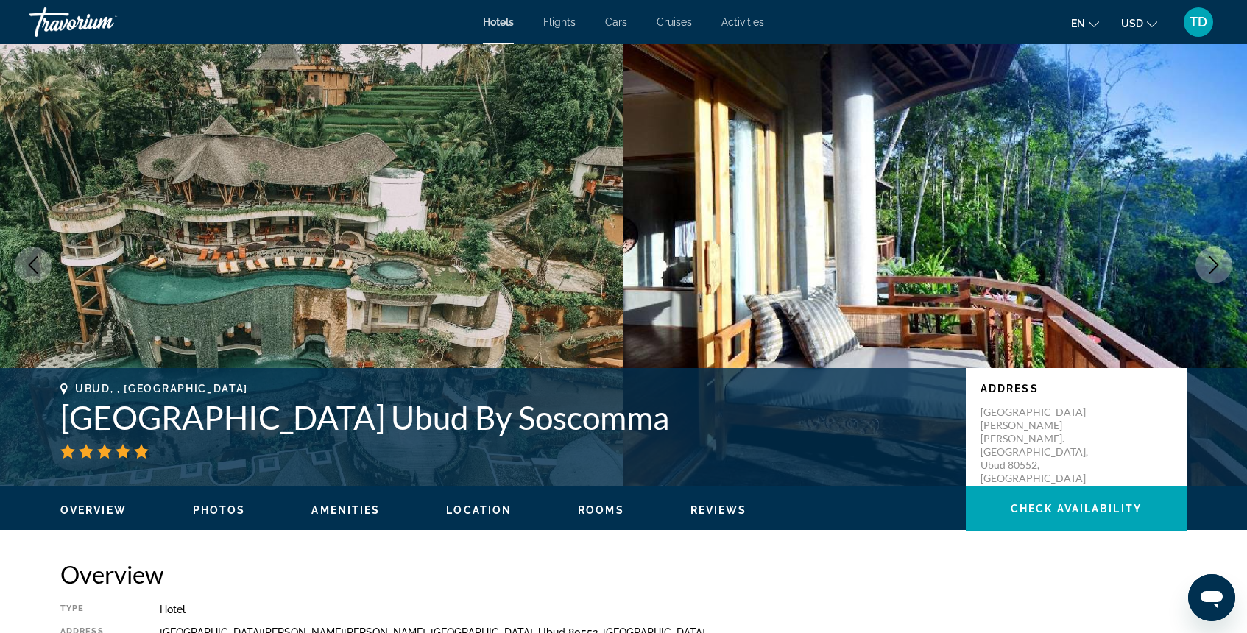
click at [485, 8] on div "Hotels Flights Cars Cruises Activities Hotels Flights Cars Cruises Activities e…" at bounding box center [623, 22] width 1247 height 38
click at [489, 14] on div "Hotels Flights Cars Cruises Activities Hotels Flights Cars Cruises Activities e…" at bounding box center [623, 22] width 1247 height 38
click at [493, 25] on span "Hotels" at bounding box center [498, 22] width 31 height 12
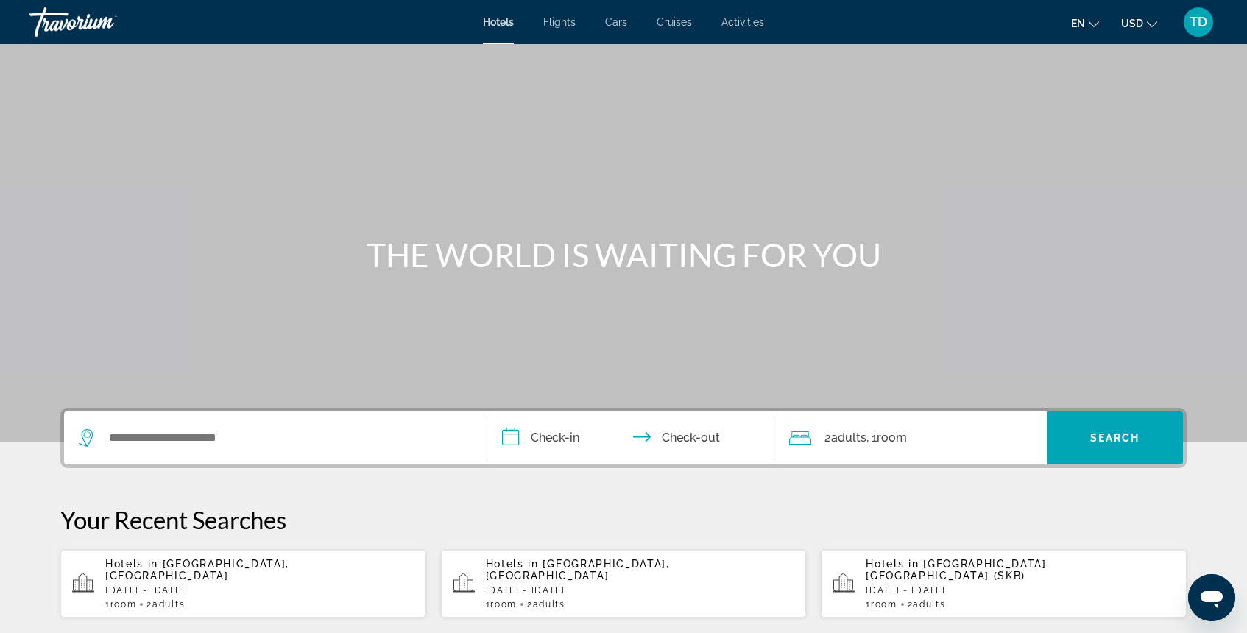
click at [493, 24] on span "Hotels" at bounding box center [498, 22] width 31 height 12
click at [163, 457] on div "Search widget" at bounding box center [275, 437] width 393 height 53
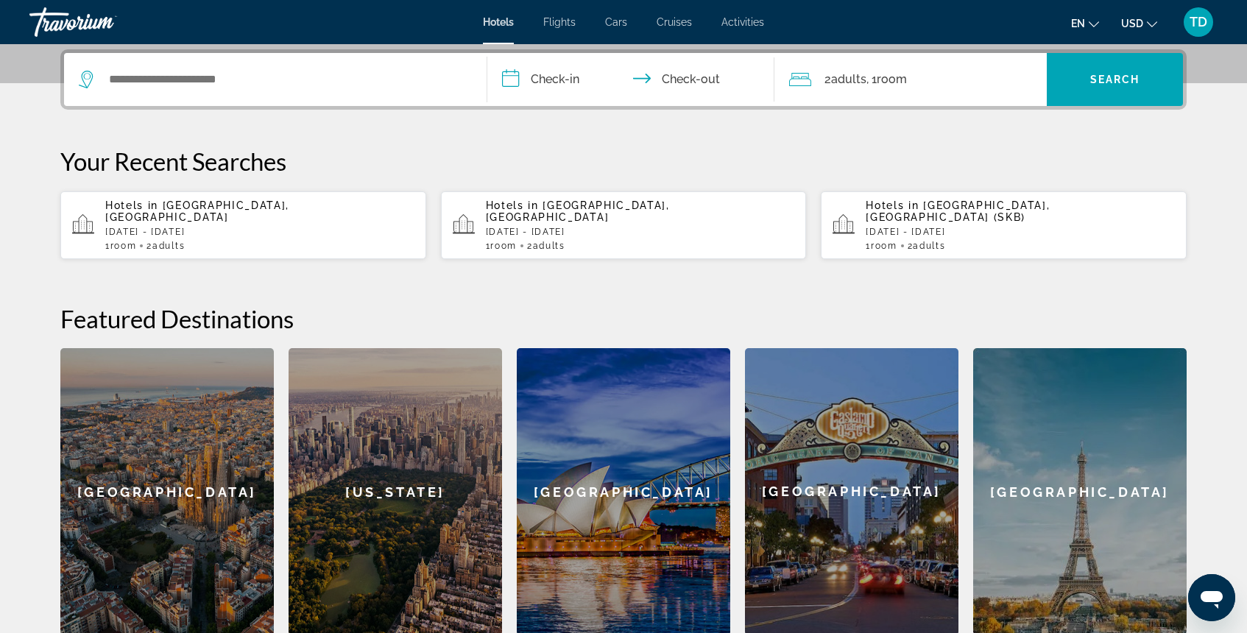
scroll to position [360, 0]
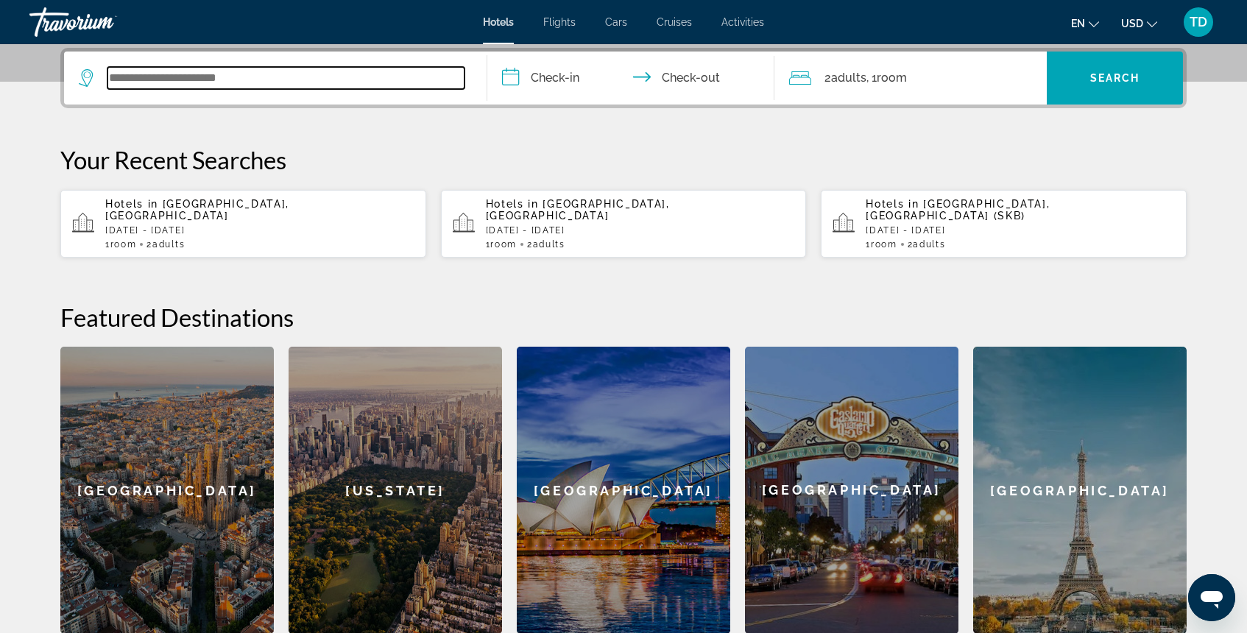
click at [225, 82] on input "Search widget" at bounding box center [285, 78] width 357 height 22
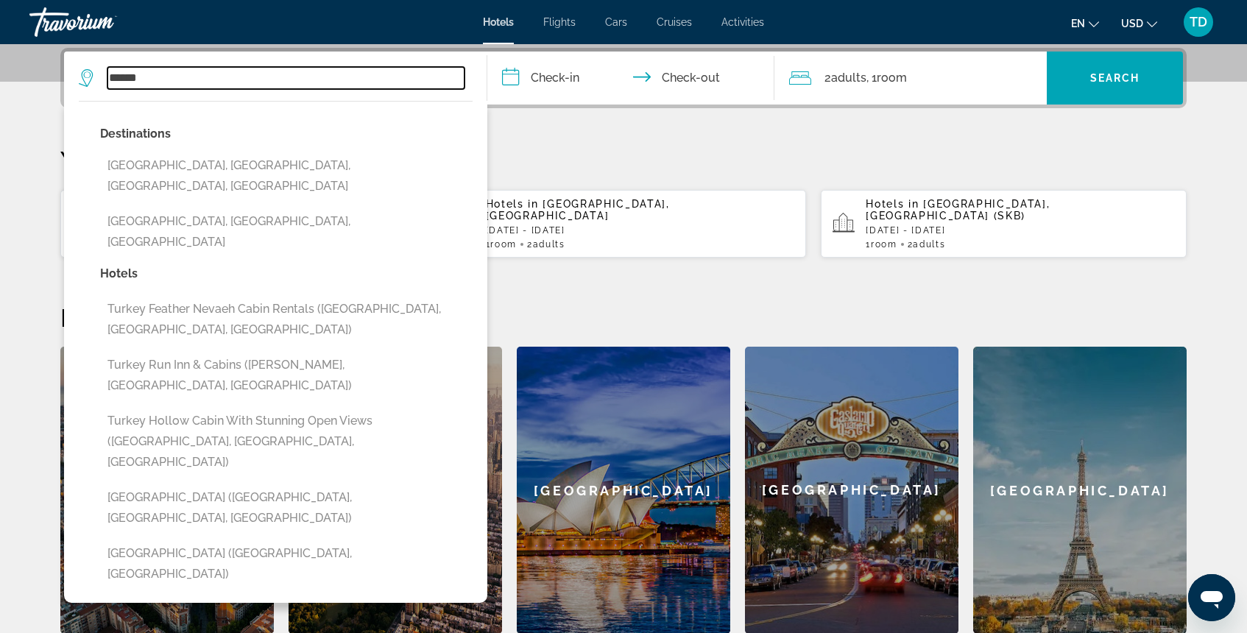
type input "******"
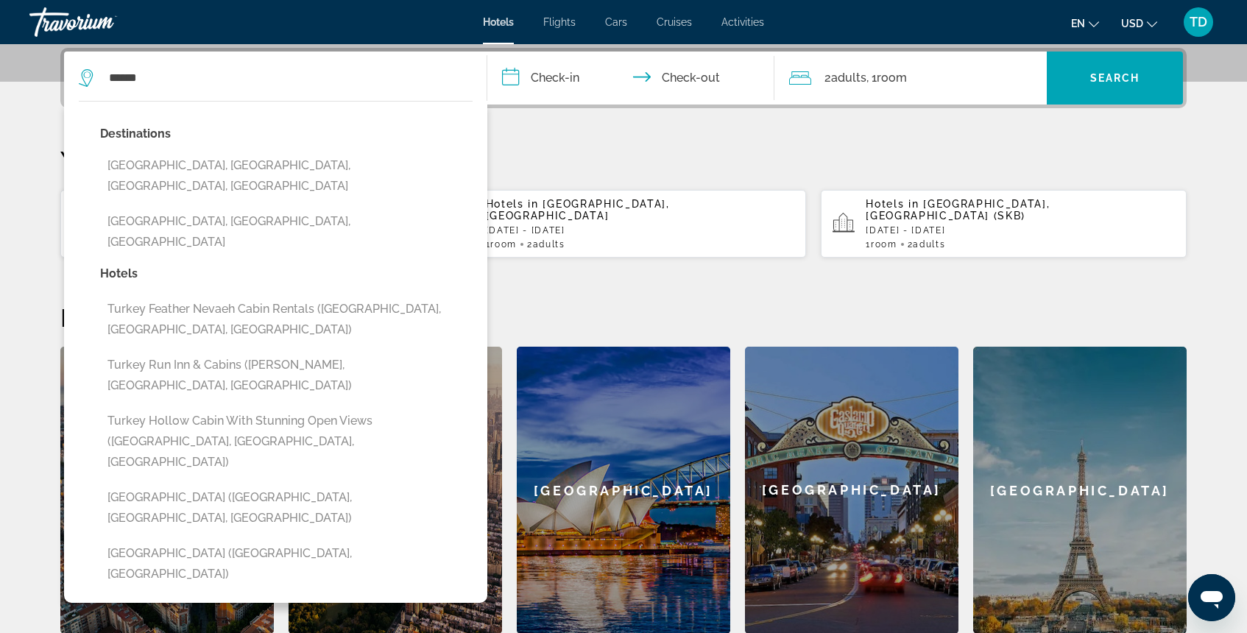
click at [540, 85] on input "**********" at bounding box center [633, 80] width 293 height 57
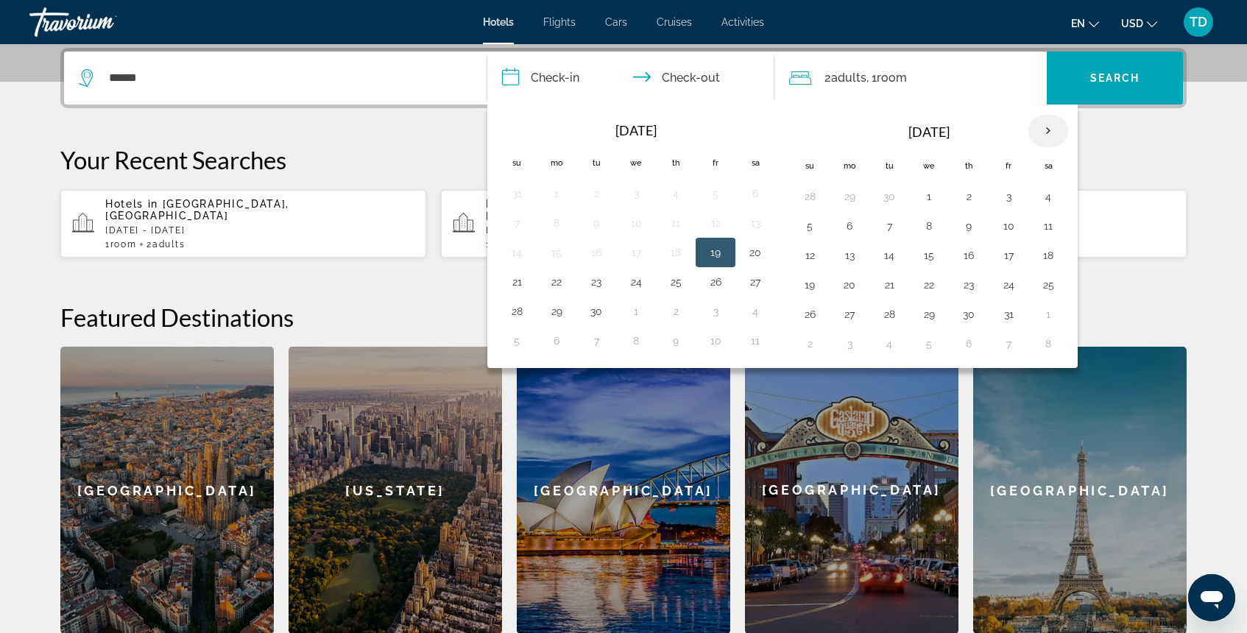
click at [1055, 135] on th "Next month" at bounding box center [1048, 131] width 40 height 32
click at [972, 284] on button "20" at bounding box center [969, 285] width 24 height 21
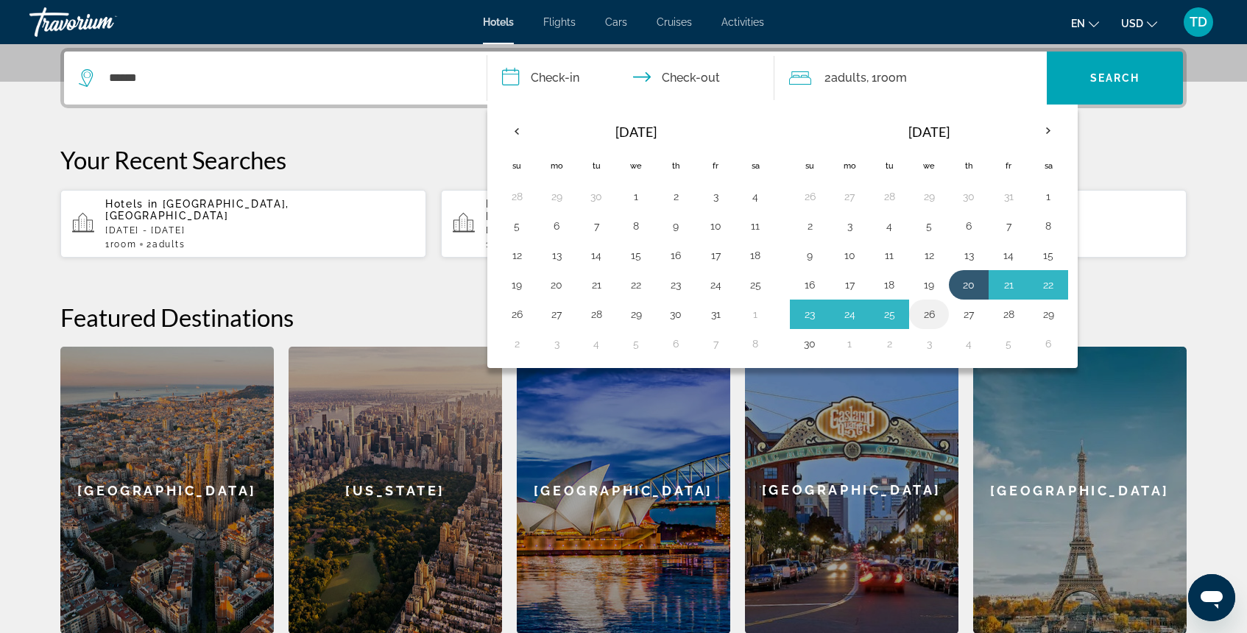
click at [932, 310] on button "26" at bounding box center [929, 314] width 24 height 21
type input "**********"
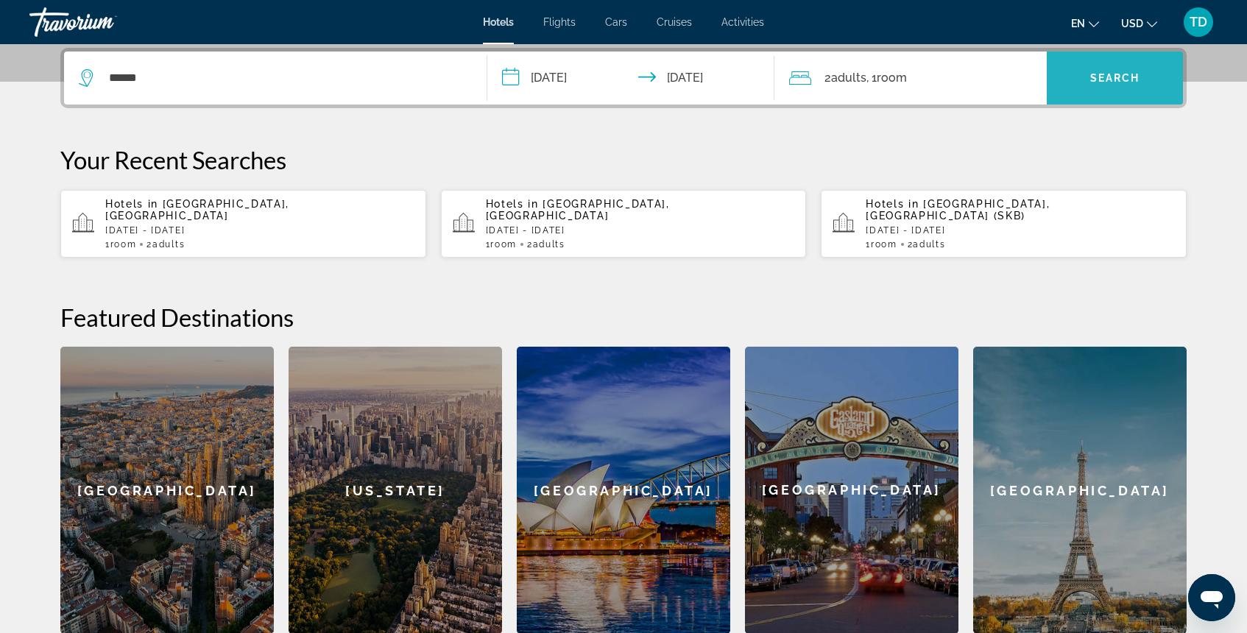
click at [1111, 89] on span "Search widget" at bounding box center [1115, 77] width 136 height 35
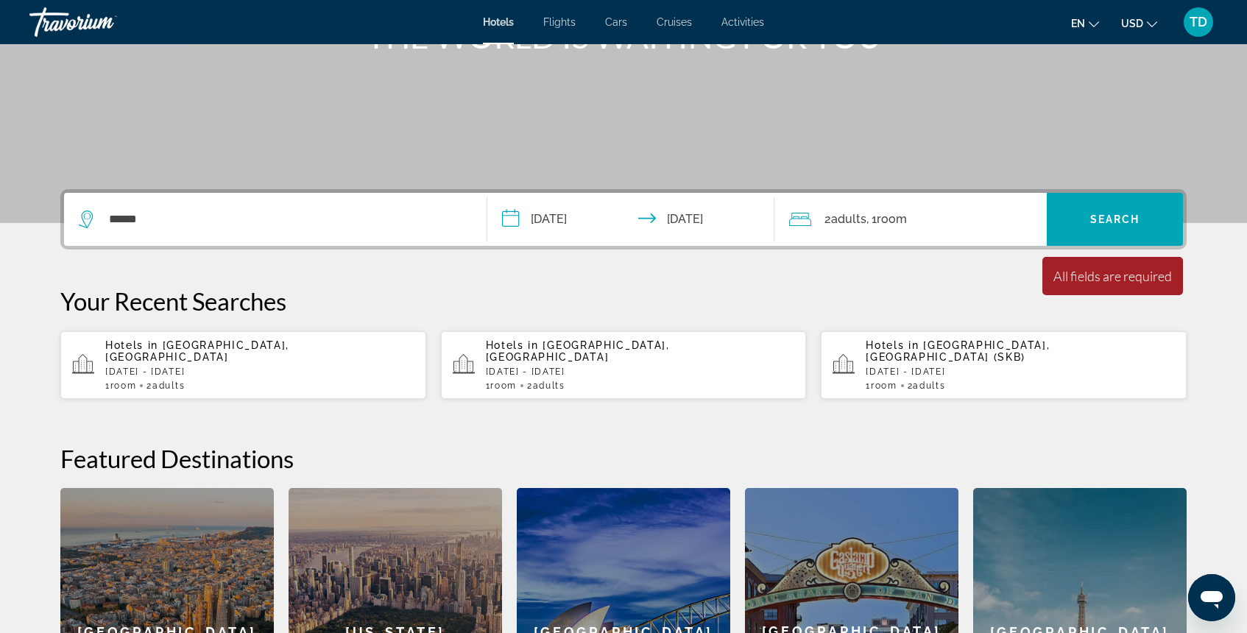
scroll to position [191, 0]
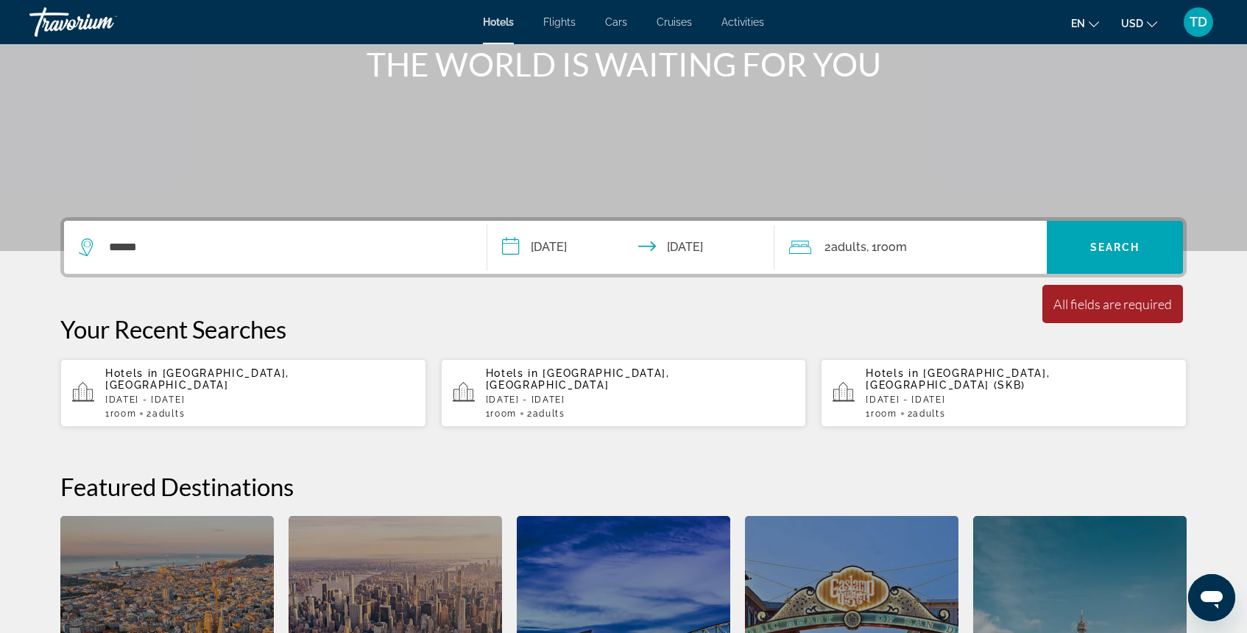
click at [428, 235] on div "******" at bounding box center [275, 247] width 393 height 53
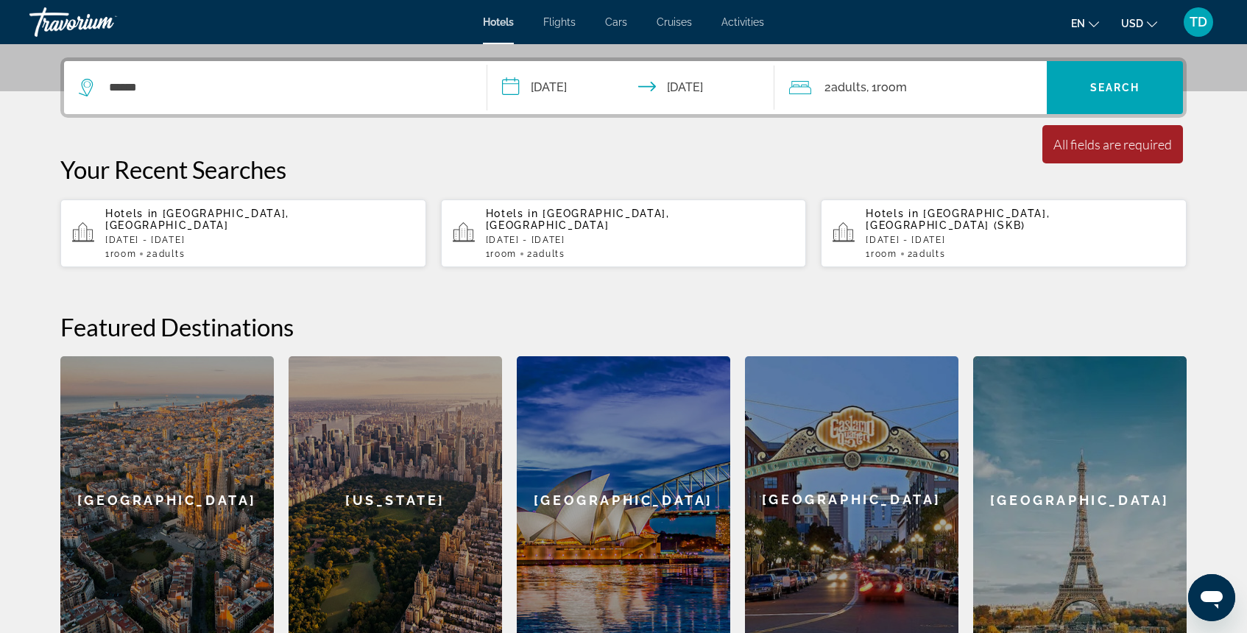
scroll to position [360, 0]
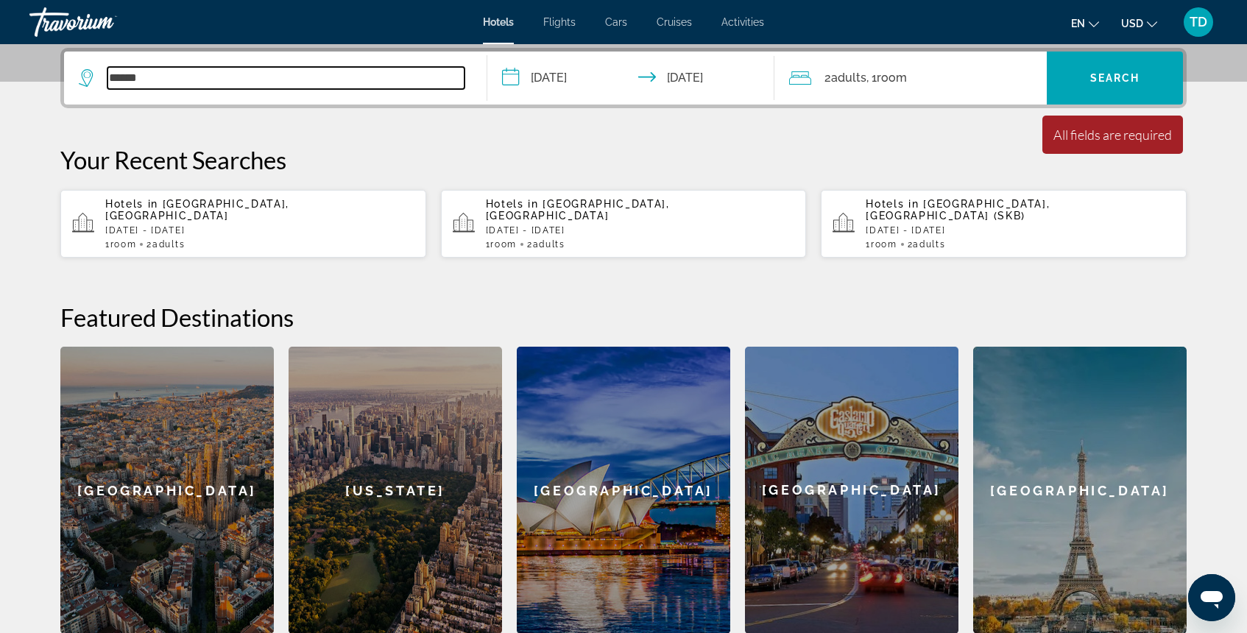
click at [263, 75] on input "******" at bounding box center [285, 78] width 357 height 22
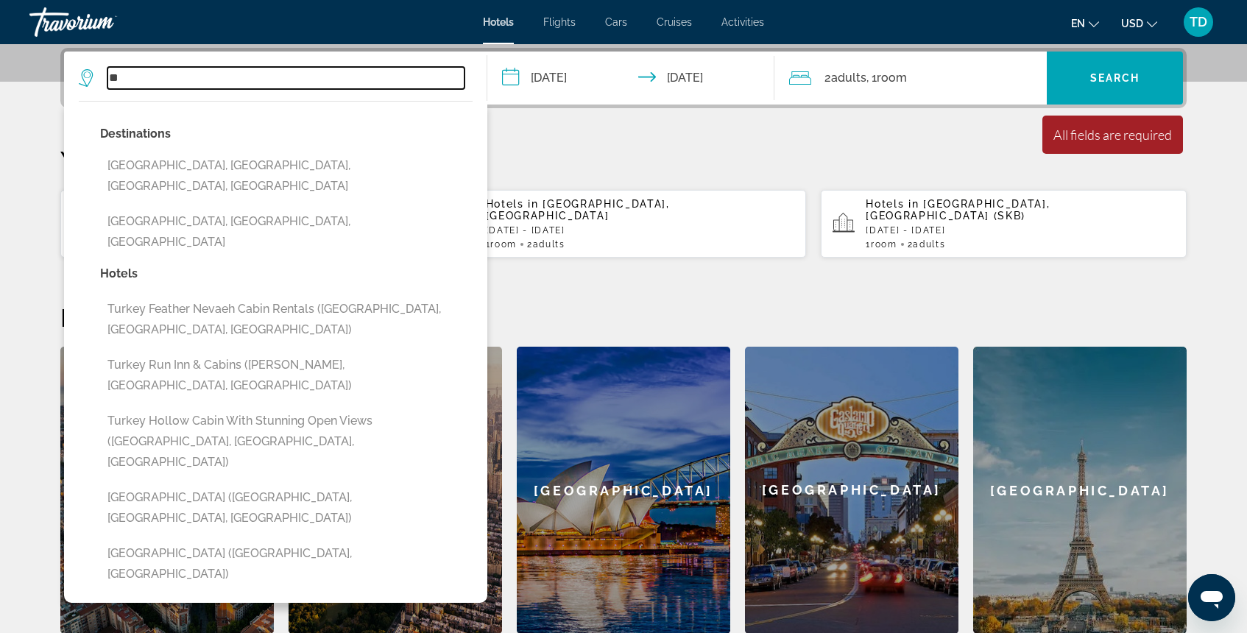
type input "*"
click at [320, 74] on input "******" at bounding box center [285, 78] width 357 height 22
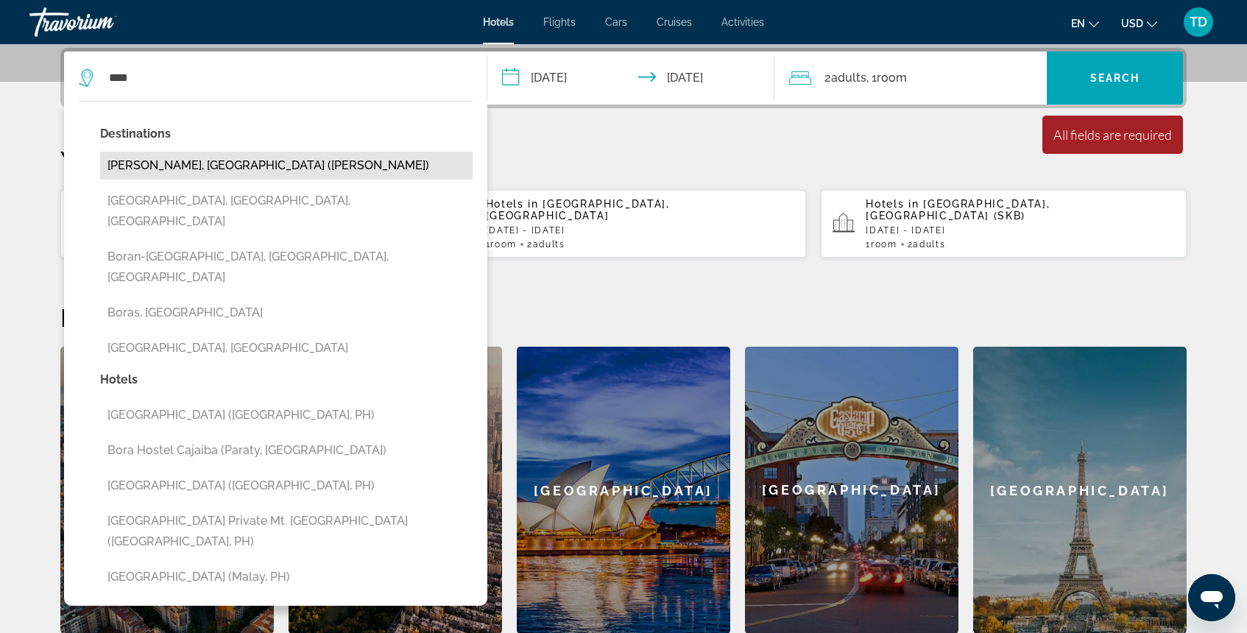
click at [182, 163] on button "Bora Bora, French Polynesia (BOB)" at bounding box center [286, 166] width 372 height 28
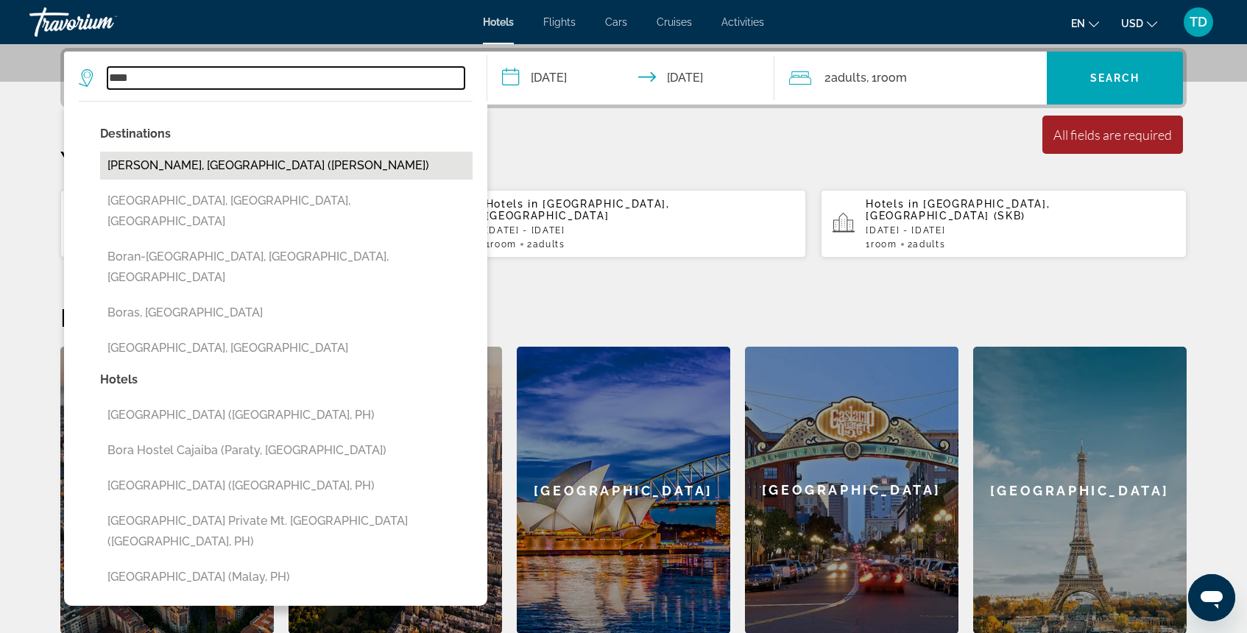
type input "**********"
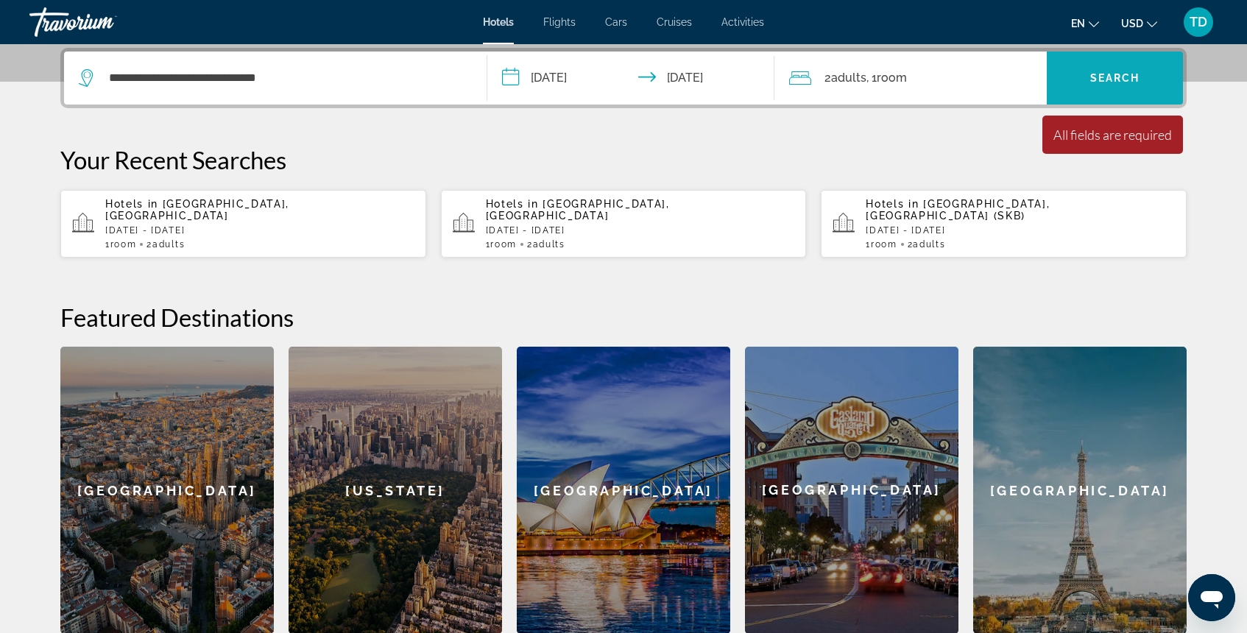
click at [1096, 88] on span "Search widget" at bounding box center [1115, 77] width 136 height 35
